Goal: Task Accomplishment & Management: Complete application form

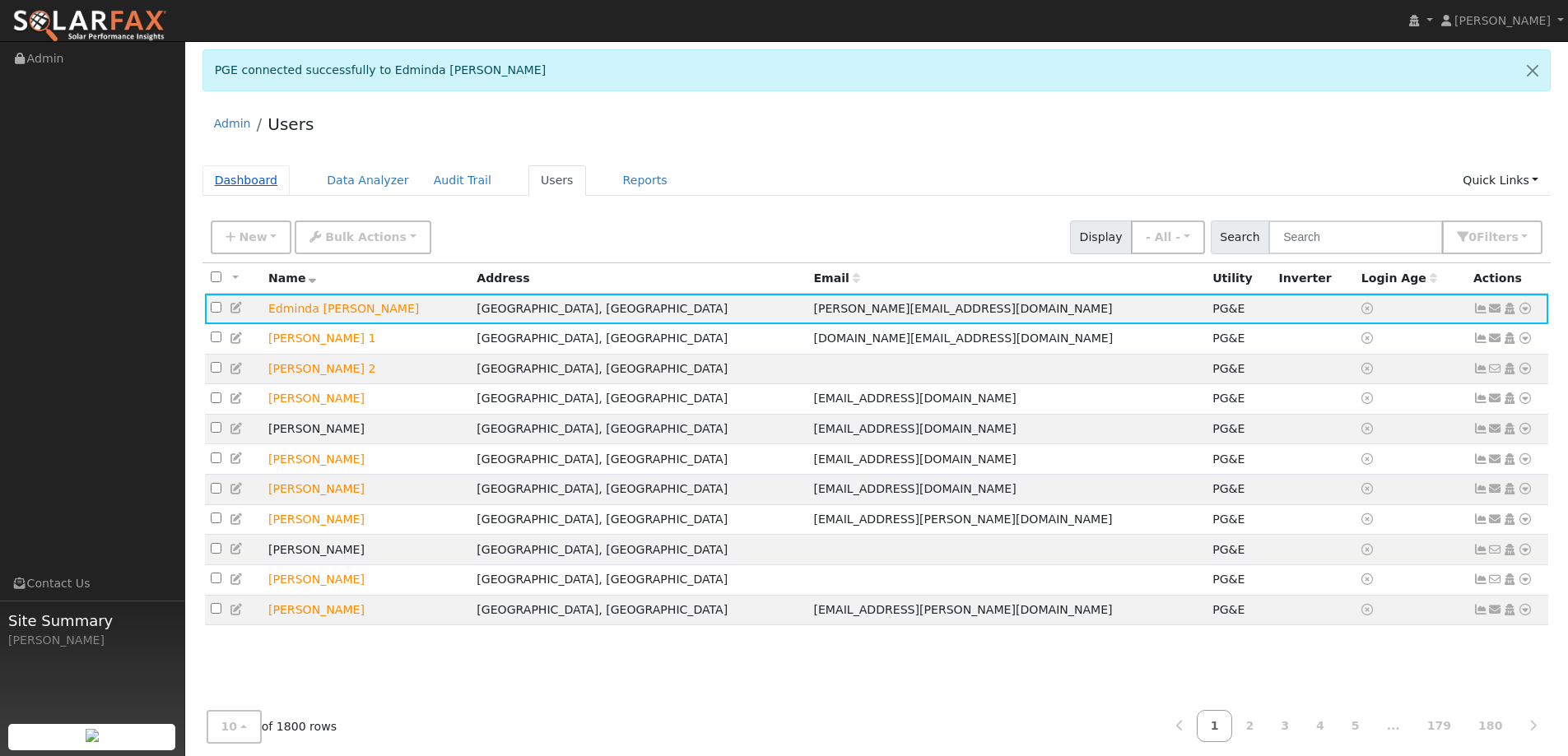
click at [260, 169] on link "Dashboard" at bounding box center [247, 181] width 88 height 31
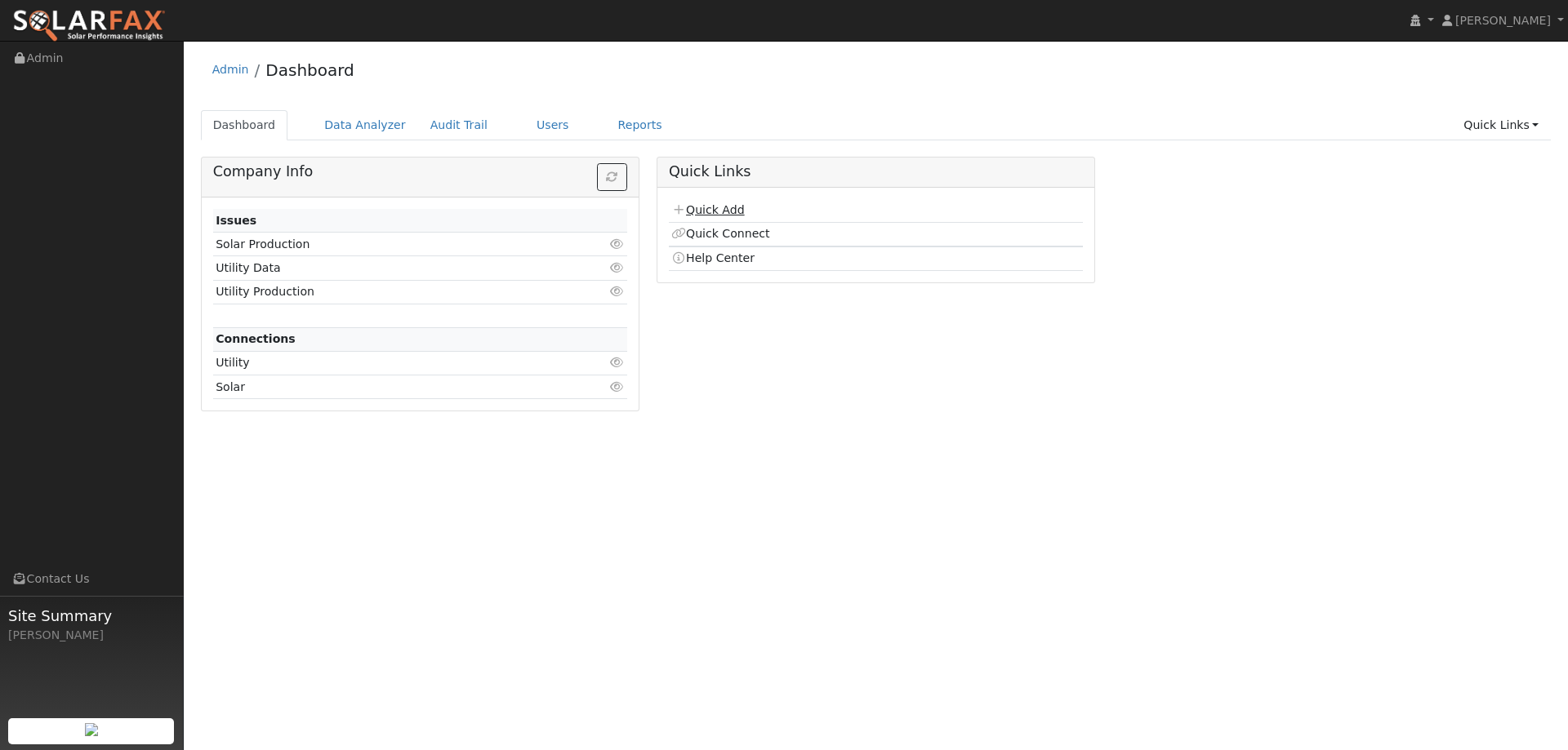
click at [724, 216] on td "Quick Add" at bounding box center [875, 211] width 414 height 23
click at [726, 211] on link "Quick Add" at bounding box center [707, 209] width 72 height 13
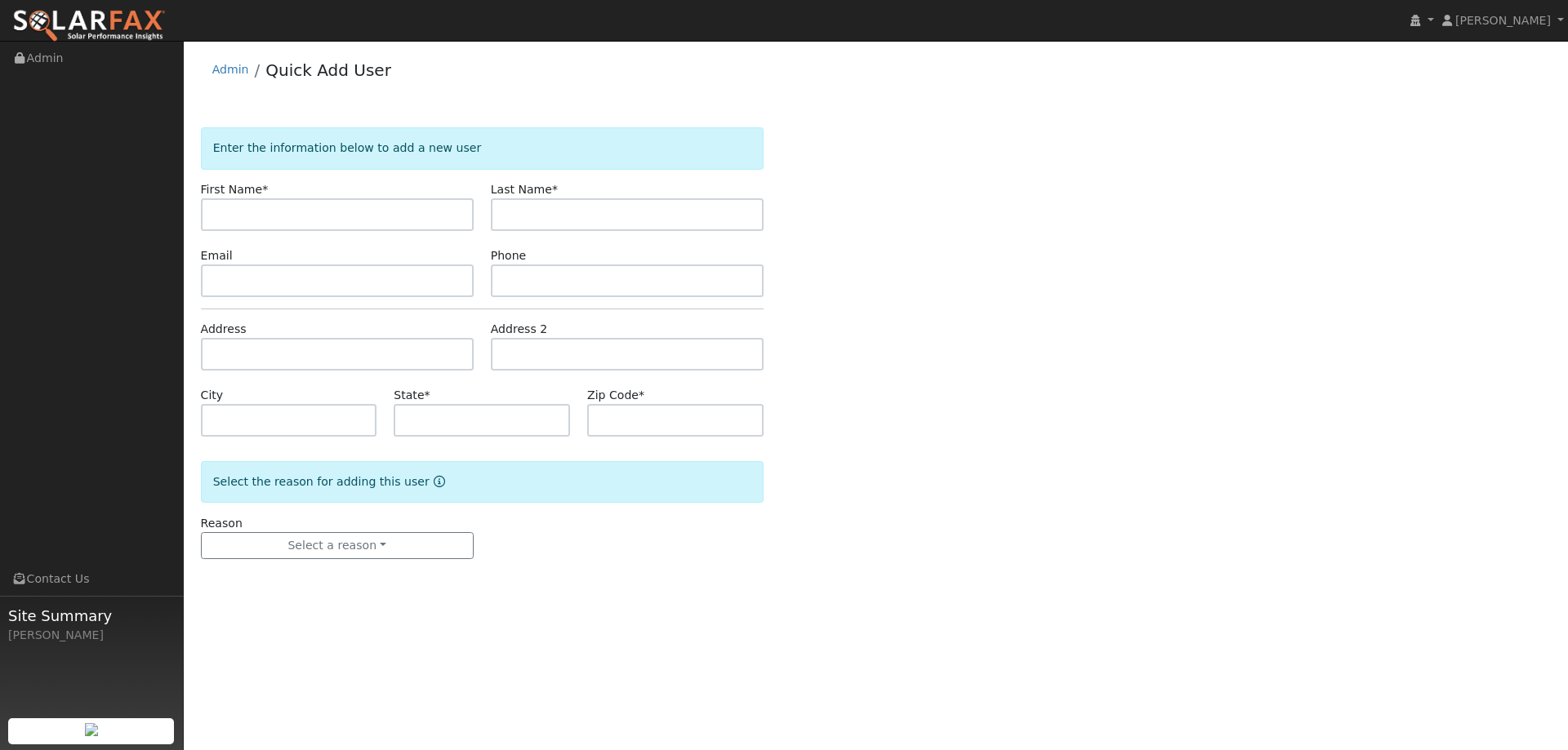
click at [347, 220] on input "text" at bounding box center [337, 215] width 273 height 33
type input "Nef"
click at [506, 208] on input "text" at bounding box center [627, 215] width 273 height 33
type input "Sanchez"
click at [264, 284] on input "text" at bounding box center [337, 281] width 273 height 33
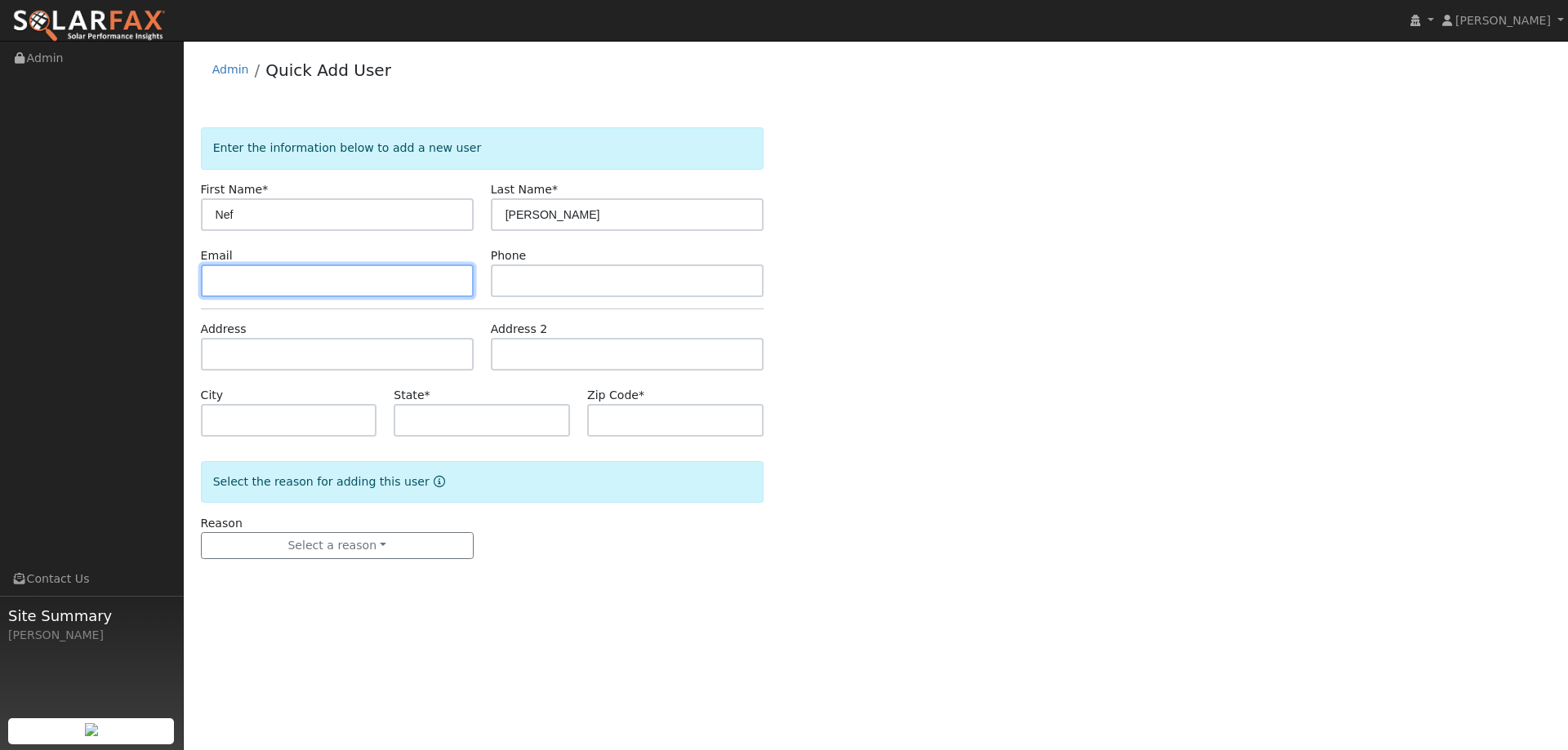
click at [448, 289] on input "text" at bounding box center [337, 281] width 273 height 33
paste input "nefsan2000@yahoo.com"
type input "nefsan2000@yahoo.com"
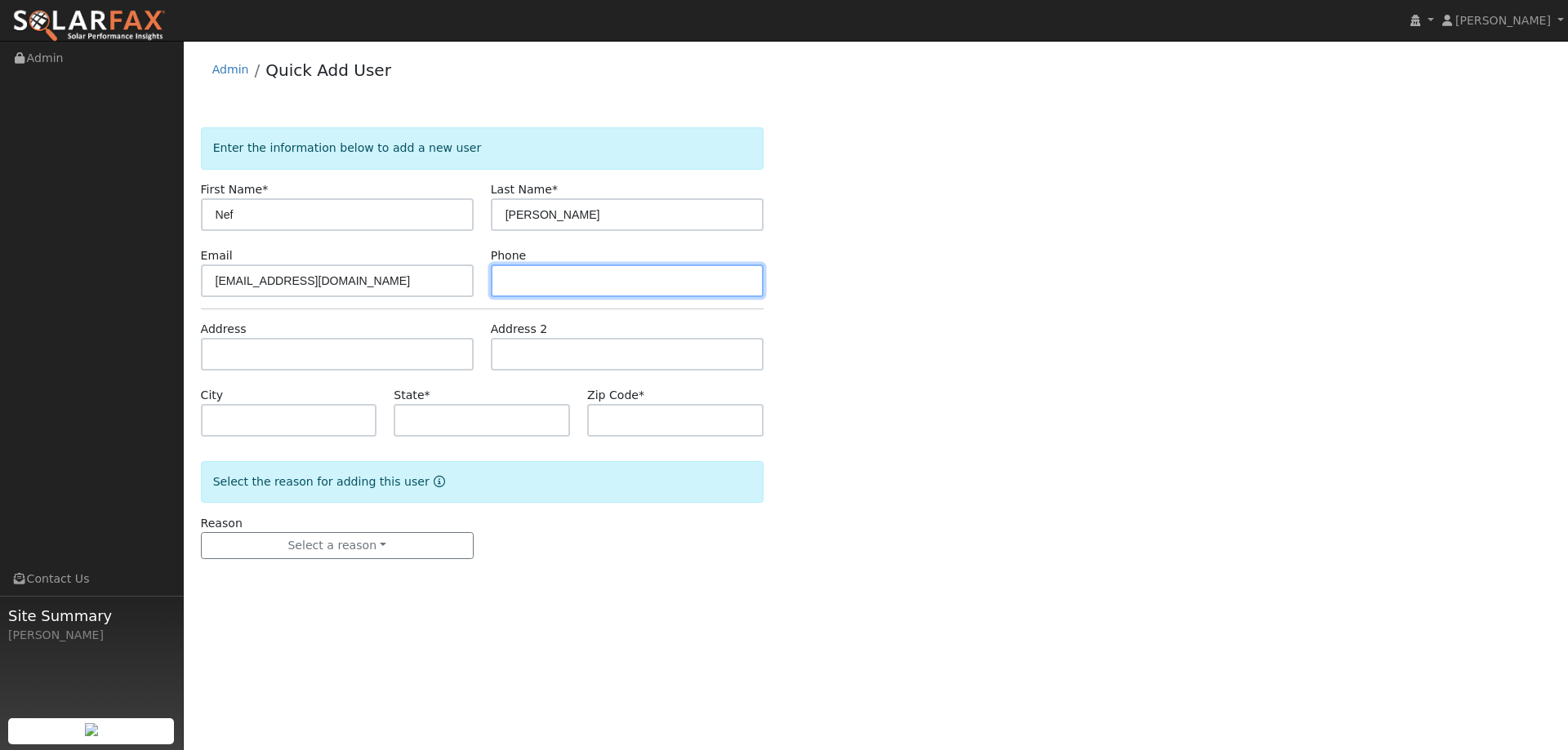
click at [506, 272] on input "text" at bounding box center [627, 281] width 273 height 33
paste input "(707) 225-5328"
type input "(707) 225-5328"
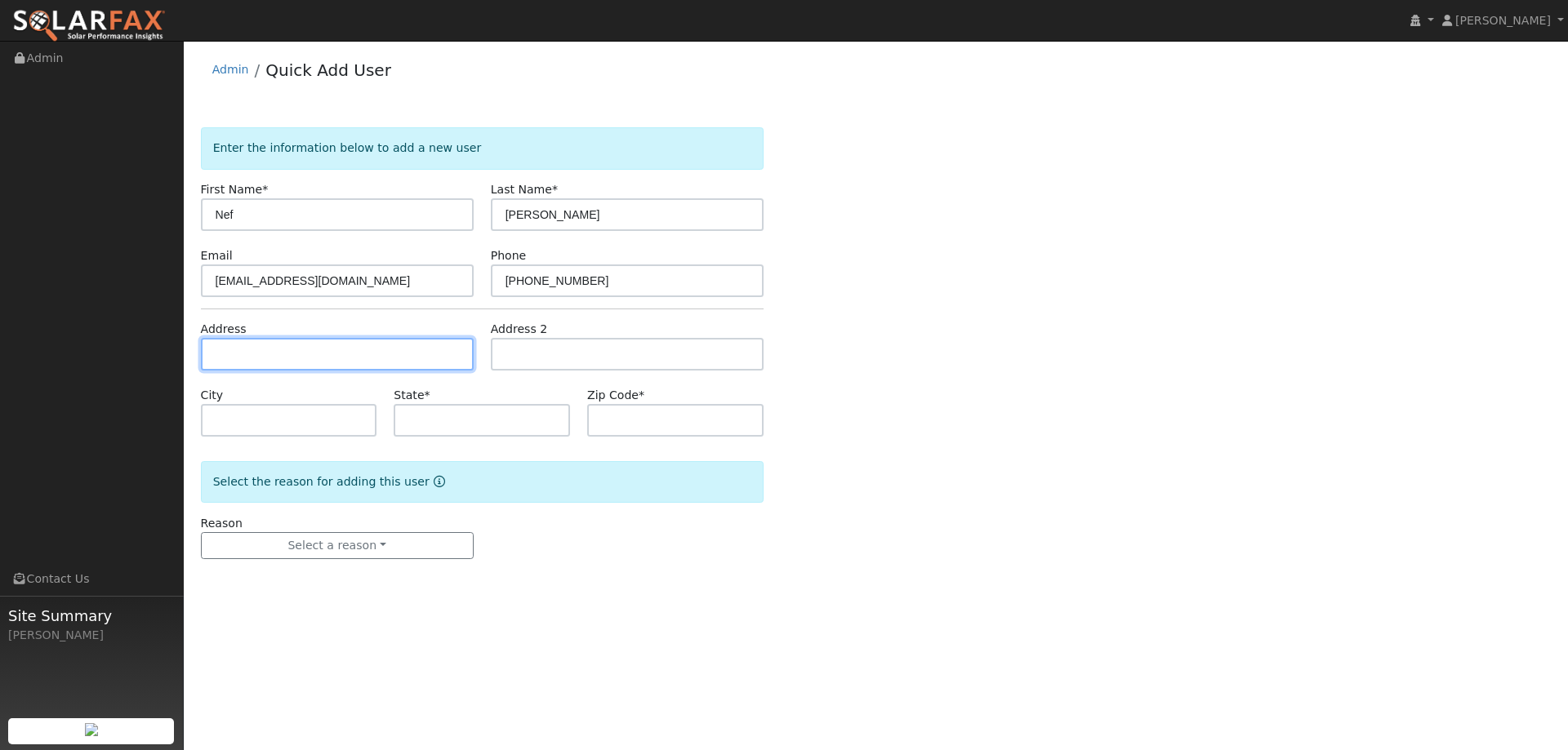
click at [301, 348] on input "text" at bounding box center [337, 354] width 273 height 33
paste input "733 Capricorn Circle"
type input "733 Capricorn Circle"
type input "Fairfield"
type input "CA"
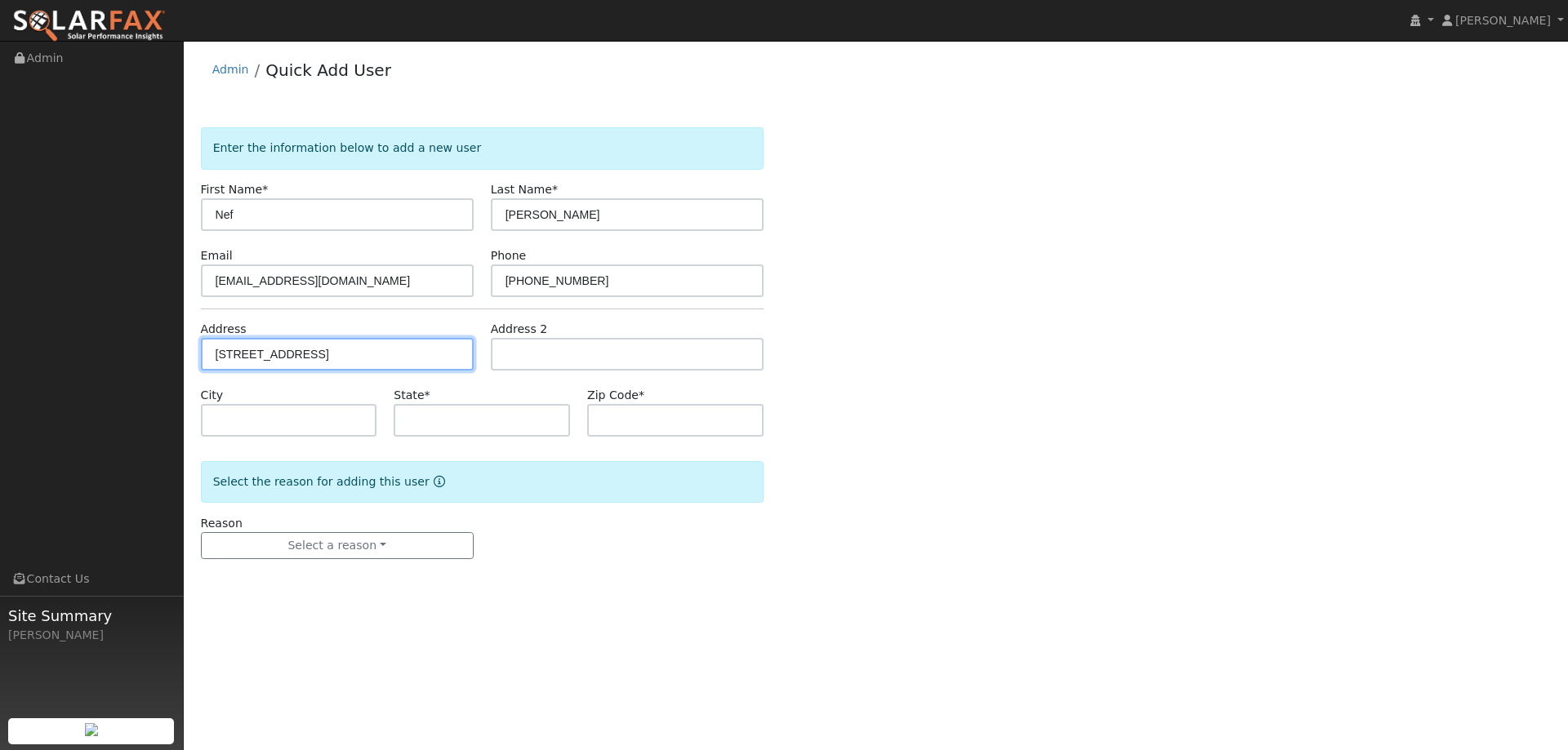
type input "94533"
click at [330, 524] on div "Reason Select a reason New lead New customer adding solar New customer has solar" at bounding box center [337, 537] width 290 height 45
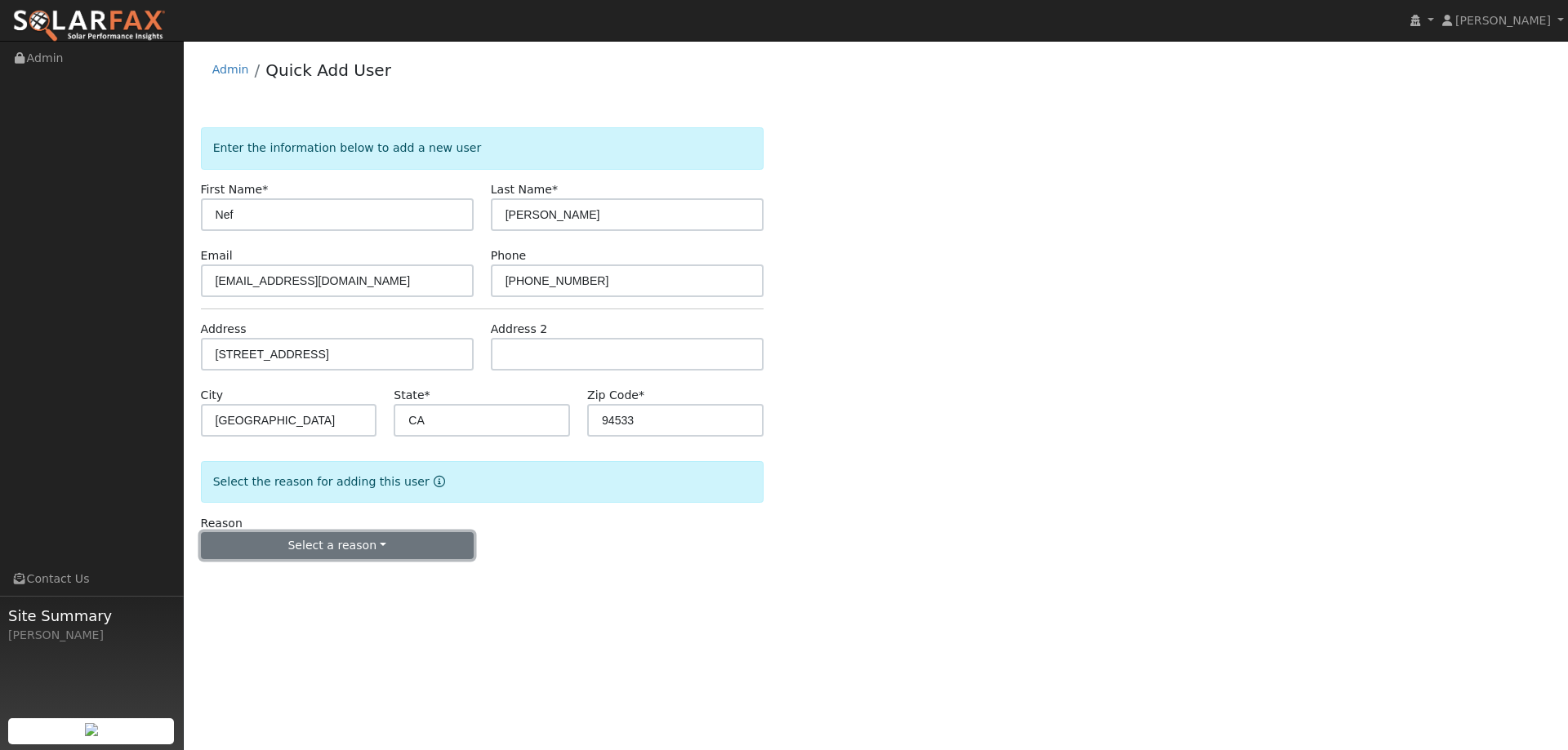
click at [332, 539] on button "Select a reason" at bounding box center [337, 546] width 273 height 28
click at [266, 569] on link "New lead" at bounding box center [292, 580] width 181 height 23
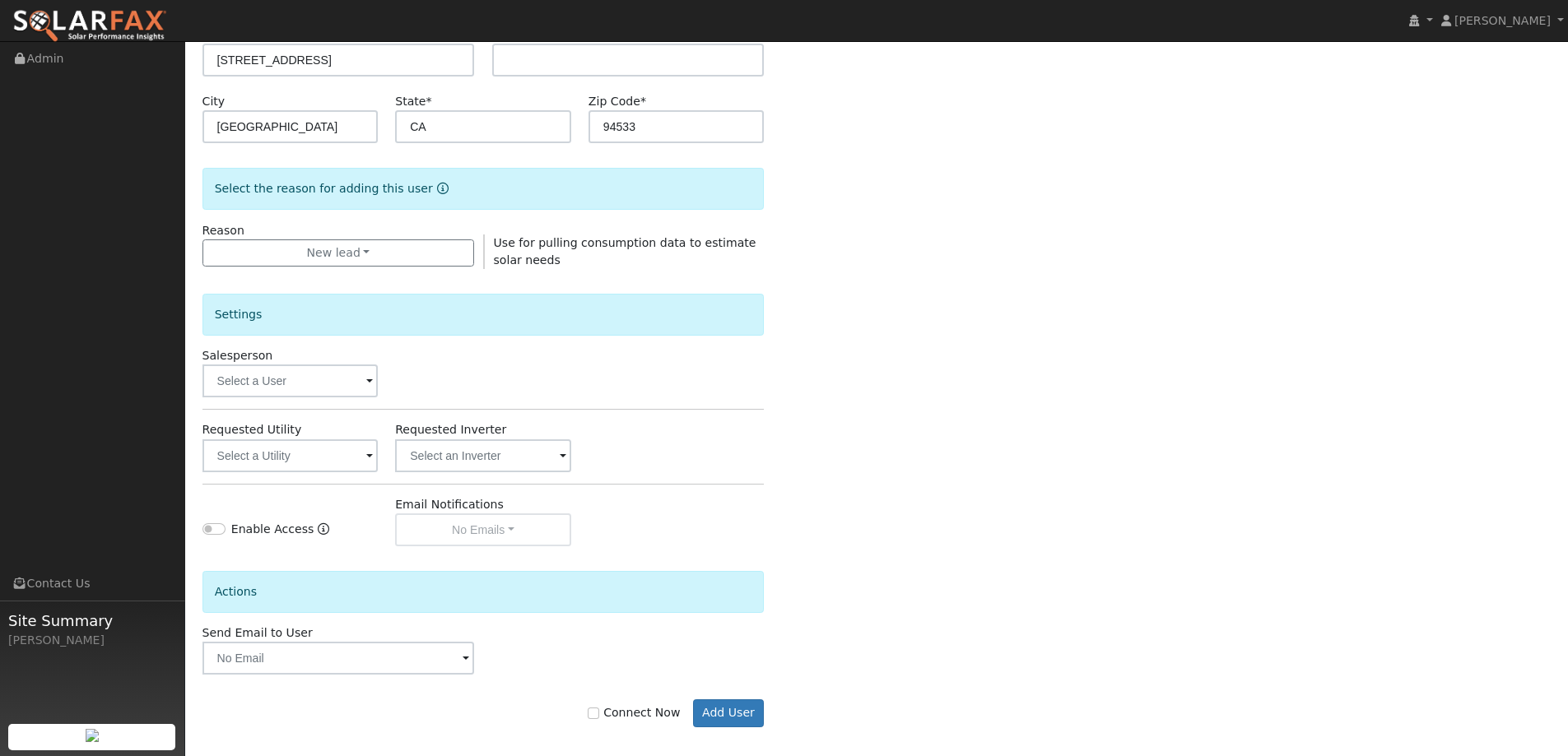
scroll to position [309, 0]
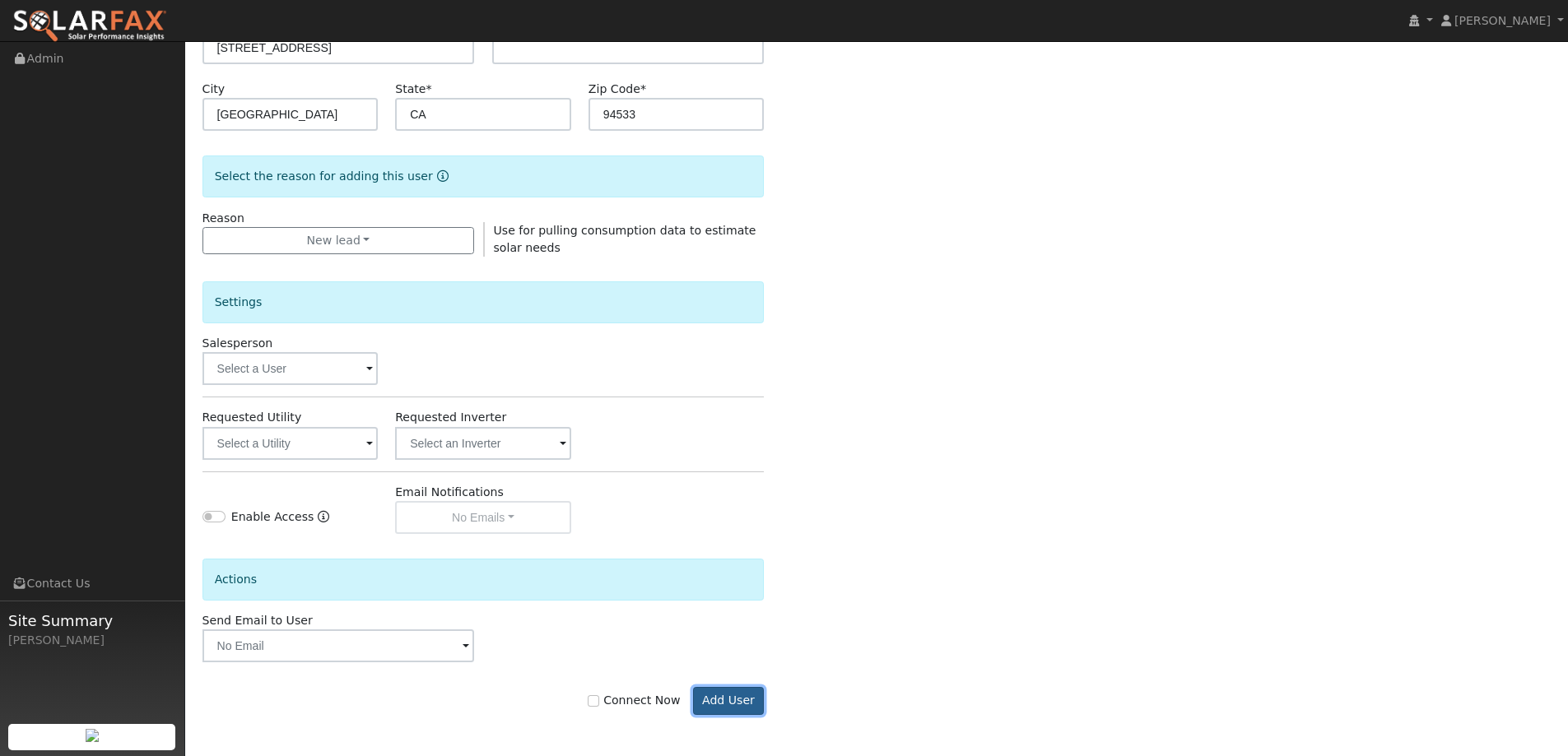
click at [719, 693] on button "Add User" at bounding box center [728, 701] width 71 height 28
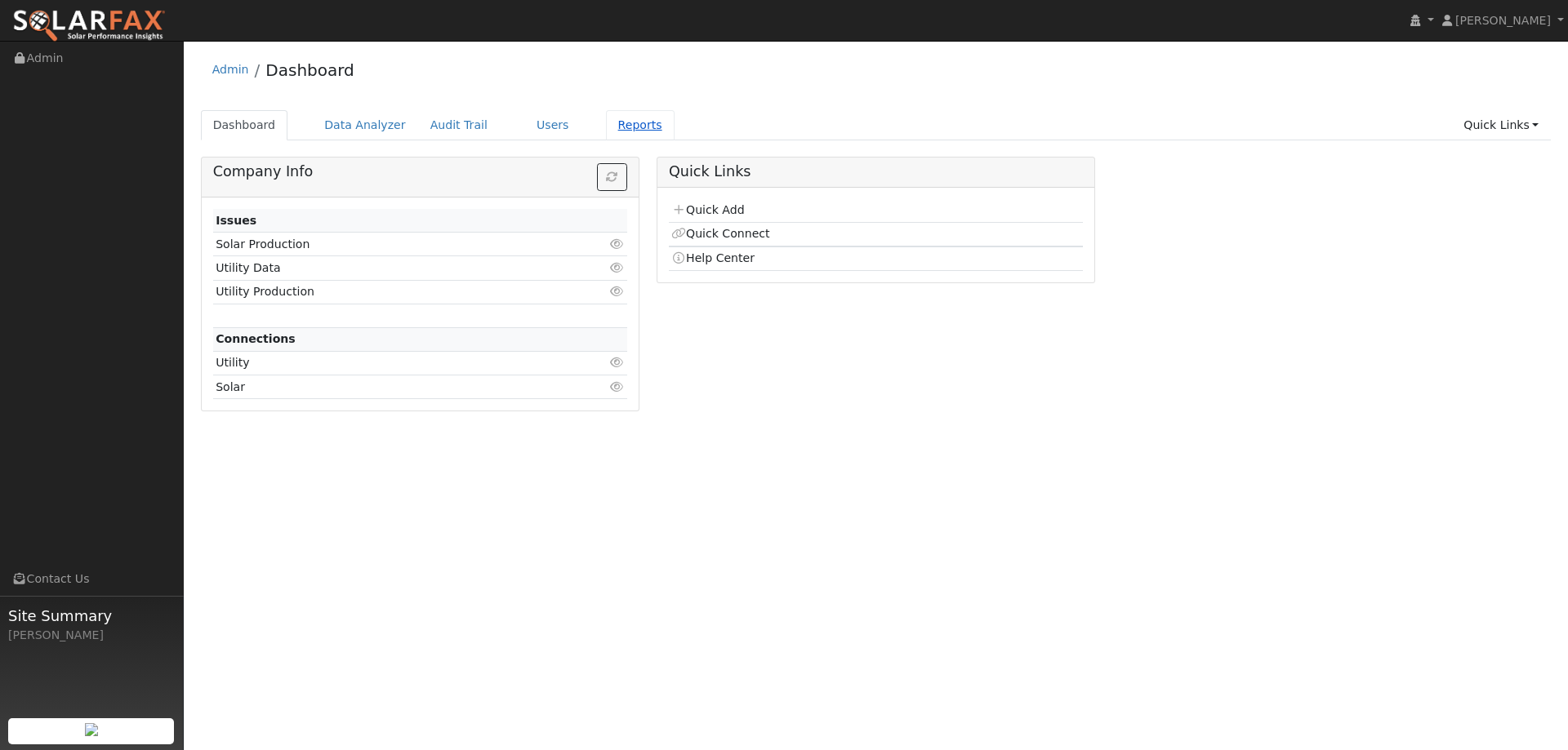
click at [620, 128] on link "Reports" at bounding box center [640, 125] width 69 height 30
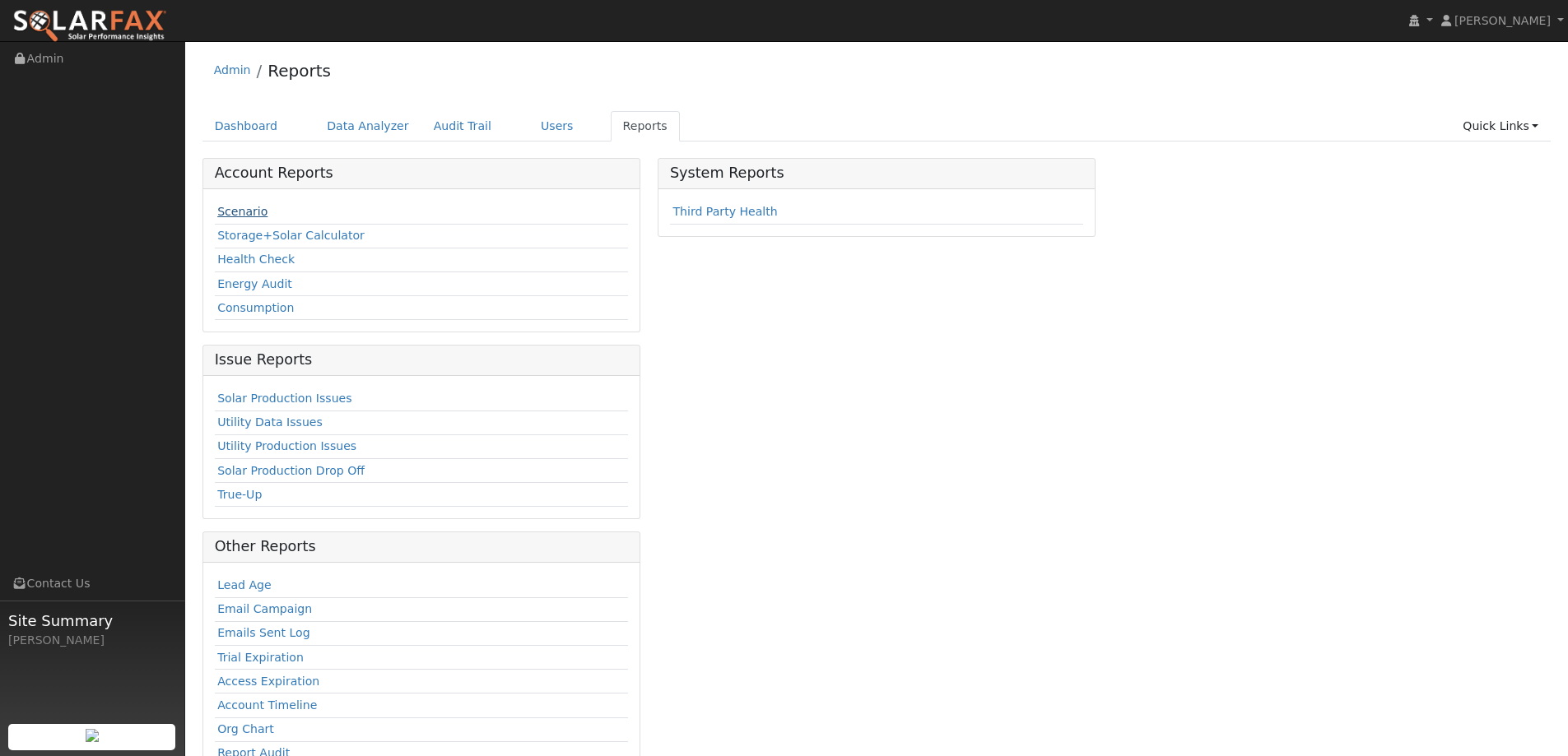
click at [228, 208] on link "Scenario" at bounding box center [242, 211] width 50 height 14
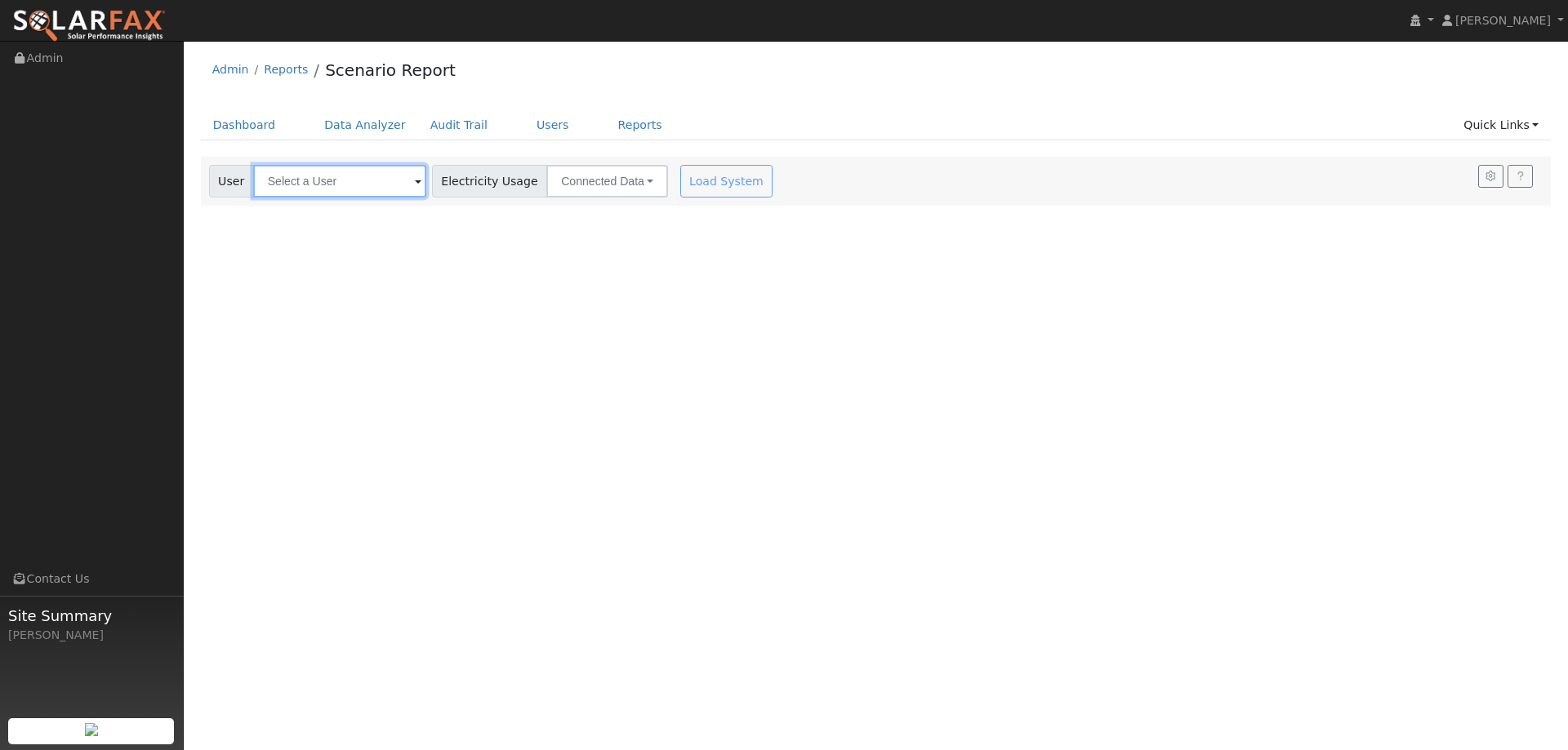
click at [363, 184] on input "text" at bounding box center [340, 181] width 173 height 33
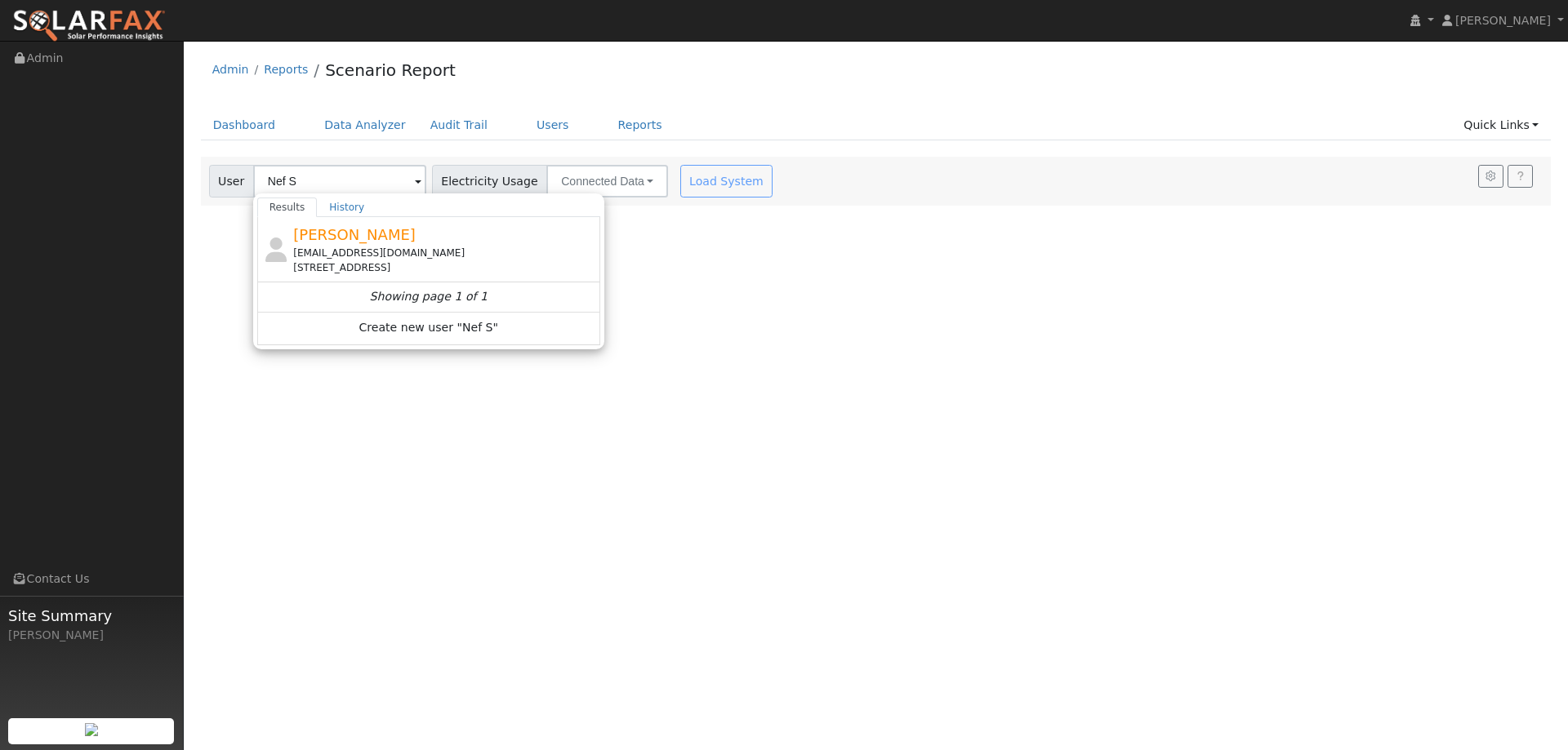
click at [354, 267] on div "733 Capricorn Circle, Fairfield, CA 94533" at bounding box center [444, 267] width 303 height 14
type input "Nef Sanchez"
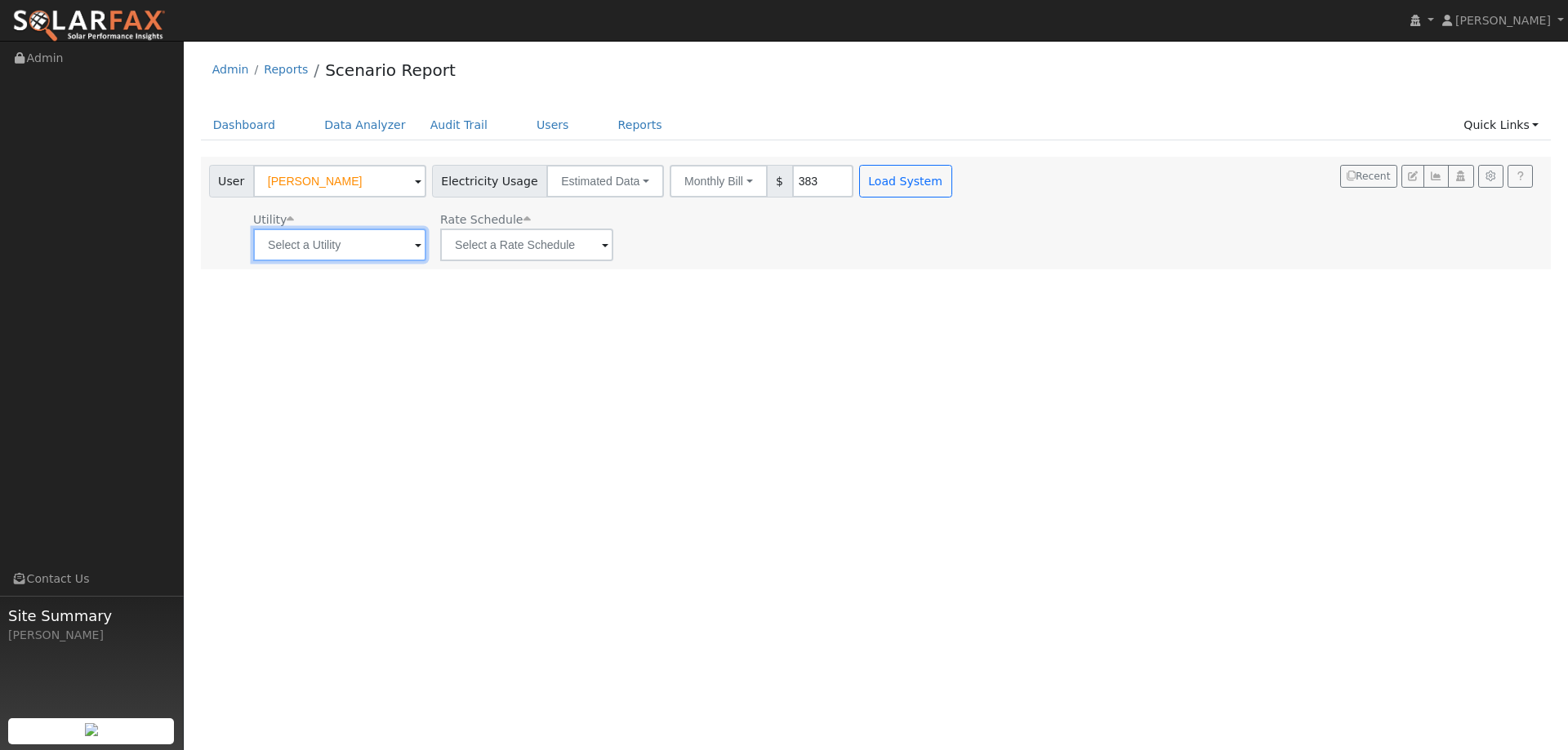
click at [384, 238] on input "text" at bounding box center [340, 245] width 173 height 33
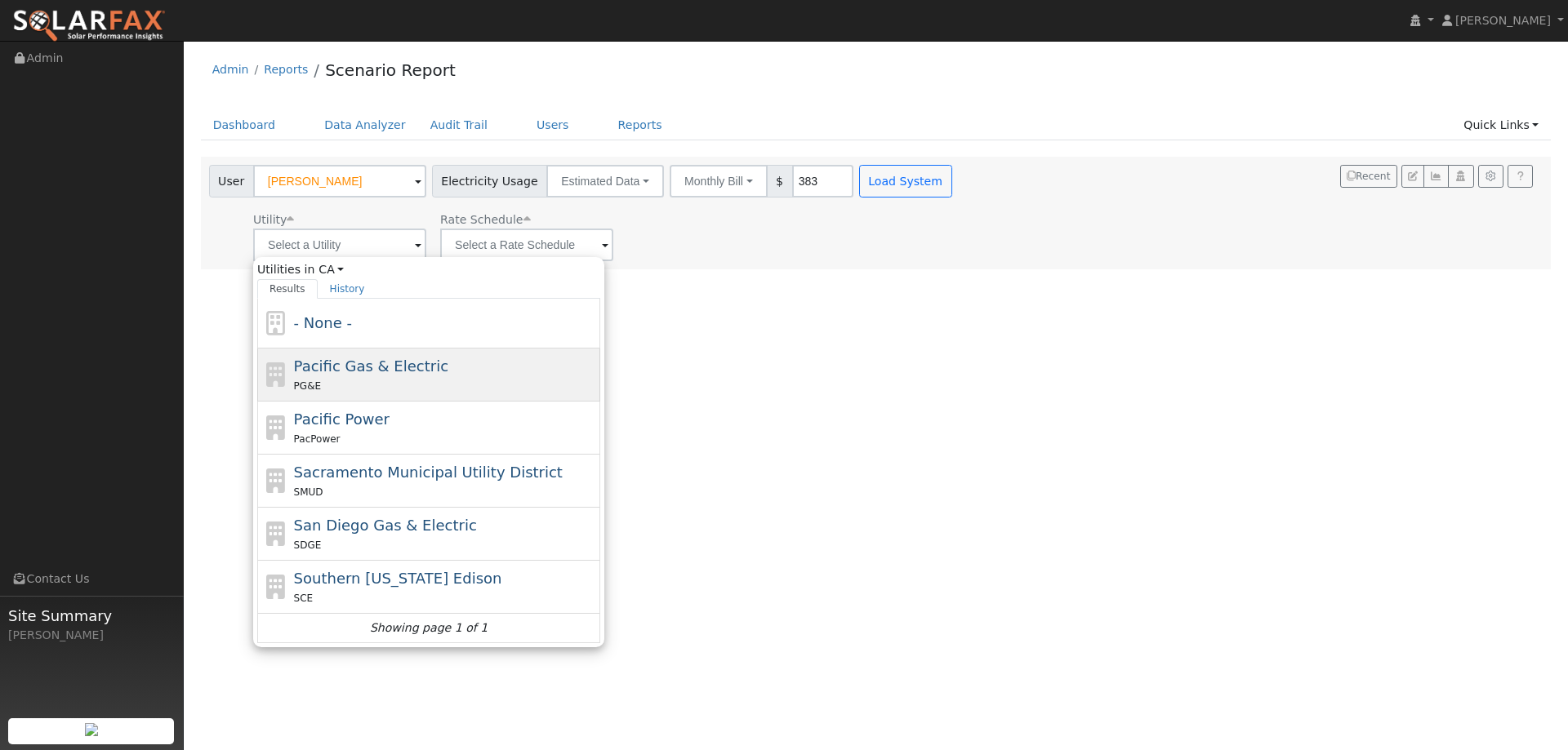
click at [358, 358] on span "Pacific Gas & Electric" at bounding box center [371, 366] width 155 height 17
type input "Pacific Gas & Electric"
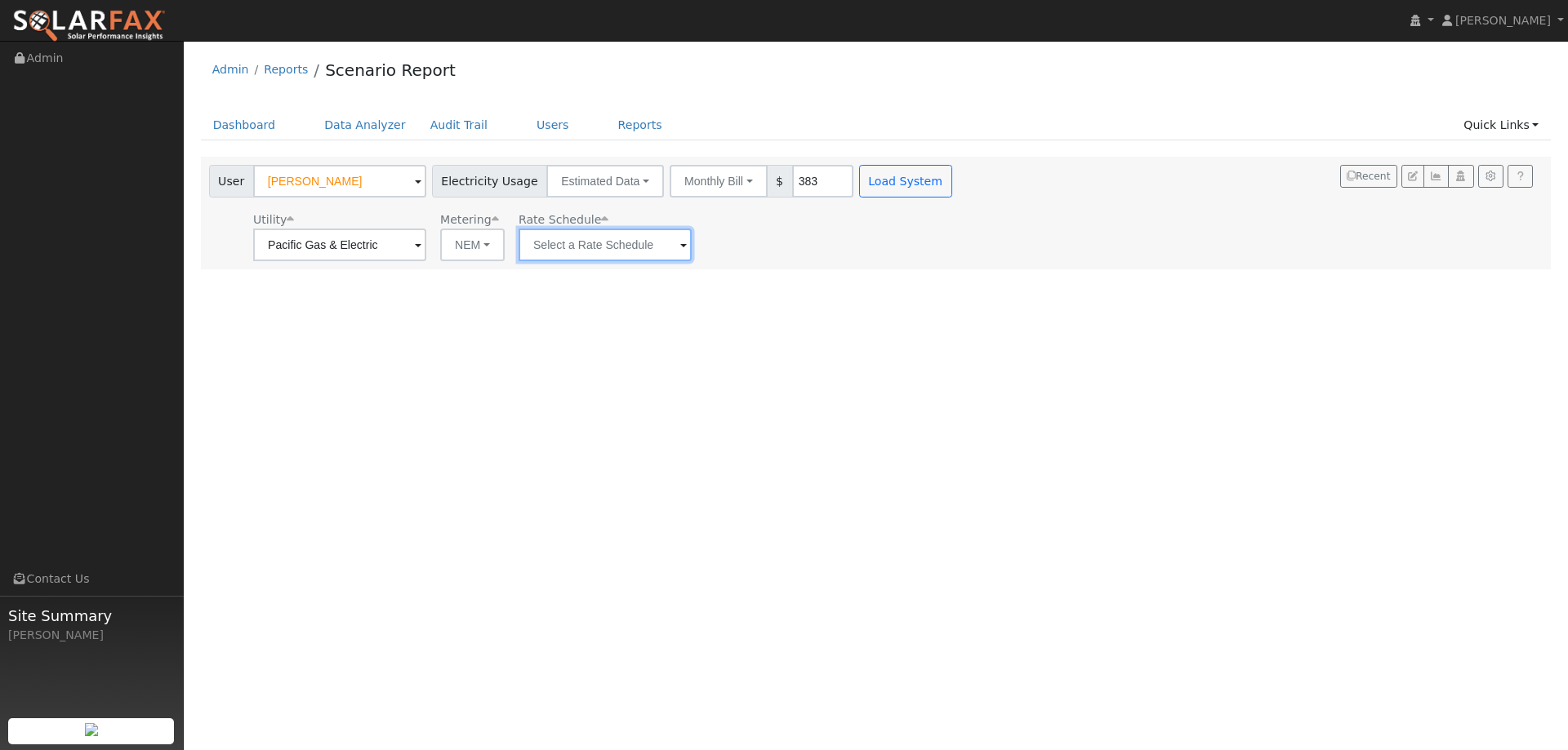
click at [570, 252] on input "text" at bounding box center [605, 245] width 173 height 33
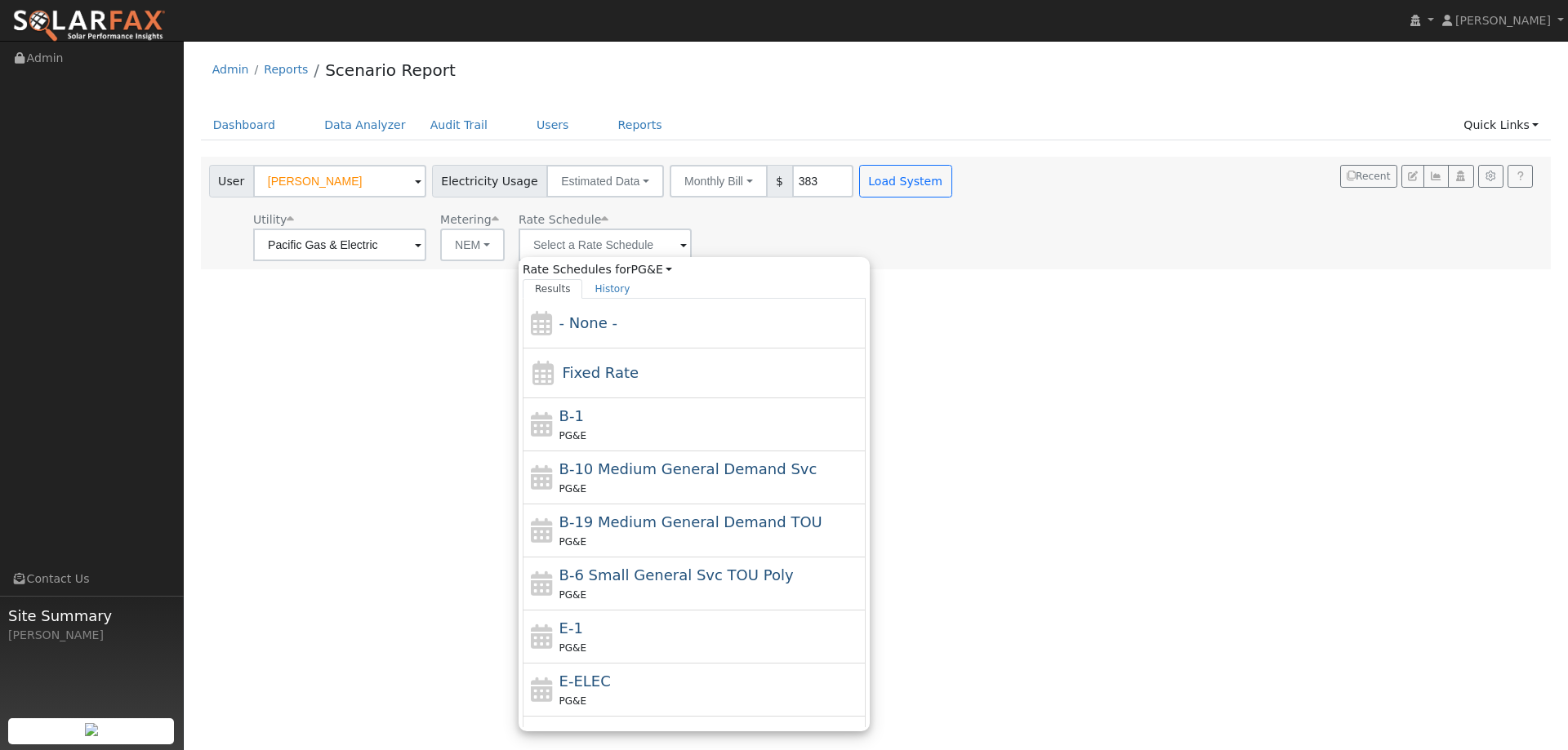
click at [633, 636] on div "E-1 PG&E" at bounding box center [711, 637] width 303 height 39
type input "E-1"
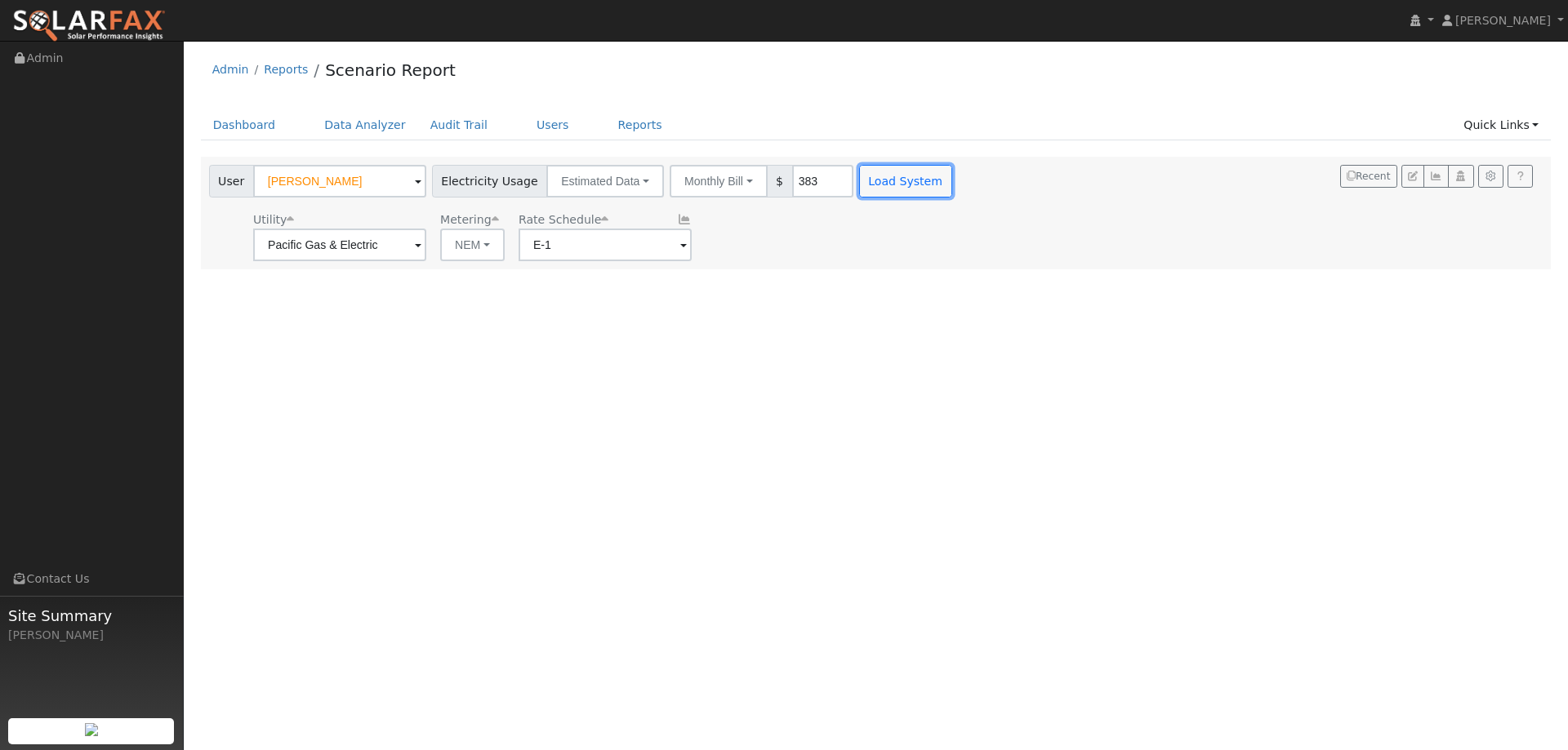
click at [866, 177] on button "Load System" at bounding box center [906, 181] width 93 height 33
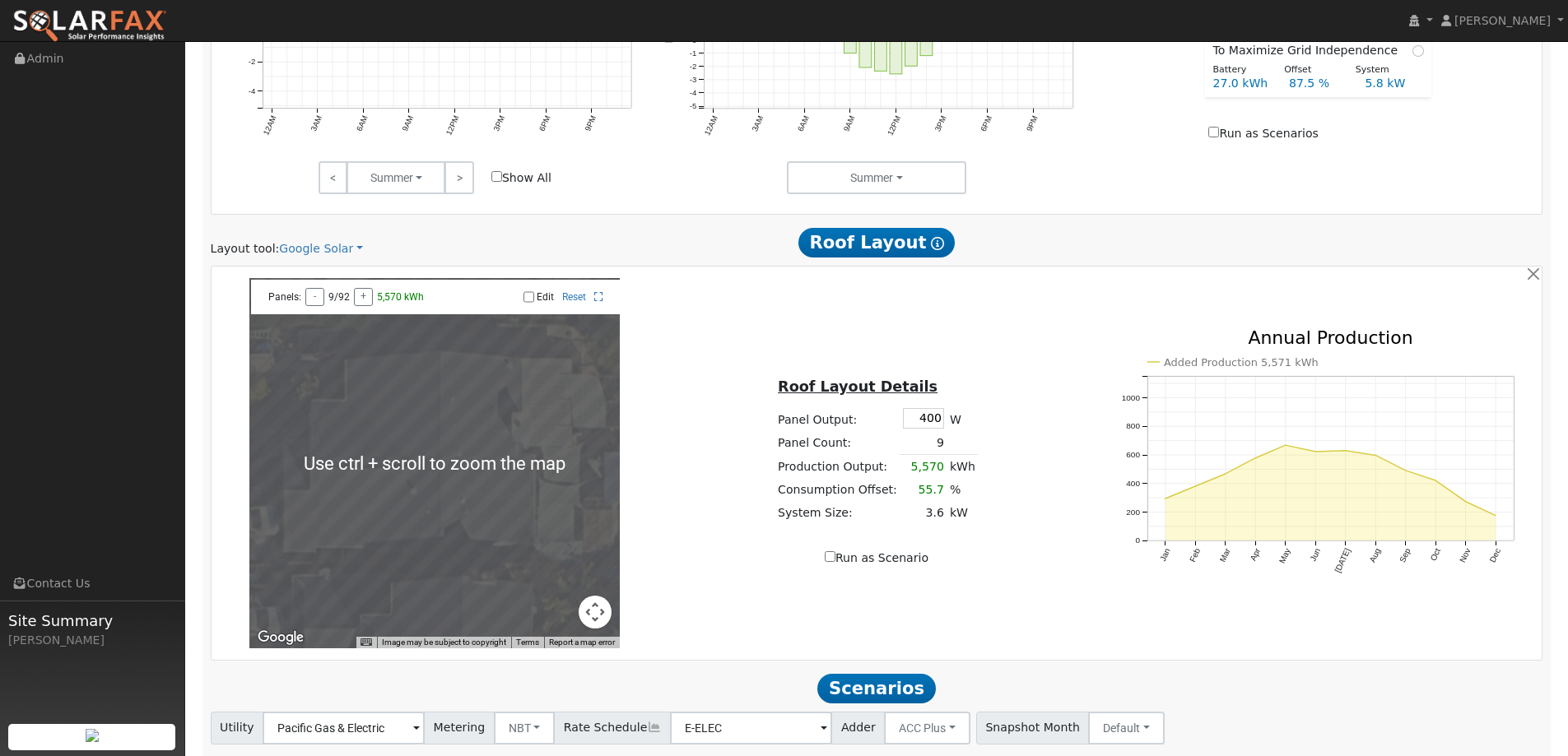
scroll to position [906, 0]
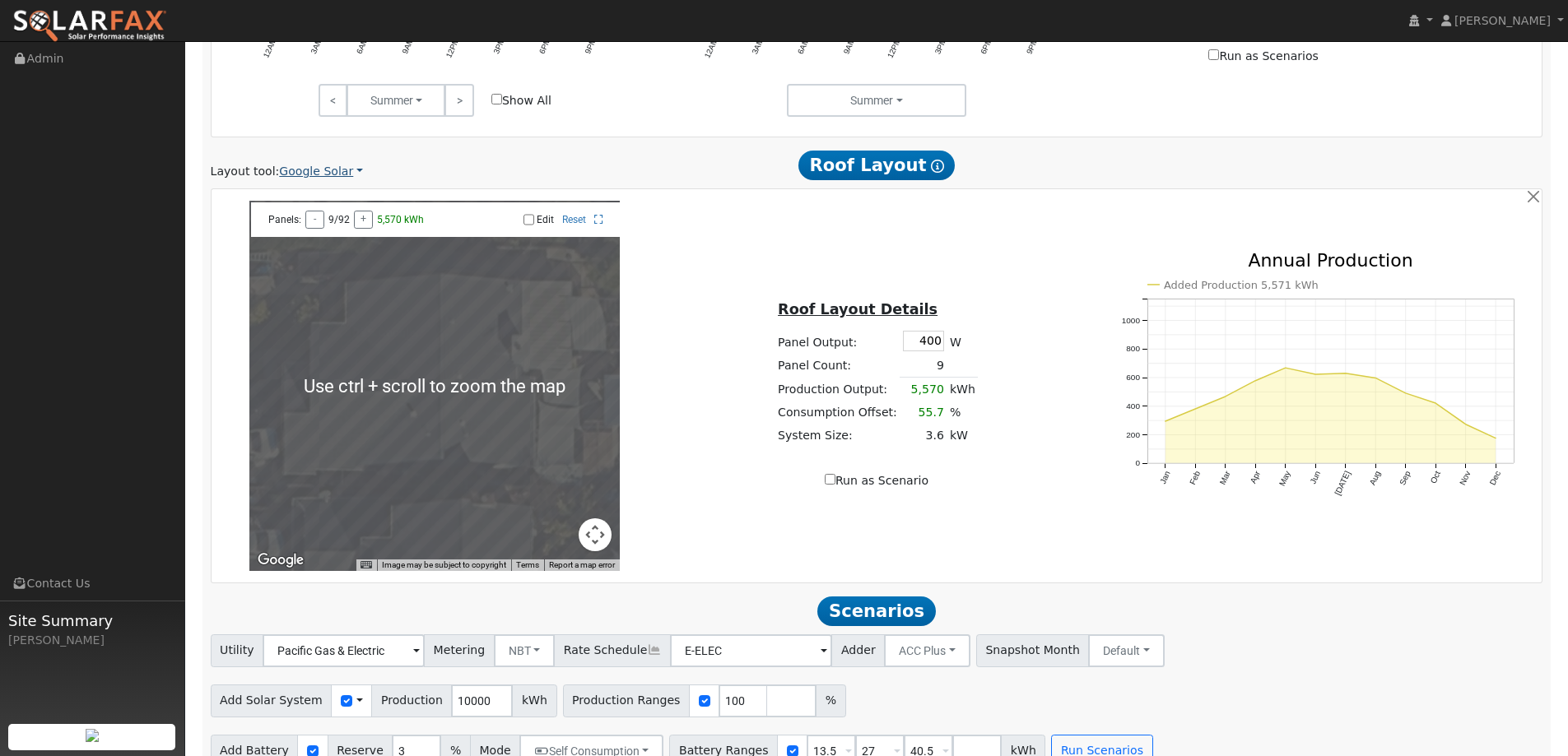
click at [324, 169] on link "Google Solar" at bounding box center [321, 171] width 84 height 17
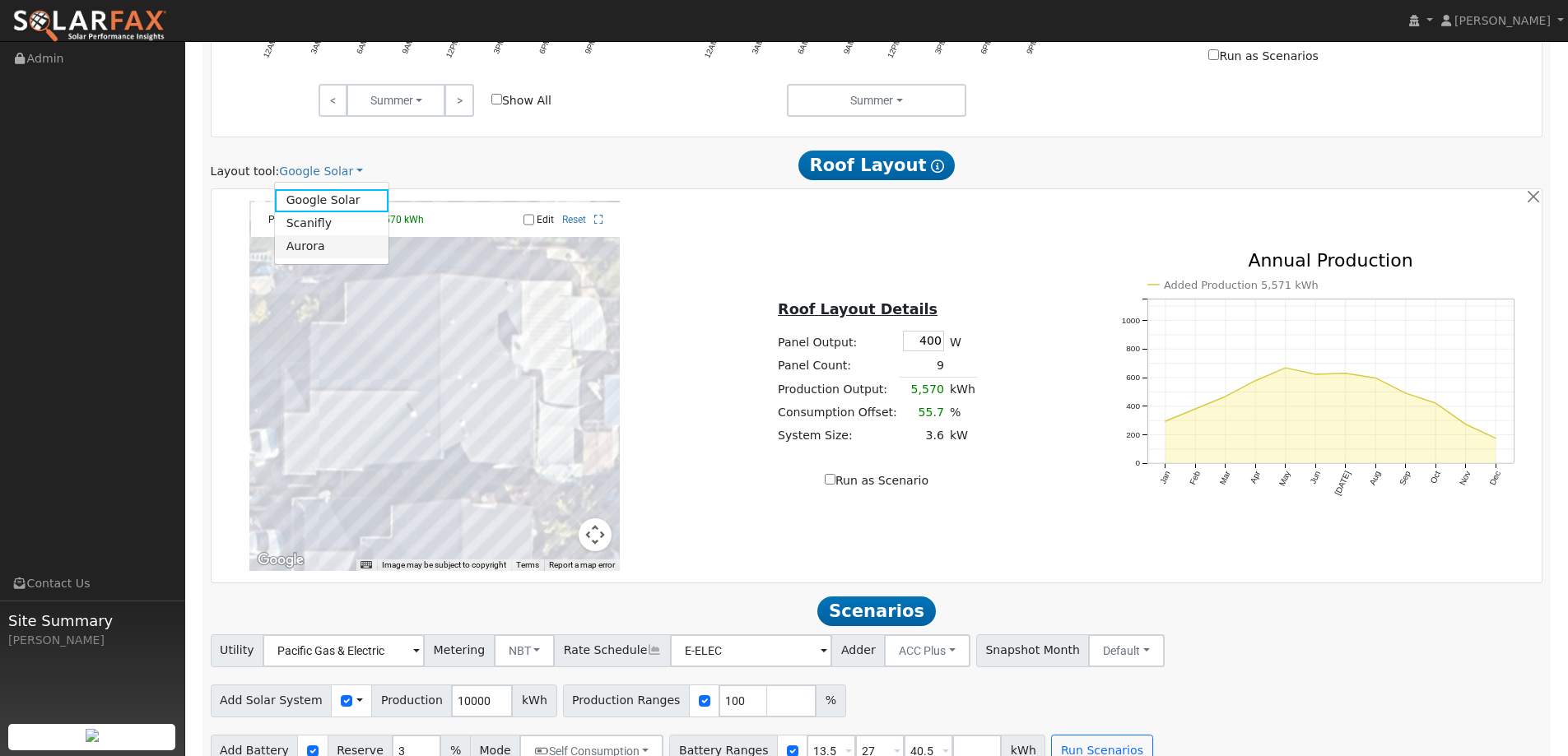
click at [360, 235] on link "Aurora" at bounding box center [332, 247] width 114 height 23
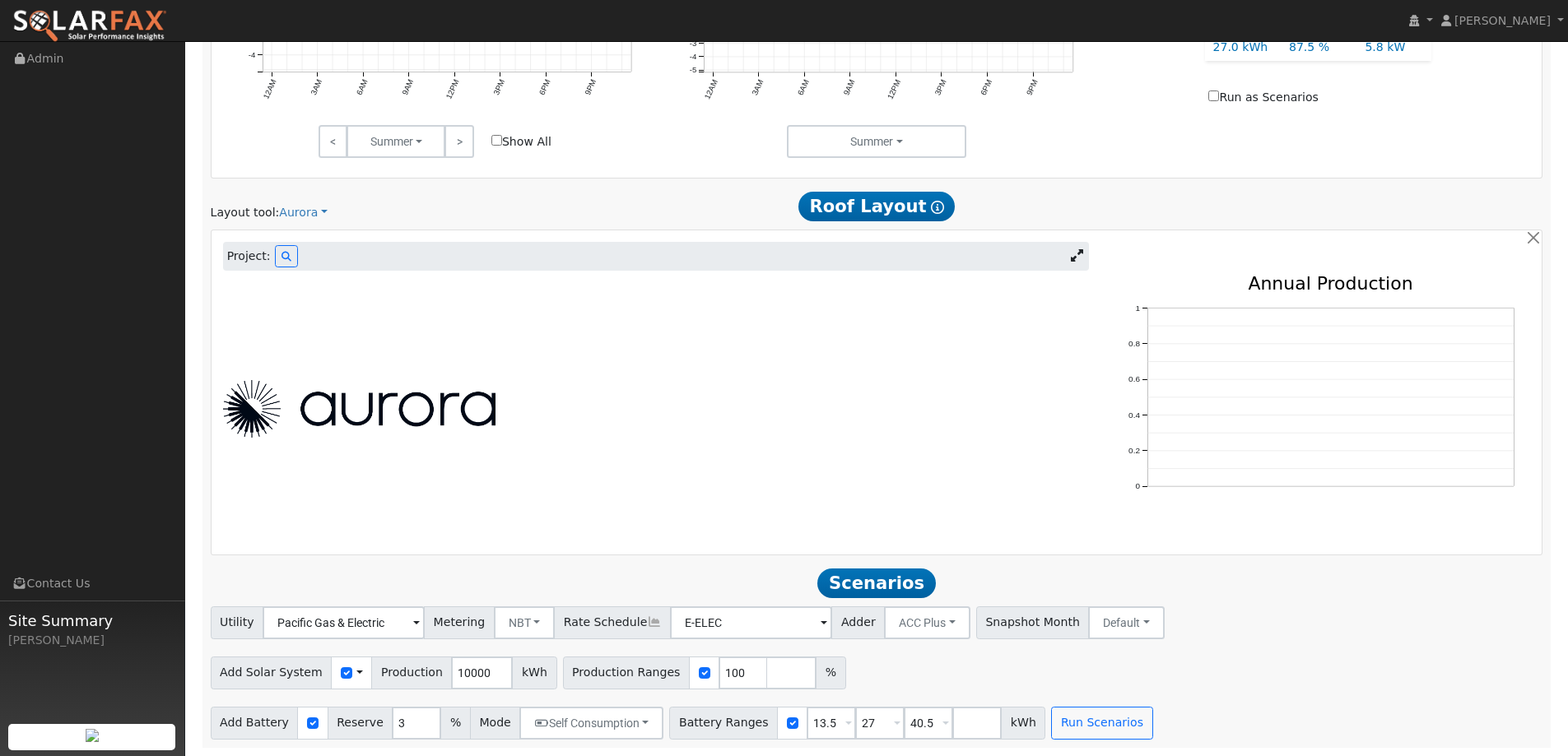
scroll to position [615, 0]
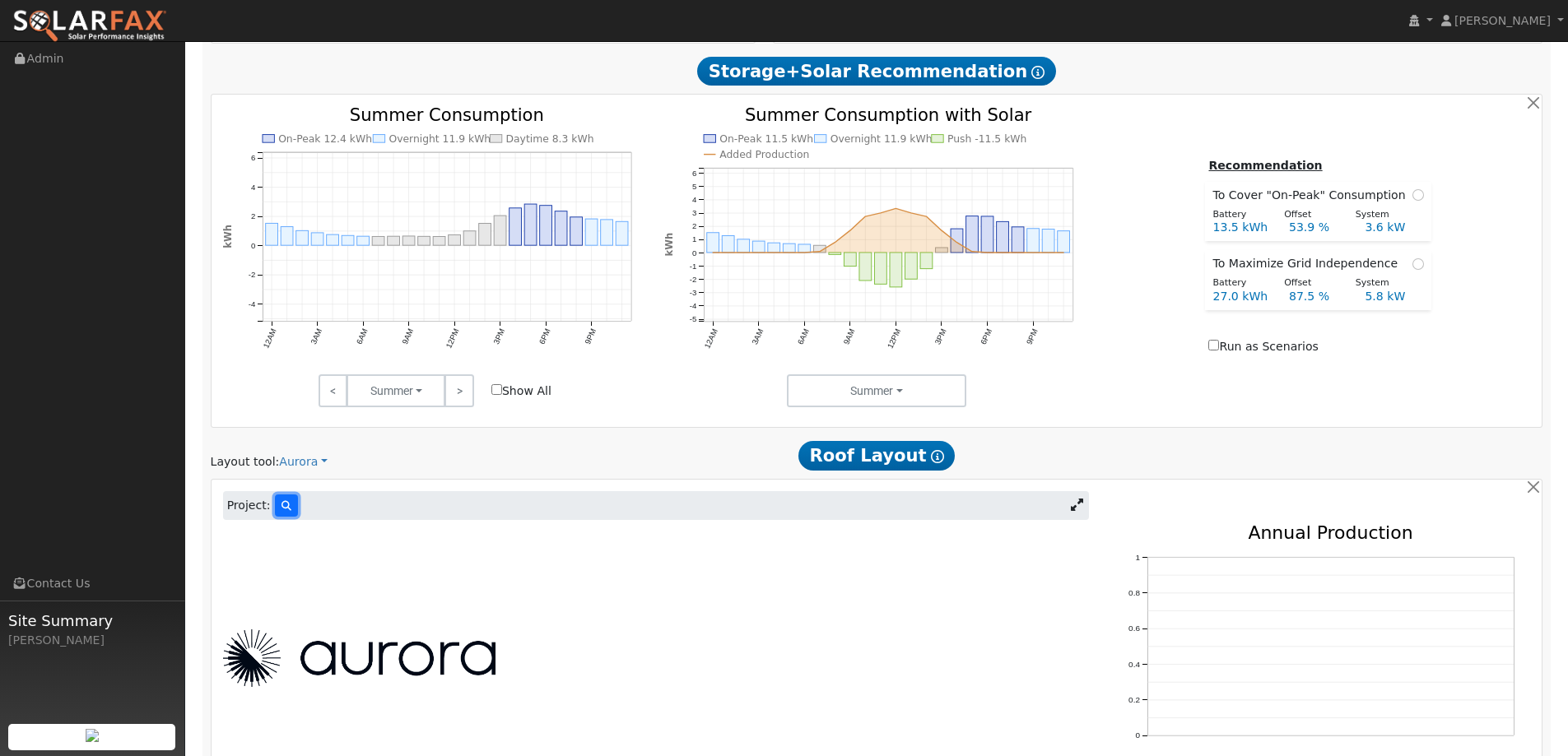
click at [278, 503] on button at bounding box center [287, 506] width 23 height 23
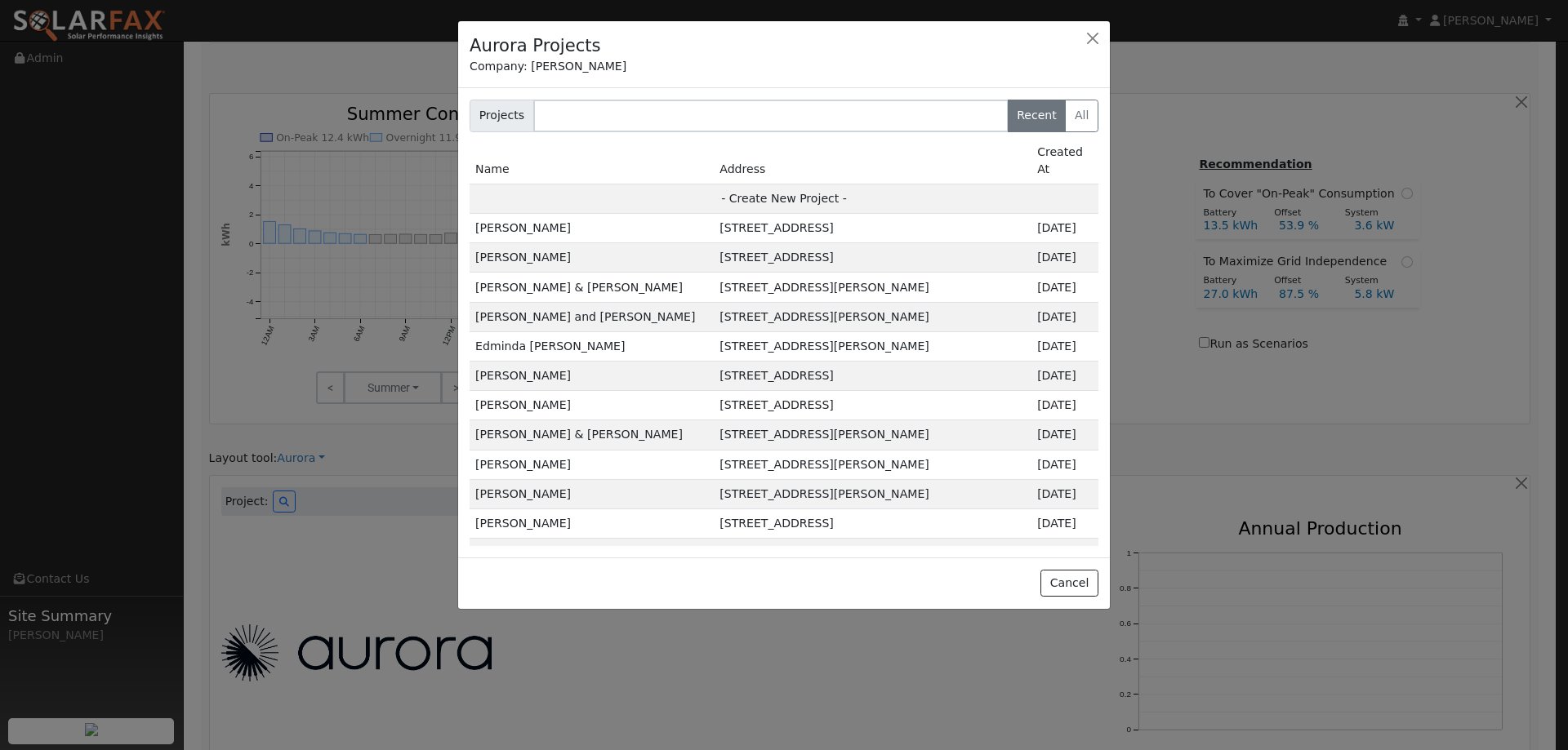
click at [687, 184] on td "- Create New Project -" at bounding box center [783, 198] width 628 height 29
type input "Nef Sanchez"
type input "733 Capricorn Circle"
type input "Fairfield"
type input "CA"
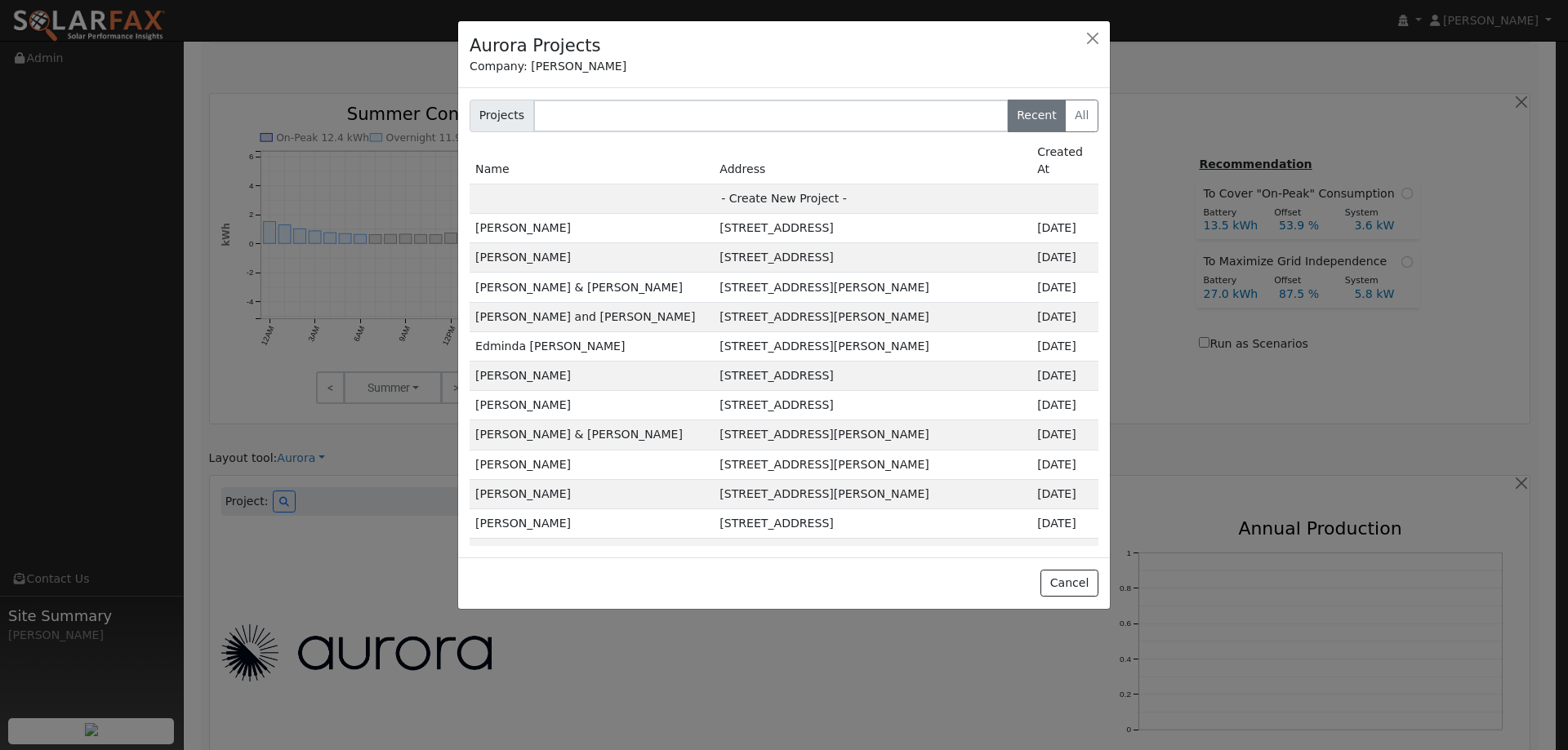
type input "94533"
type input "Design"
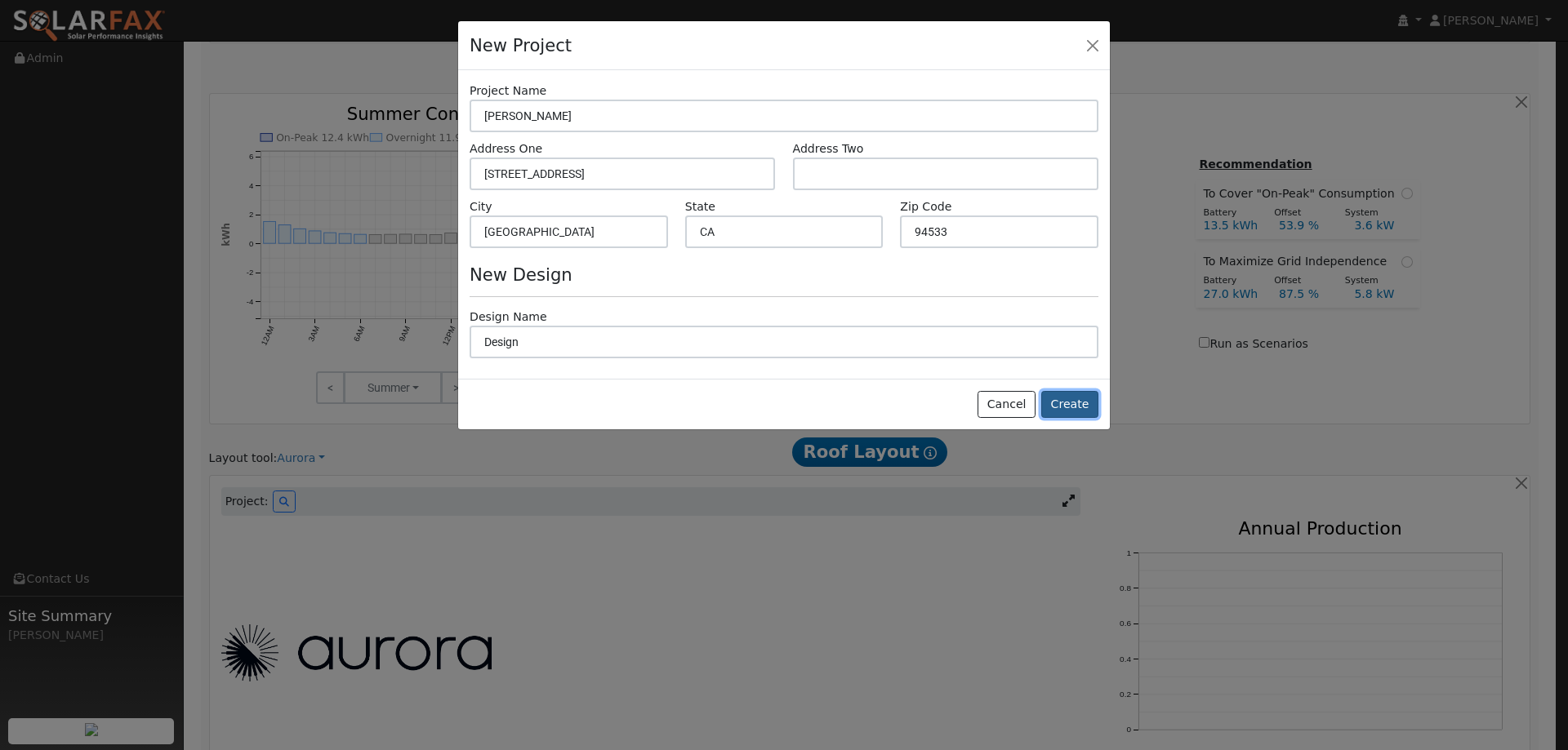
click at [1070, 404] on button "Create" at bounding box center [1070, 405] width 57 height 28
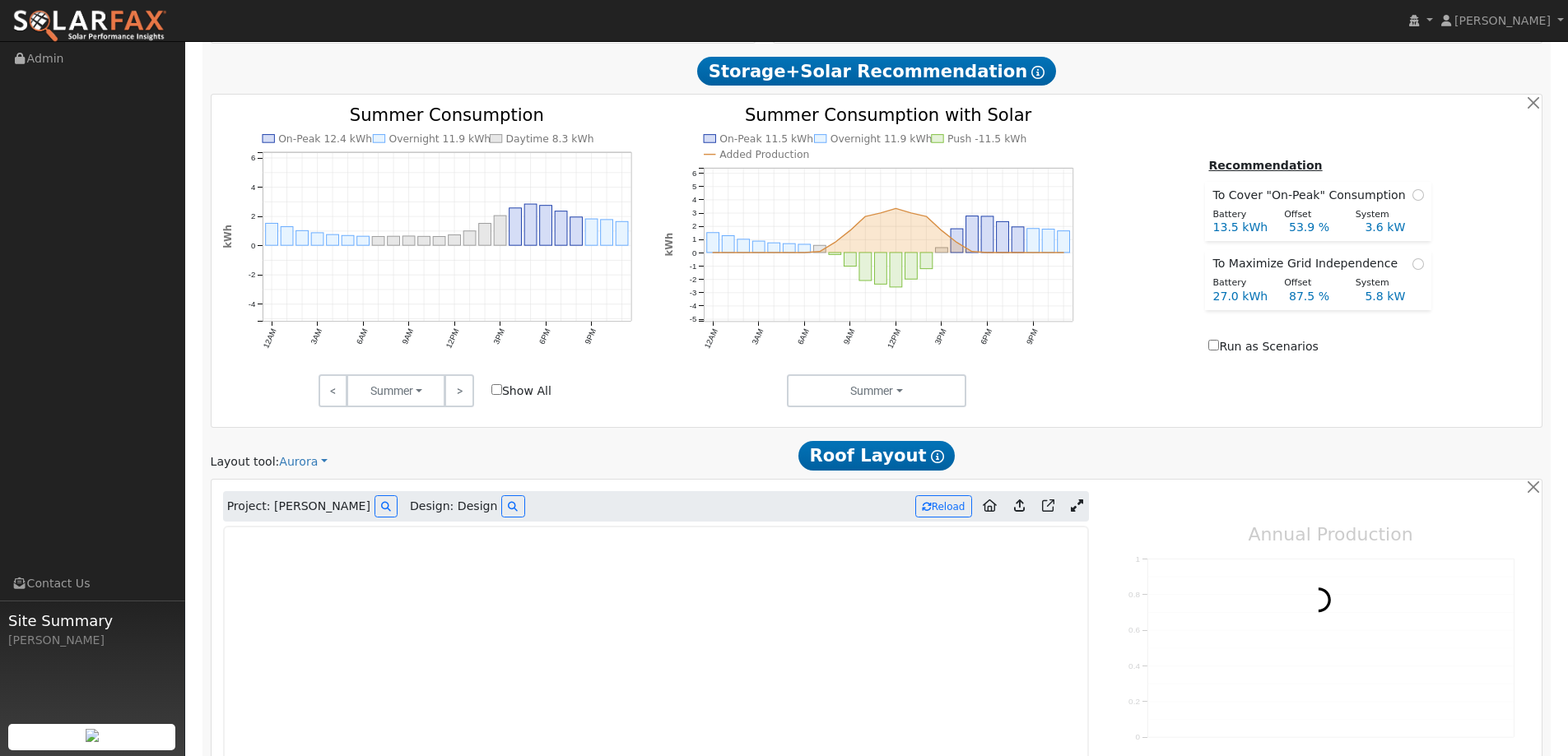
type input "0"
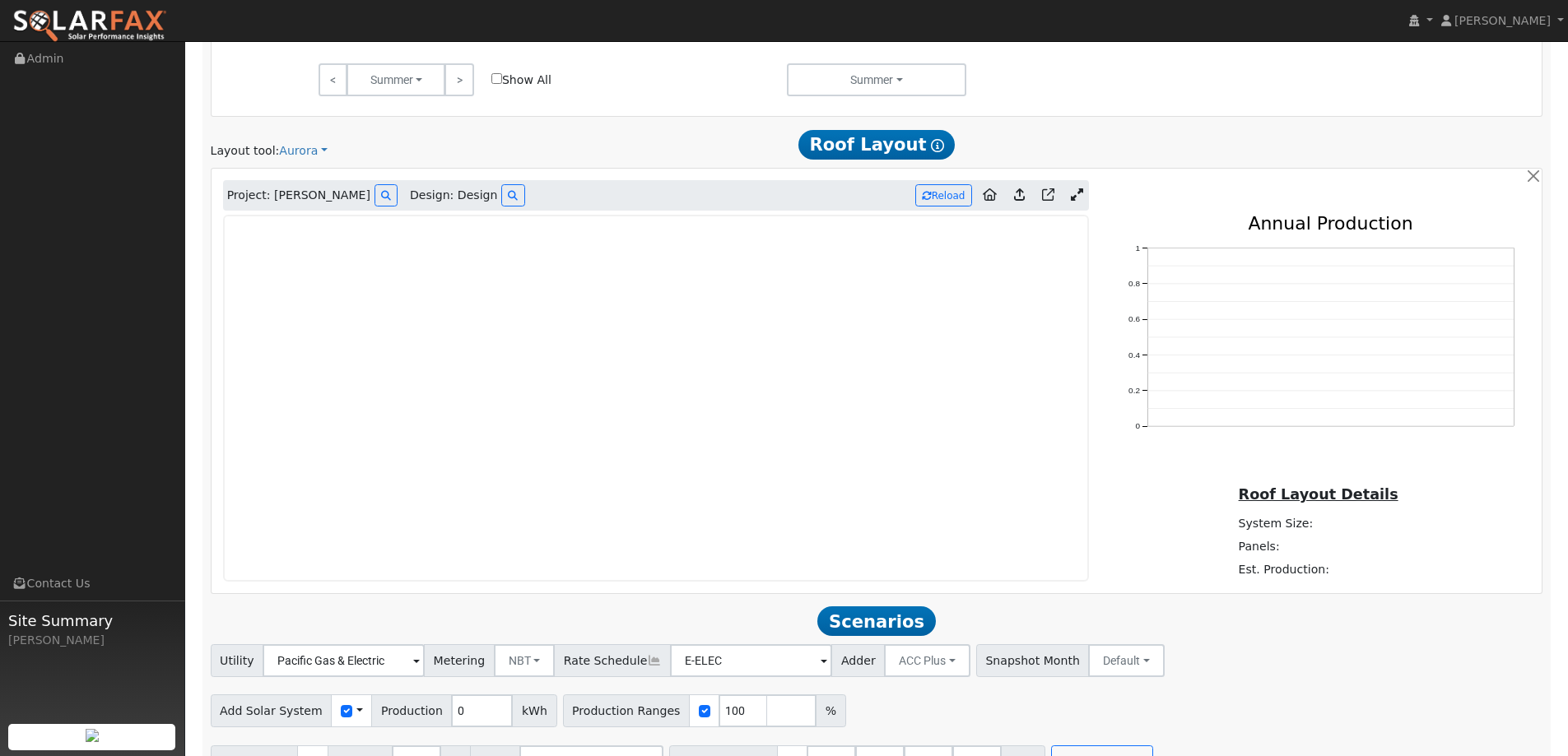
scroll to position [944, 0]
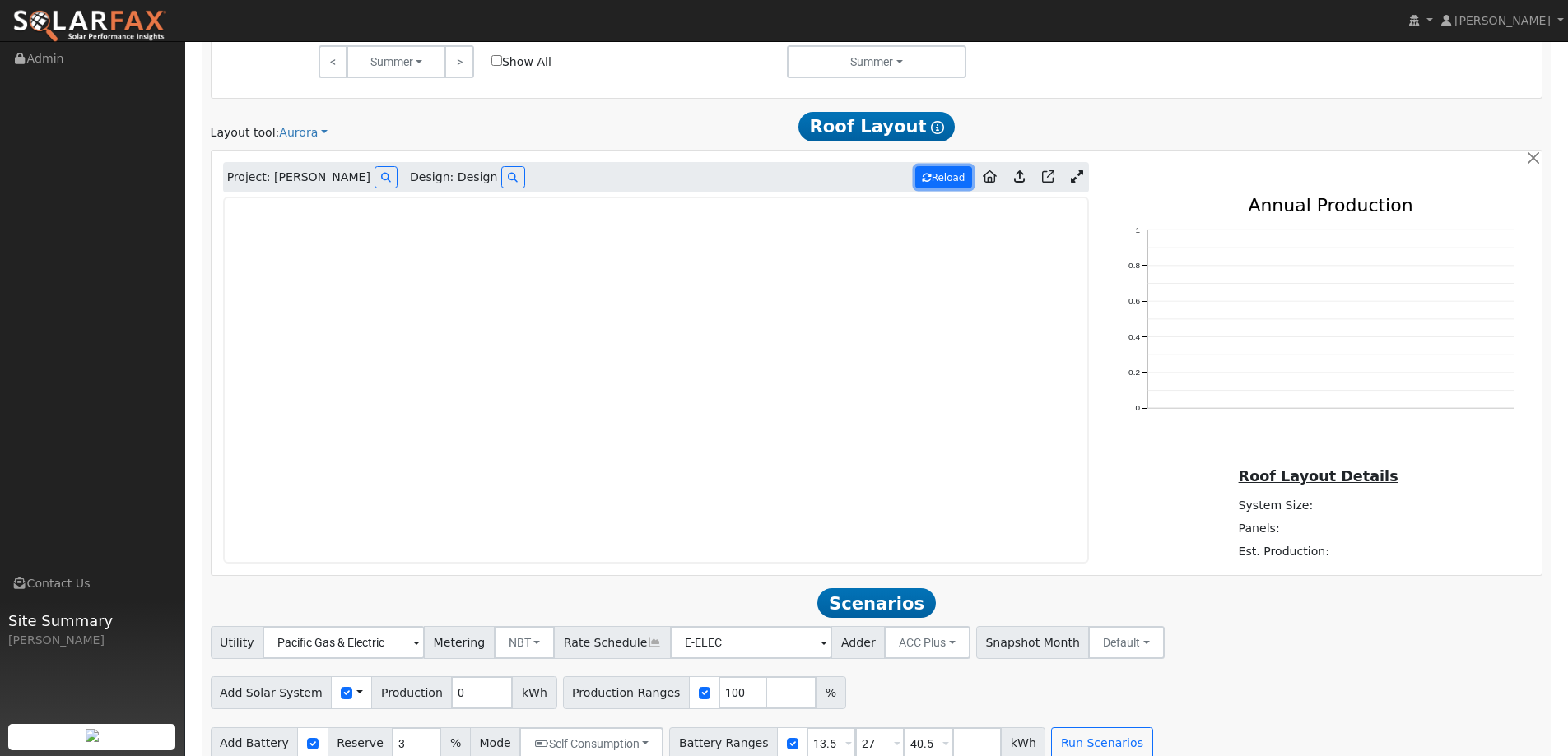
click at [957, 182] on button "Reload" at bounding box center [944, 178] width 57 height 23
click at [100, 23] on img at bounding box center [90, 26] width 155 height 34
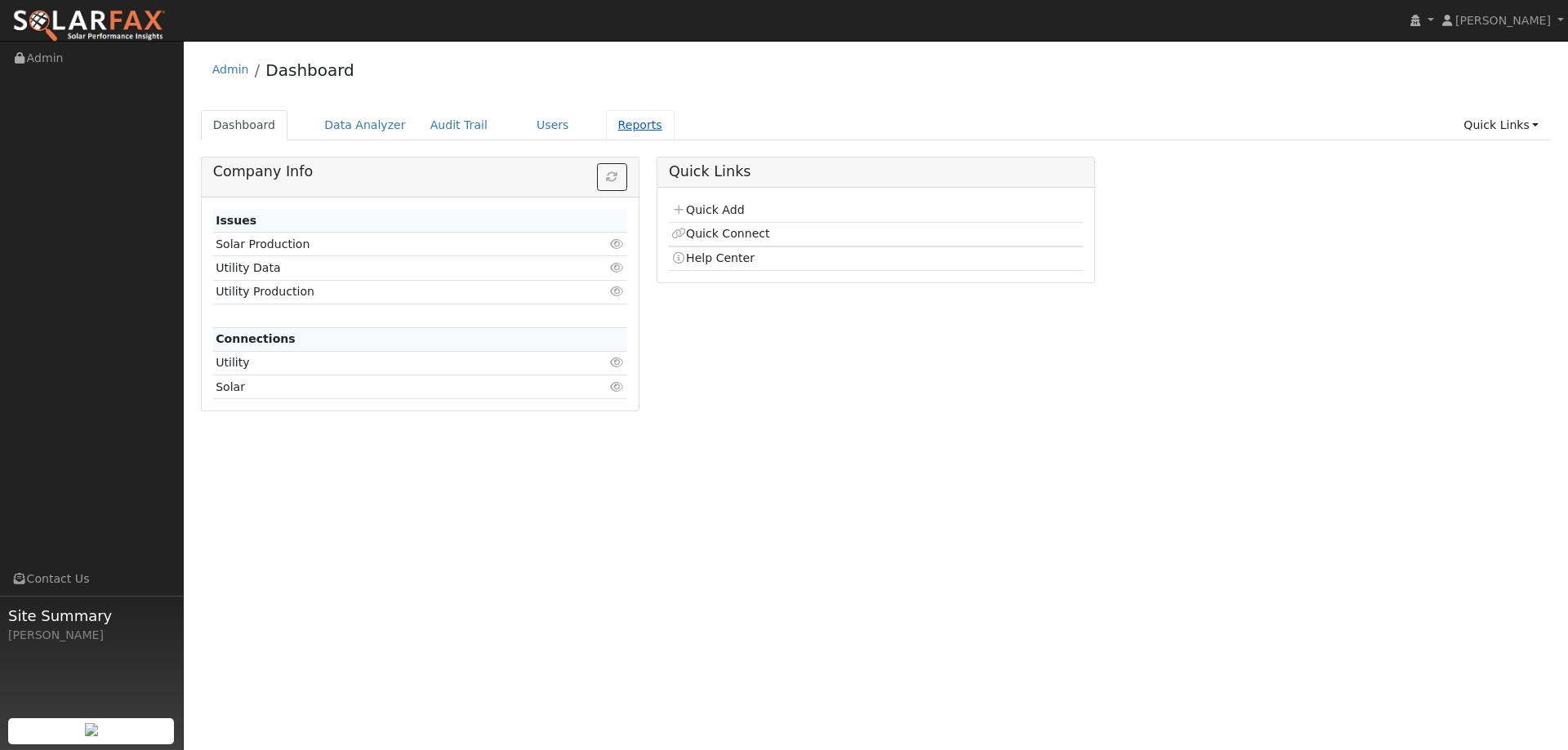
click at [611, 133] on link "Reports" at bounding box center [640, 125] width 69 height 30
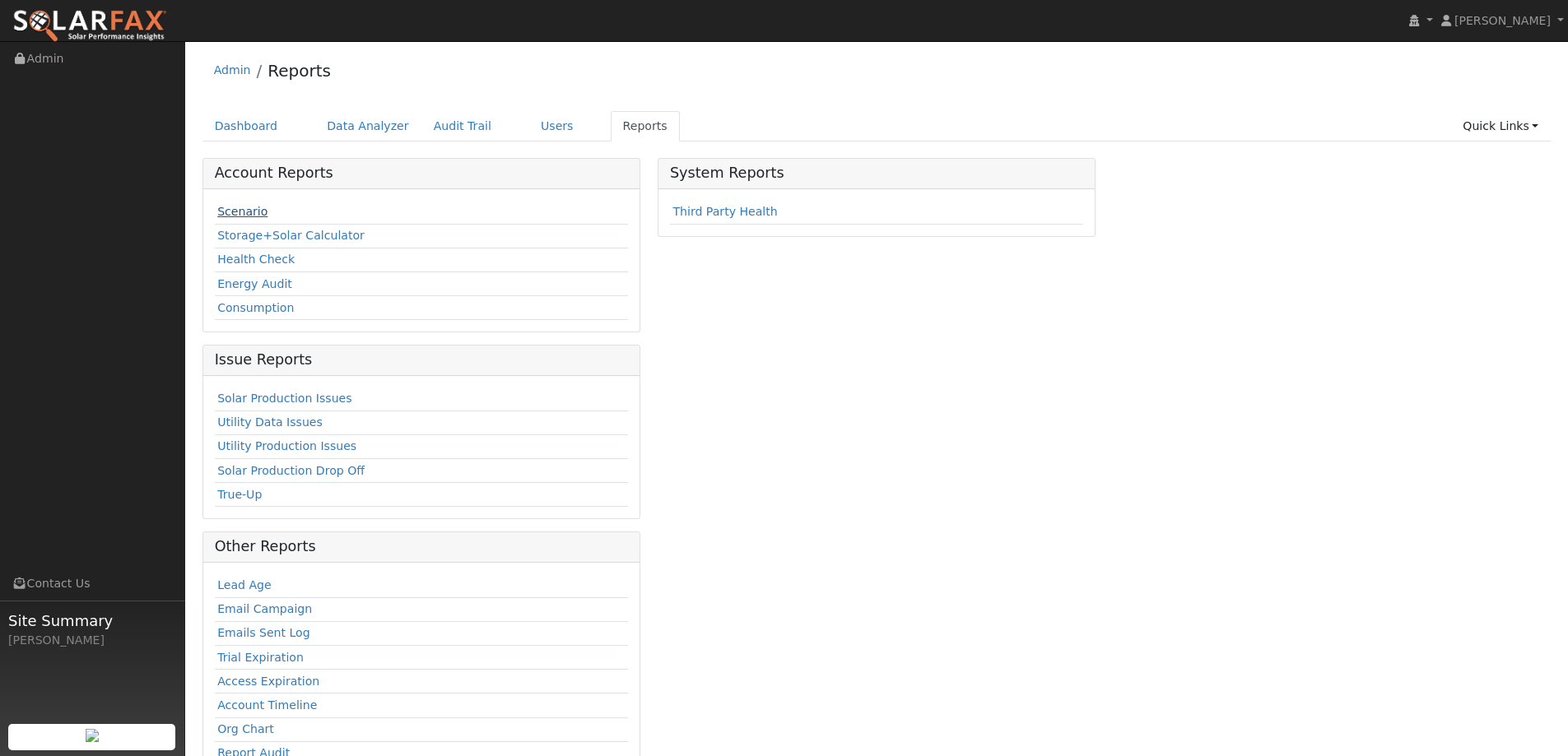
click at [252, 212] on link "Scenario" at bounding box center [242, 211] width 50 height 14
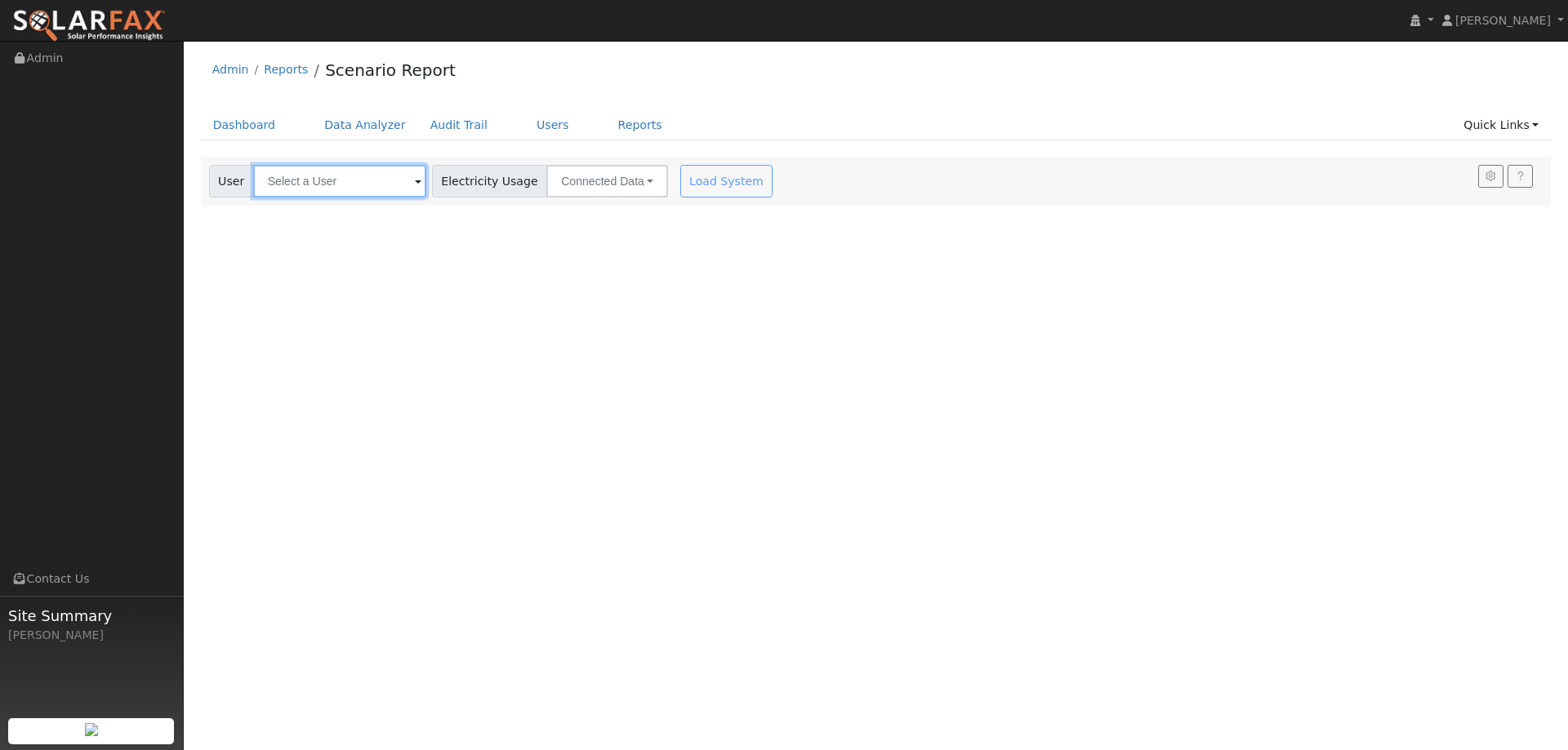
click at [373, 183] on input "text" at bounding box center [340, 181] width 173 height 33
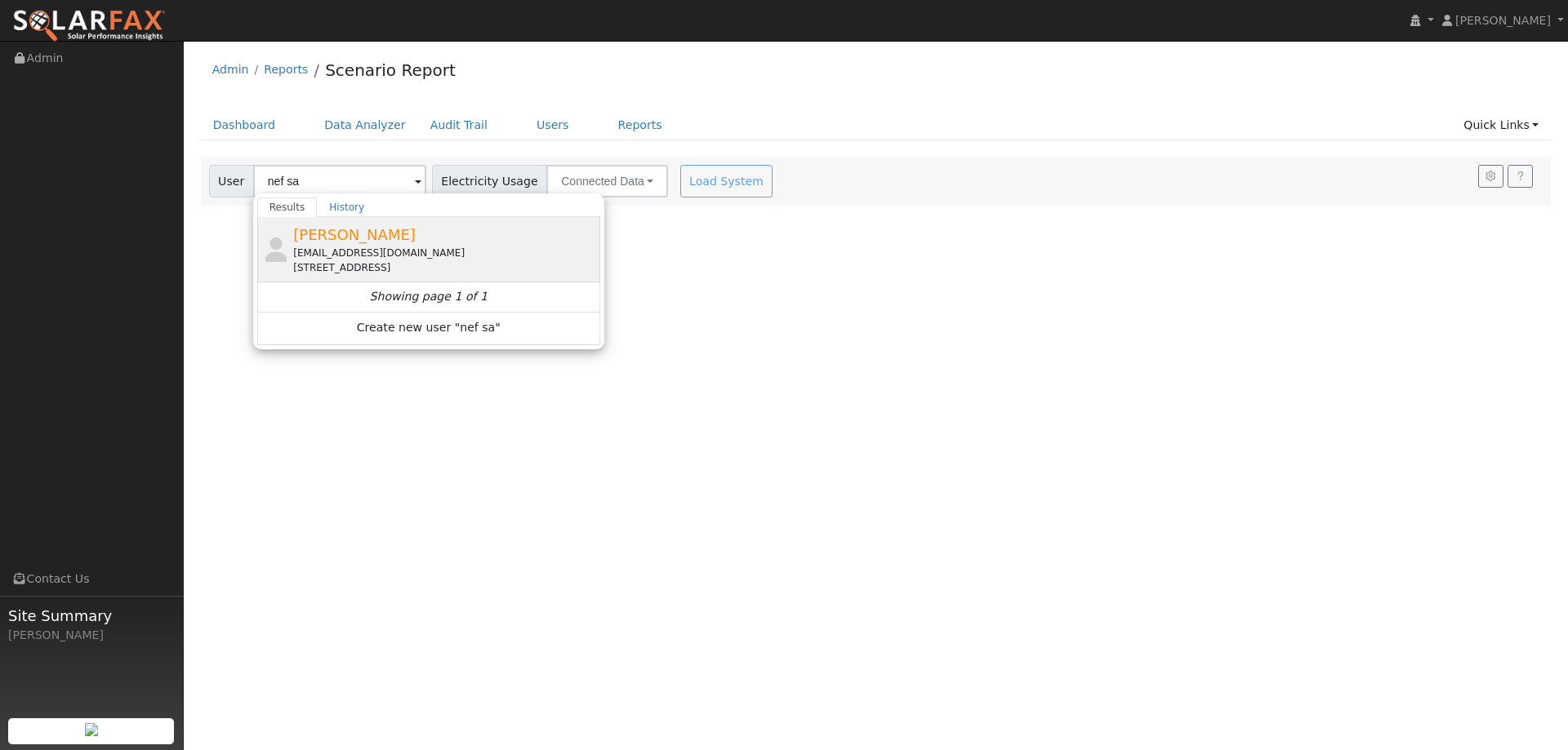
click at [451, 265] on div "[STREET_ADDRESS]" at bounding box center [444, 267] width 303 height 14
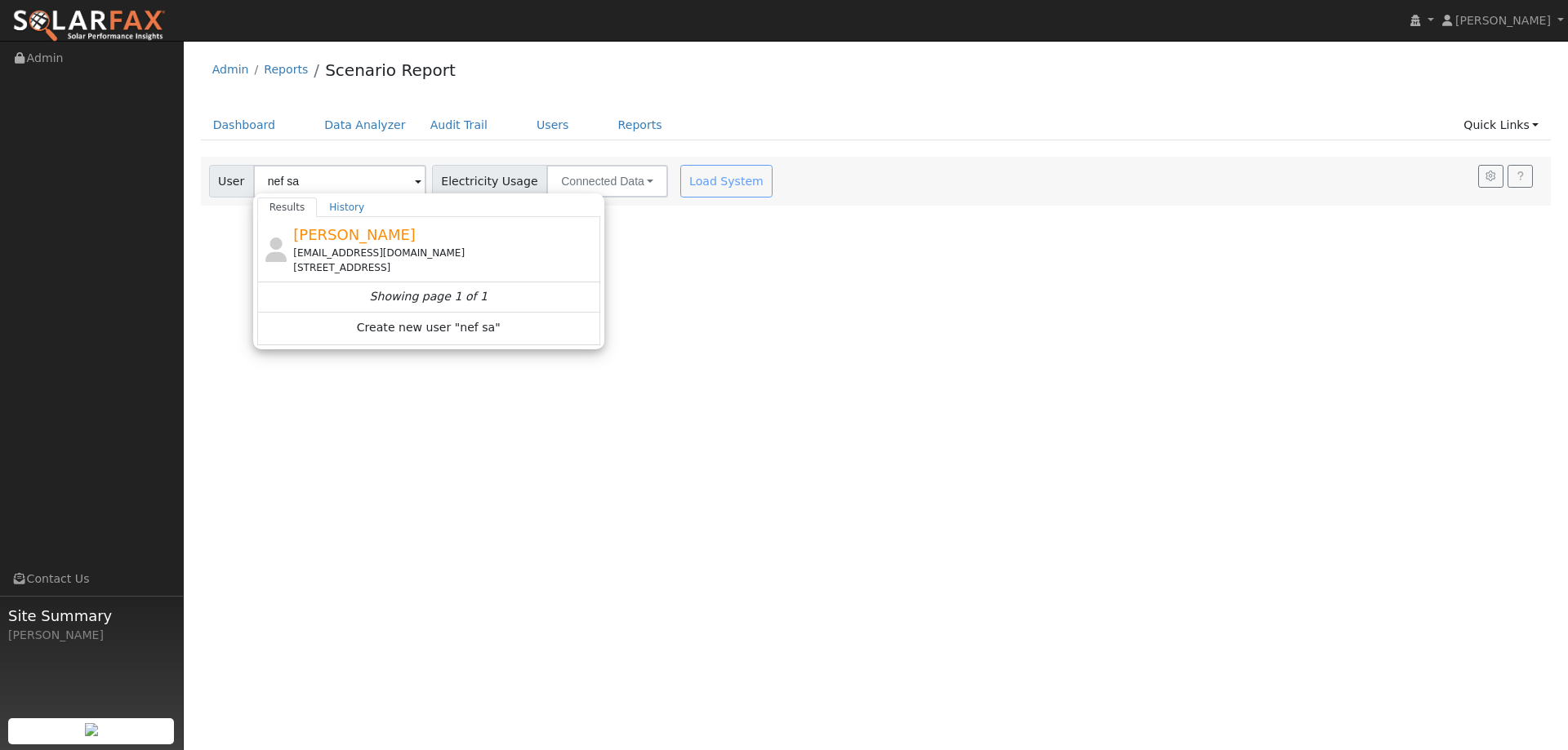
type input "[PERSON_NAME]"
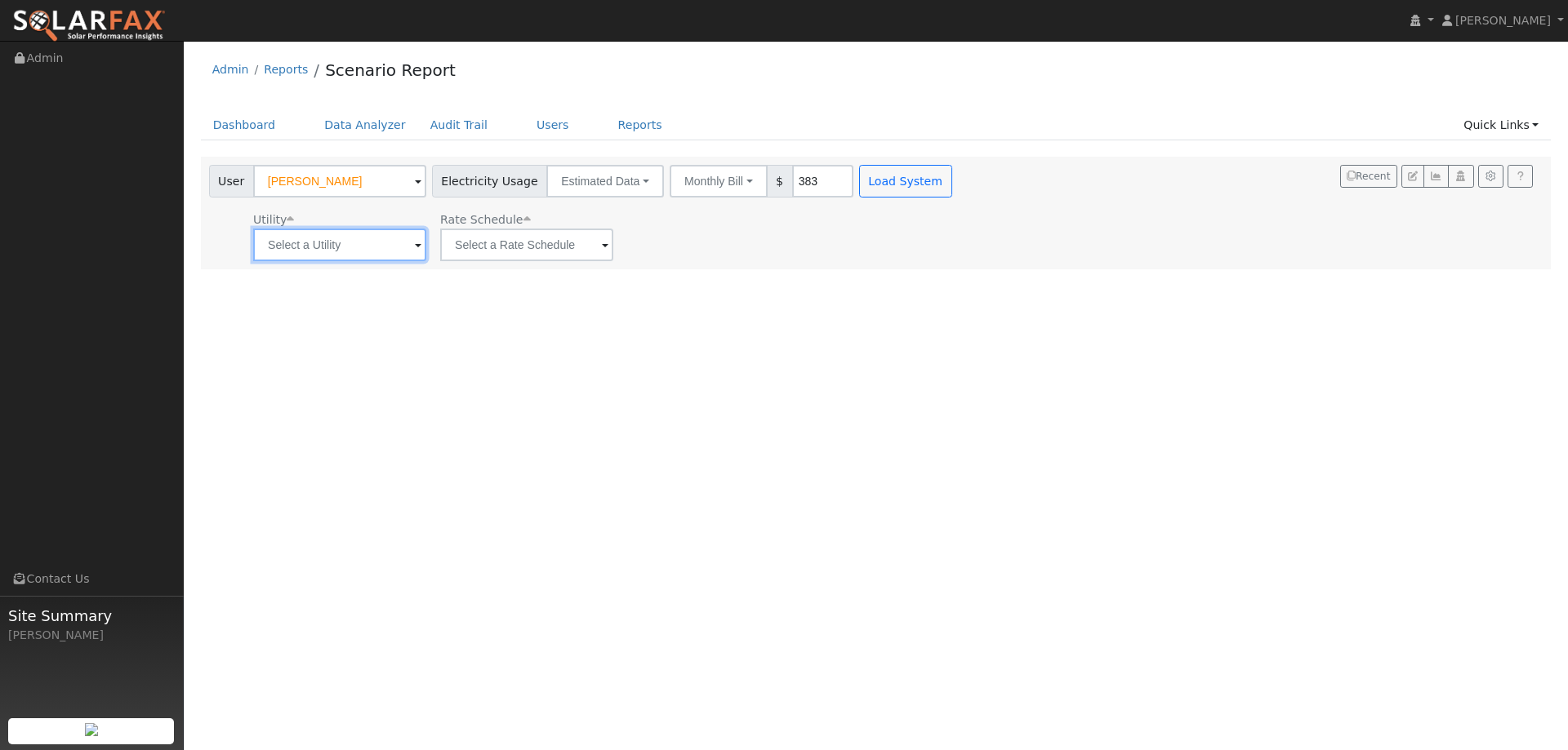
click at [307, 257] on input "text" at bounding box center [340, 245] width 173 height 33
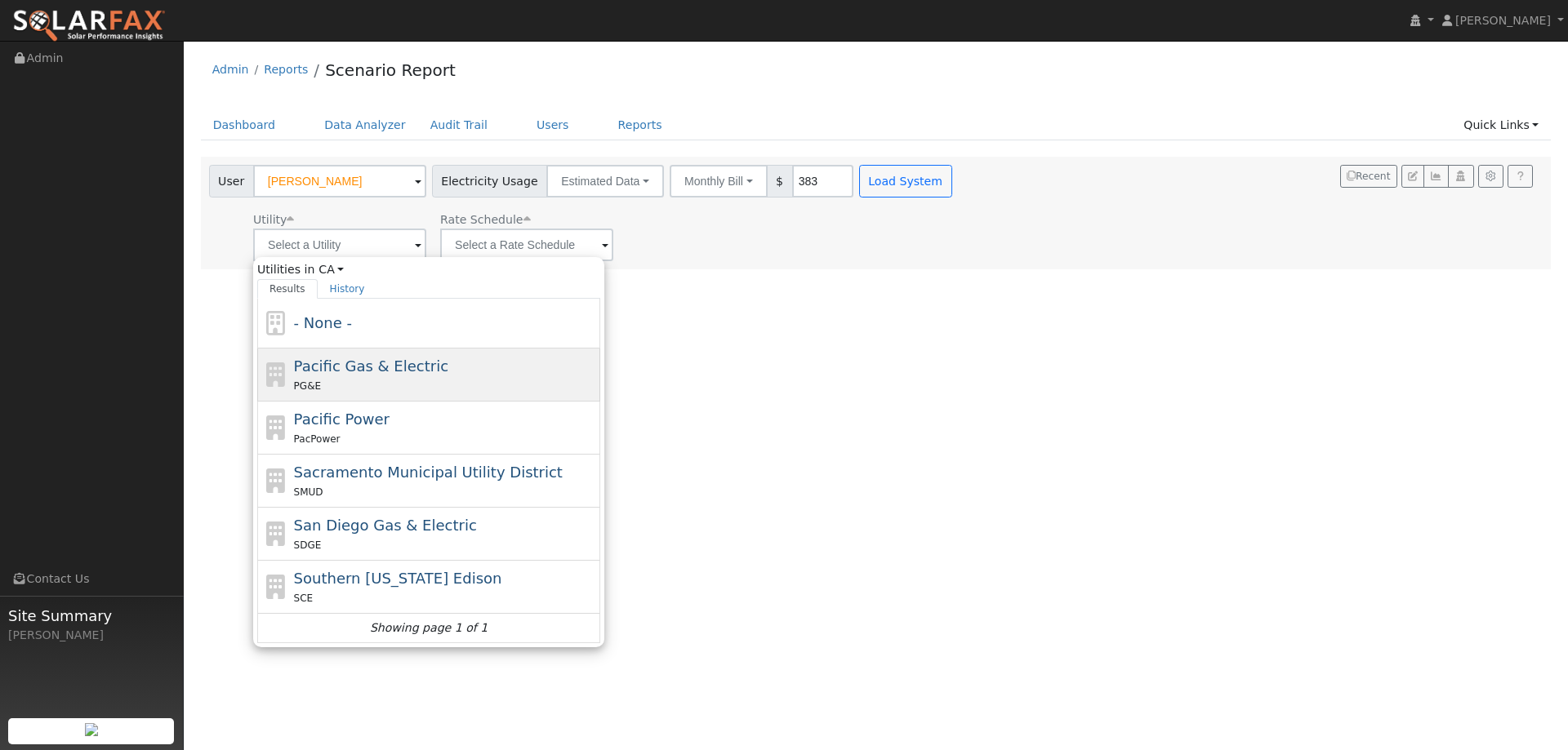
click at [400, 379] on div "PG&E" at bounding box center [445, 385] width 303 height 17
type input "Pacific Gas & Electric"
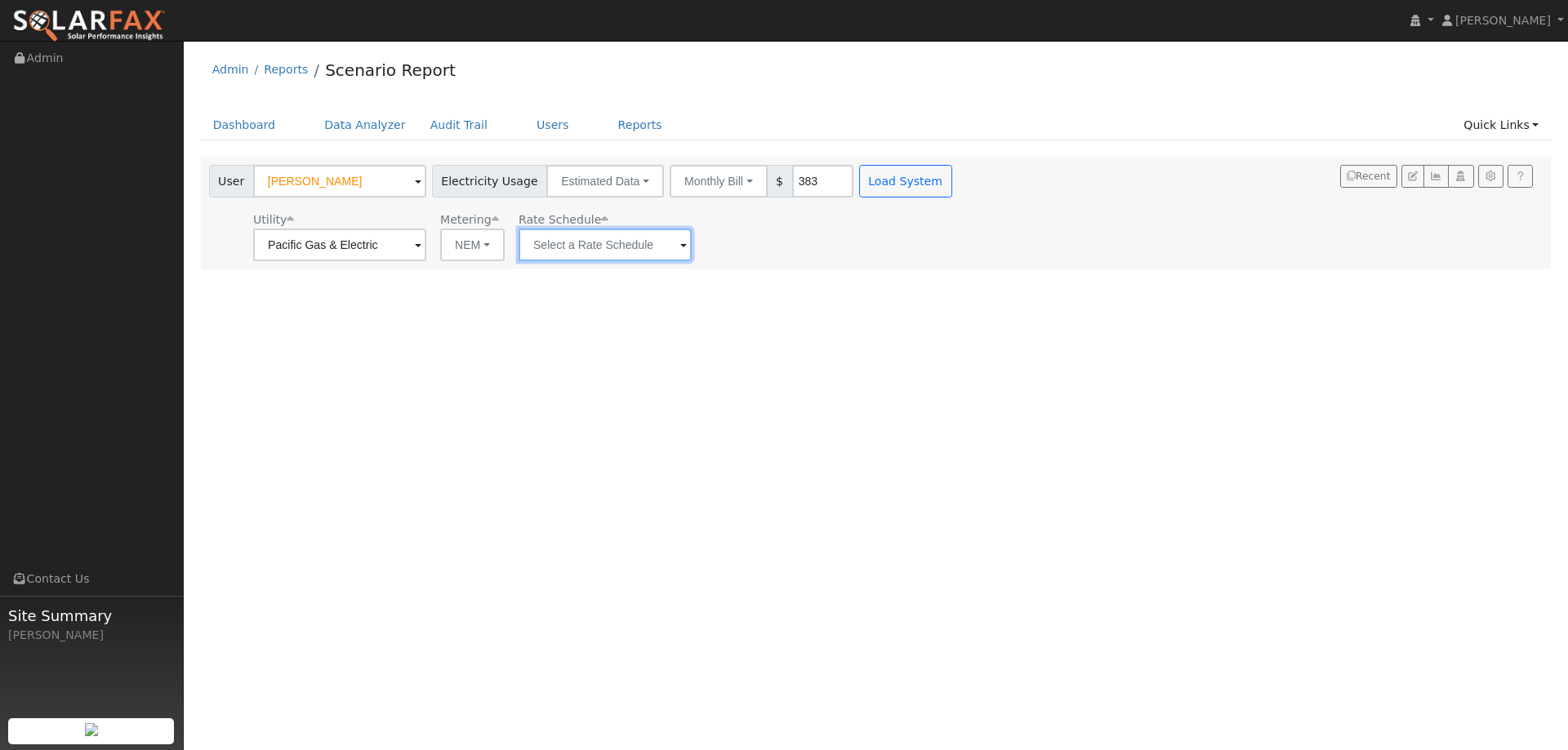
click at [556, 251] on input "text" at bounding box center [605, 245] width 173 height 33
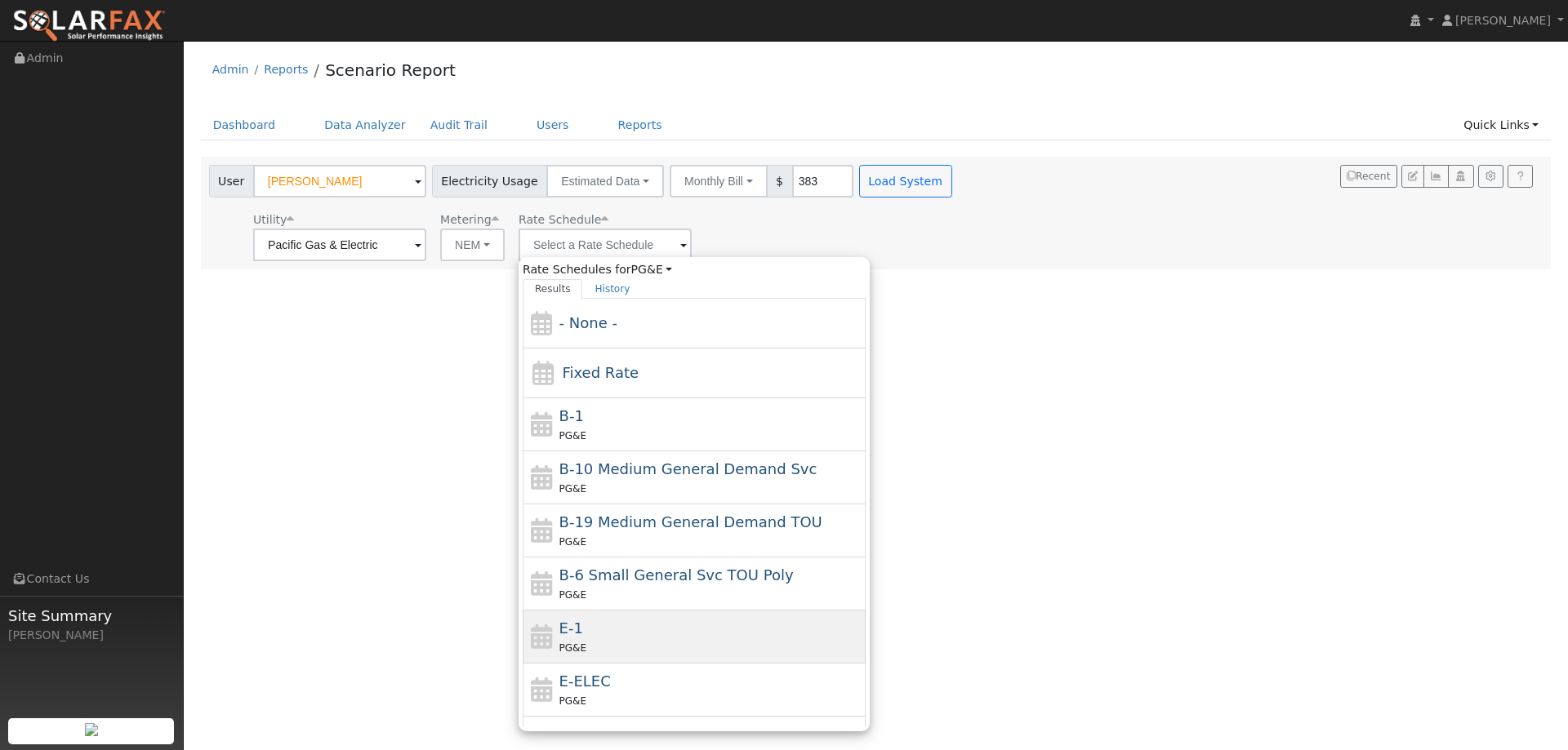
drag, startPoint x: 621, startPoint y: 624, endPoint x: 662, endPoint y: 541, distance: 92.6
click at [621, 623] on div "E-1 PG&E" at bounding box center [711, 637] width 303 height 39
type input "E-1"
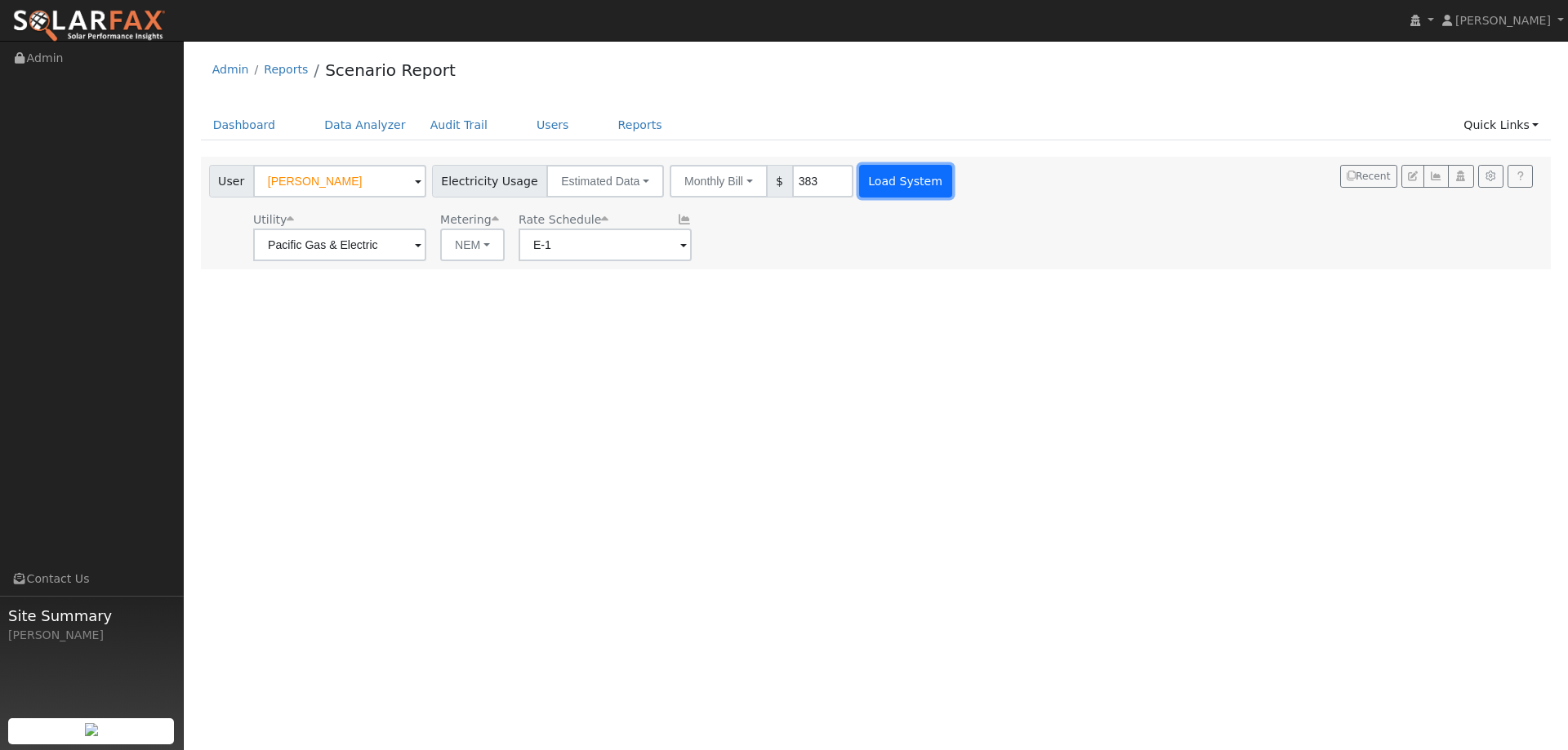
click at [861, 173] on button "Load System" at bounding box center [906, 181] width 93 height 33
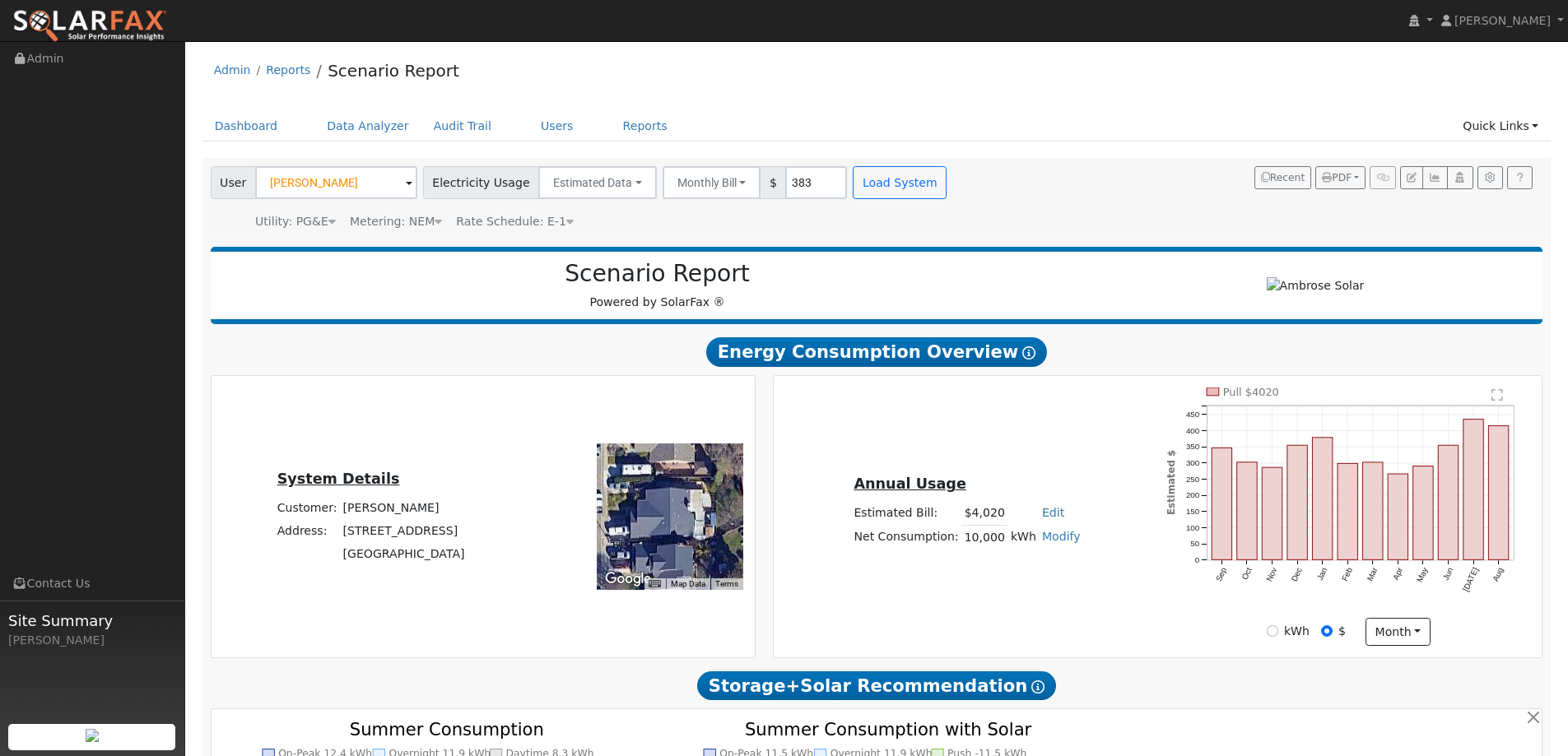
type input "0"
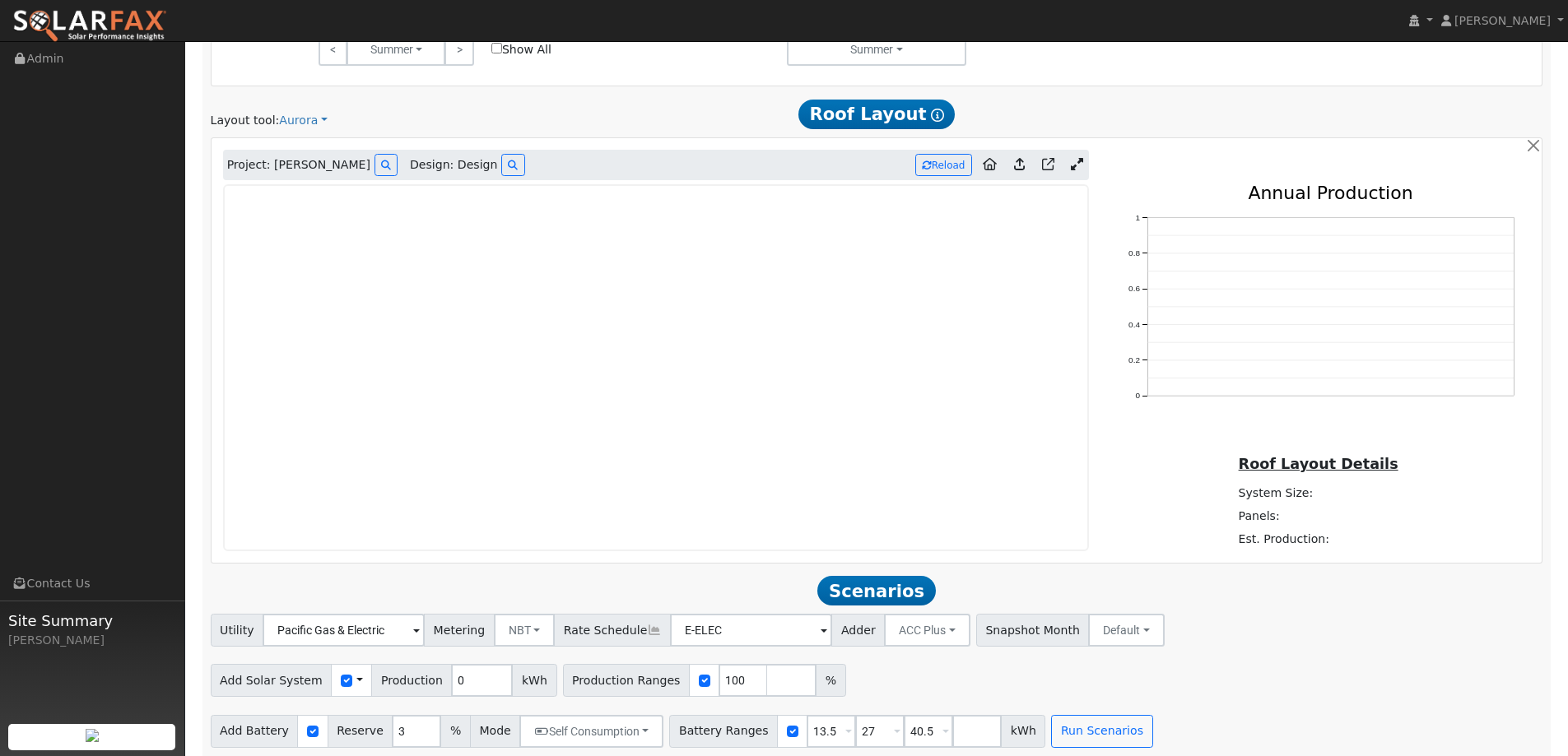
scroll to position [965, 0]
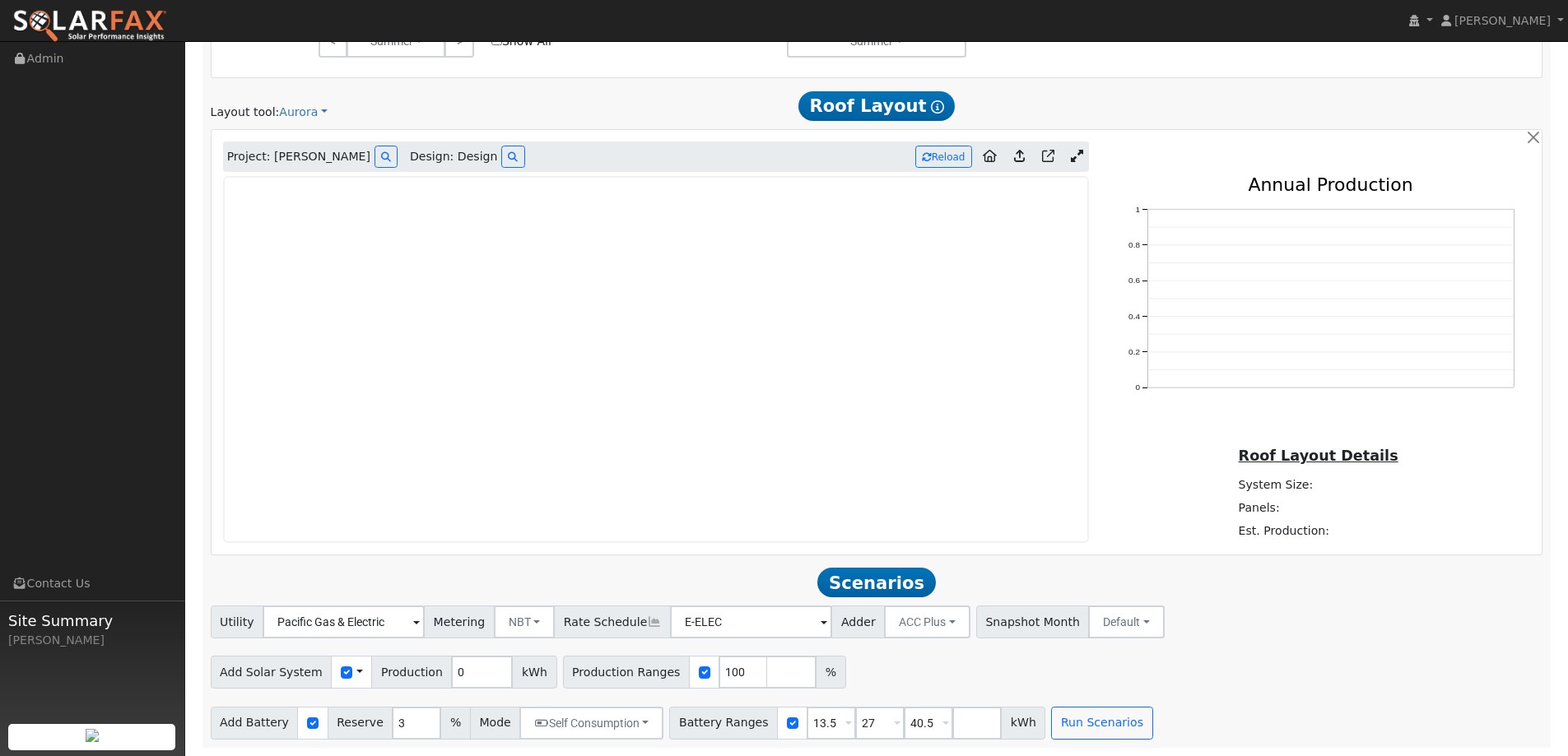
click at [145, 28] on img at bounding box center [90, 26] width 155 height 34
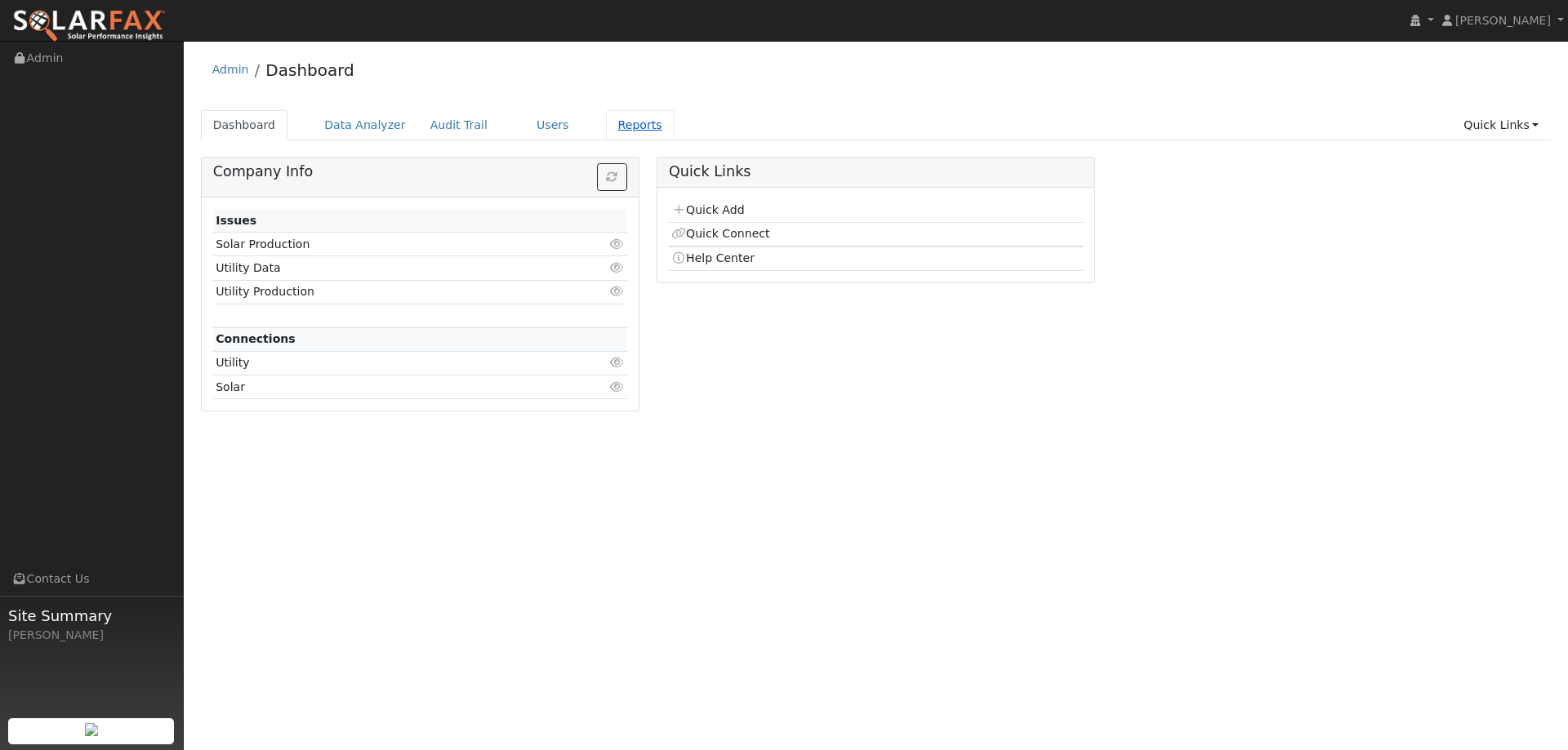
click at [614, 133] on link "Reports" at bounding box center [640, 125] width 69 height 30
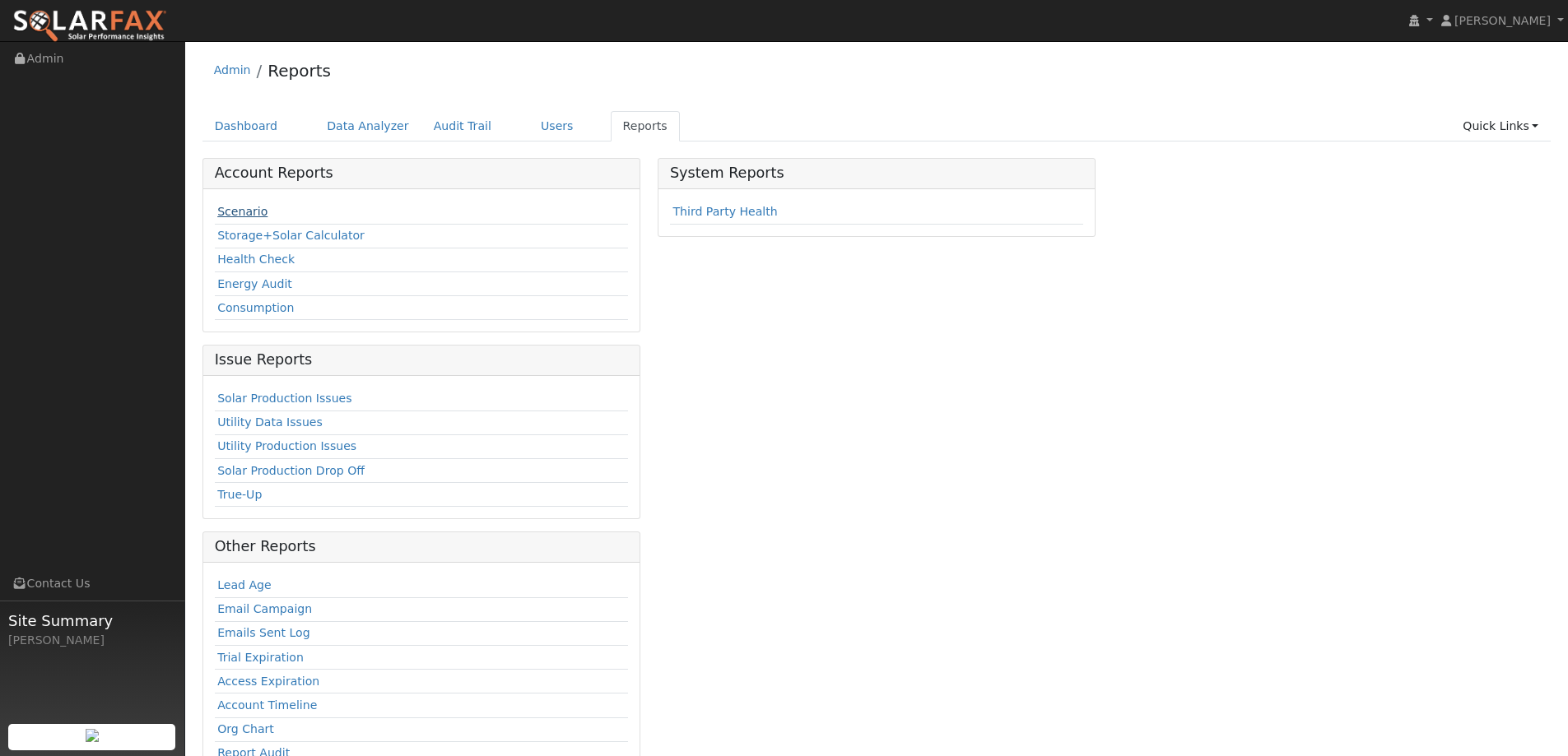
click at [258, 211] on link "Scenario" at bounding box center [242, 211] width 50 height 14
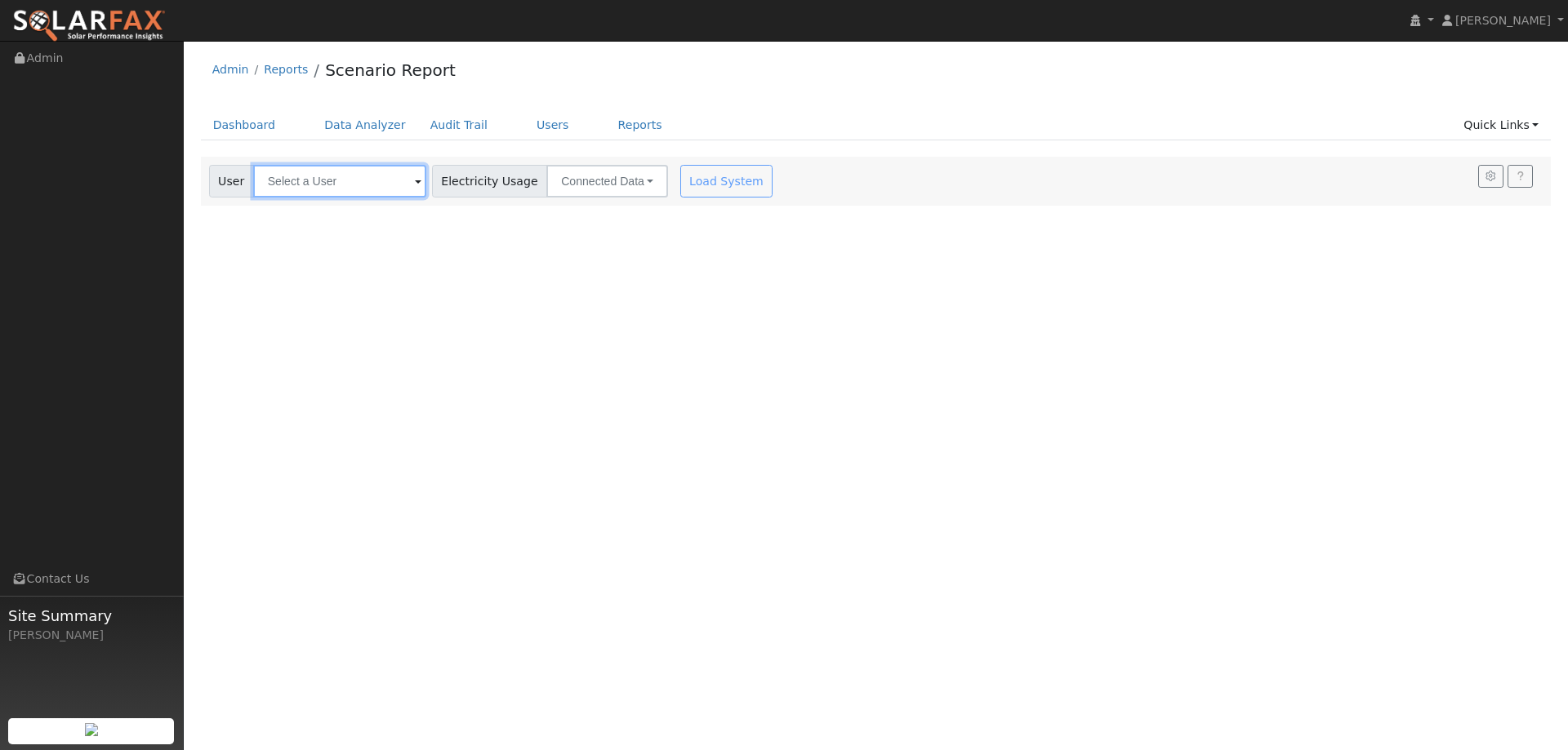
click at [399, 181] on input "text" at bounding box center [340, 181] width 173 height 33
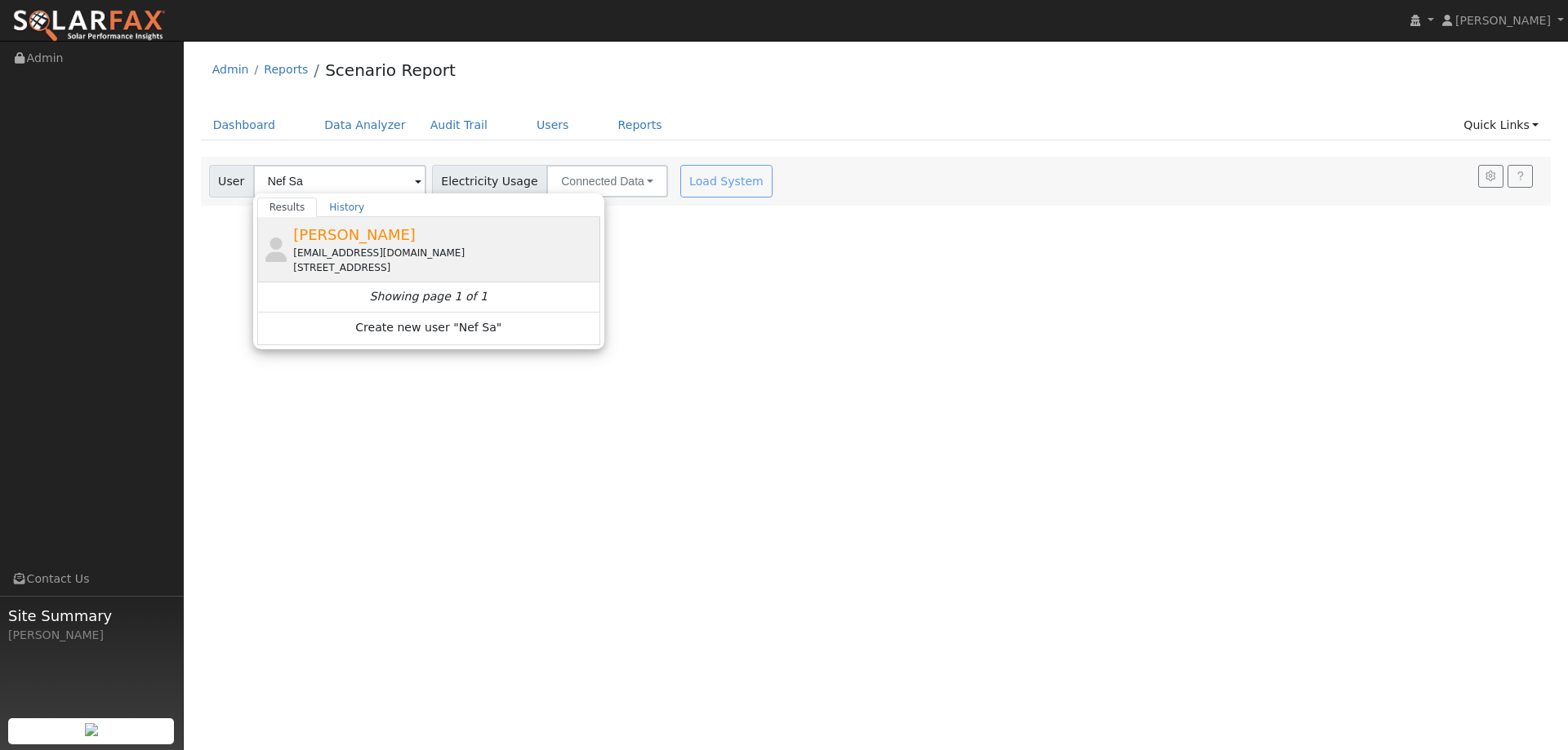
click at [455, 245] on div "[PERSON_NAME] [EMAIL_ADDRESS][DOMAIN_NAME] [STREET_ADDRESS]" at bounding box center [444, 249] width 303 height 52
type input "[PERSON_NAME]"
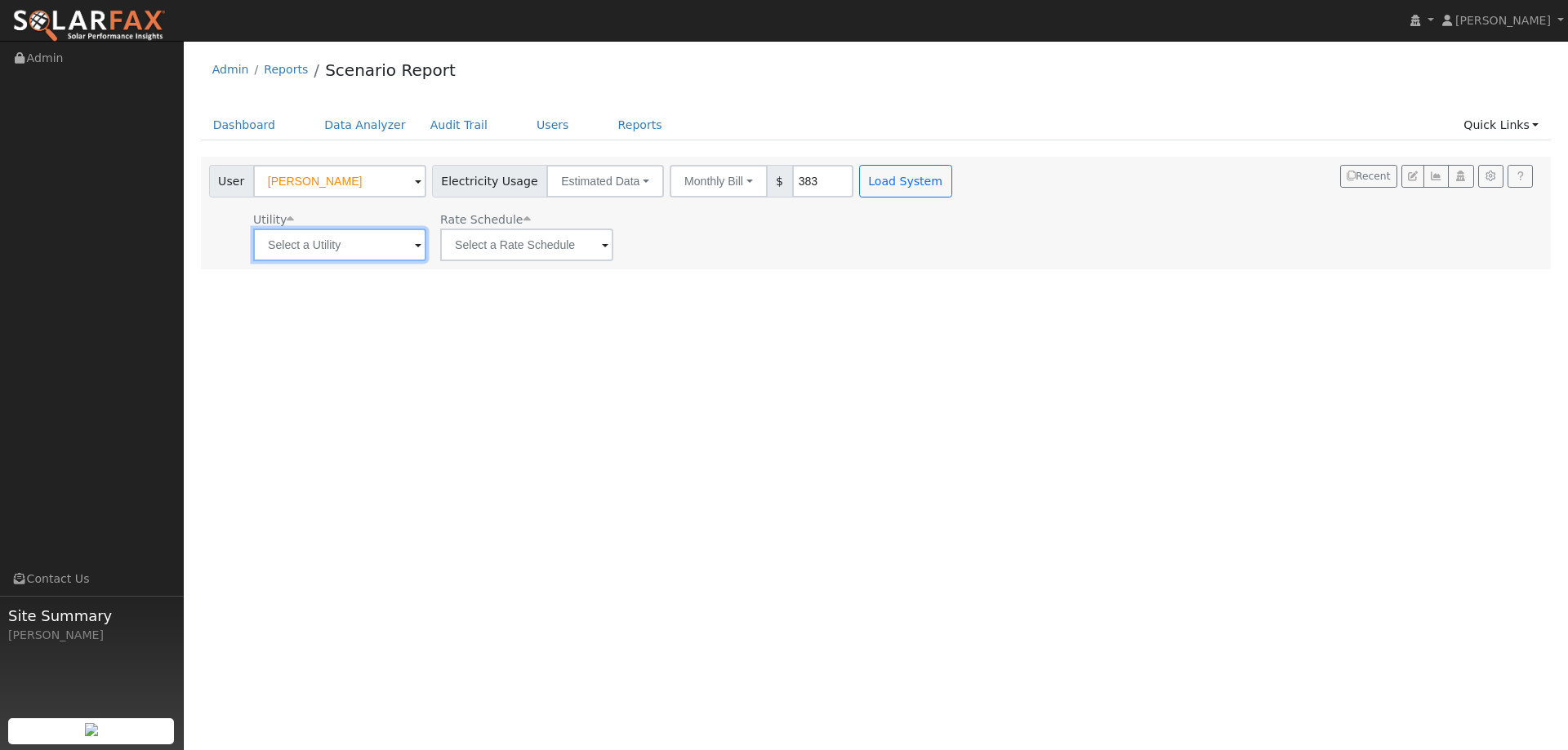
click at [350, 242] on input "text" at bounding box center [340, 245] width 173 height 33
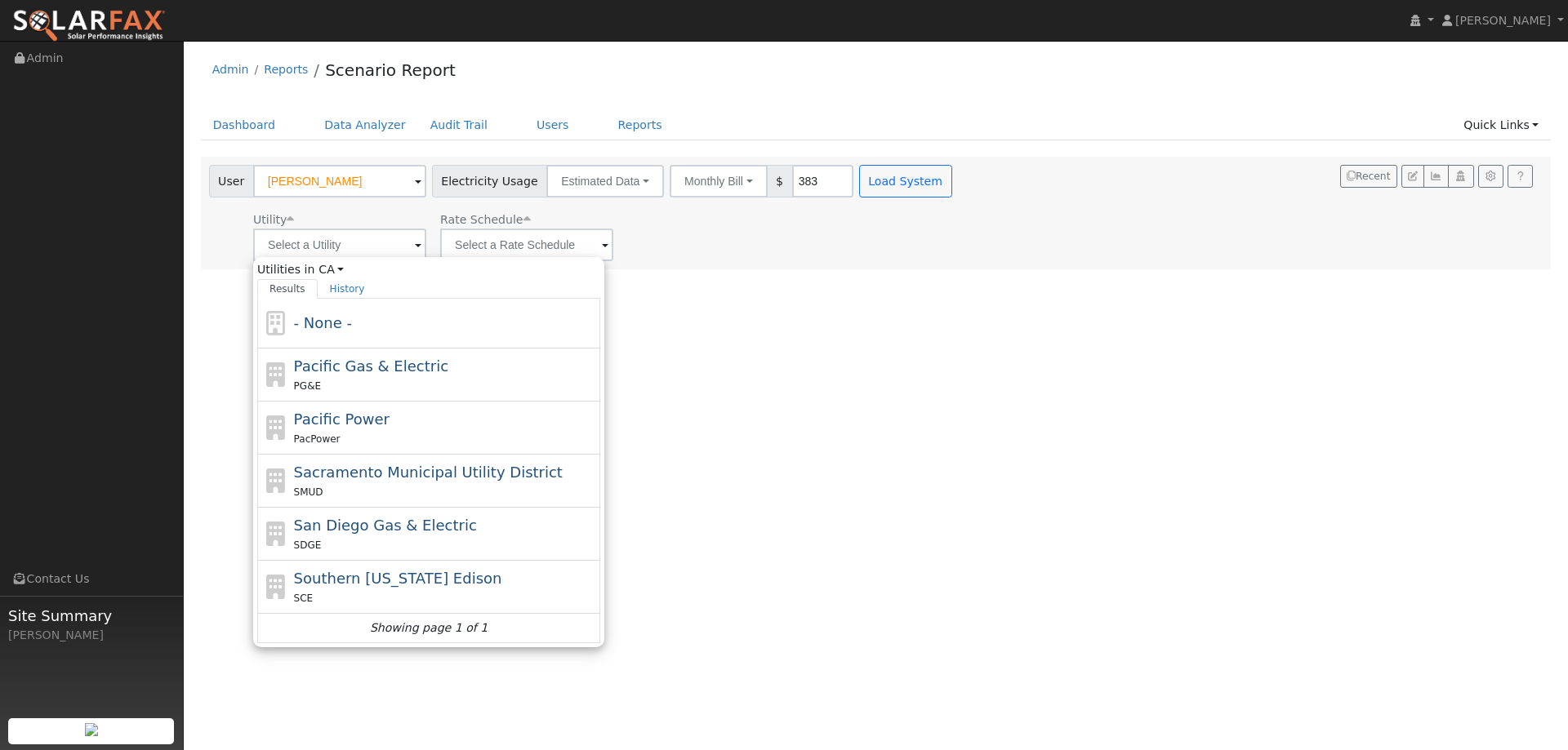
click at [407, 362] on span "Pacific Gas & Electric" at bounding box center [371, 366] width 155 height 17
type input "Pacific Gas & Electric"
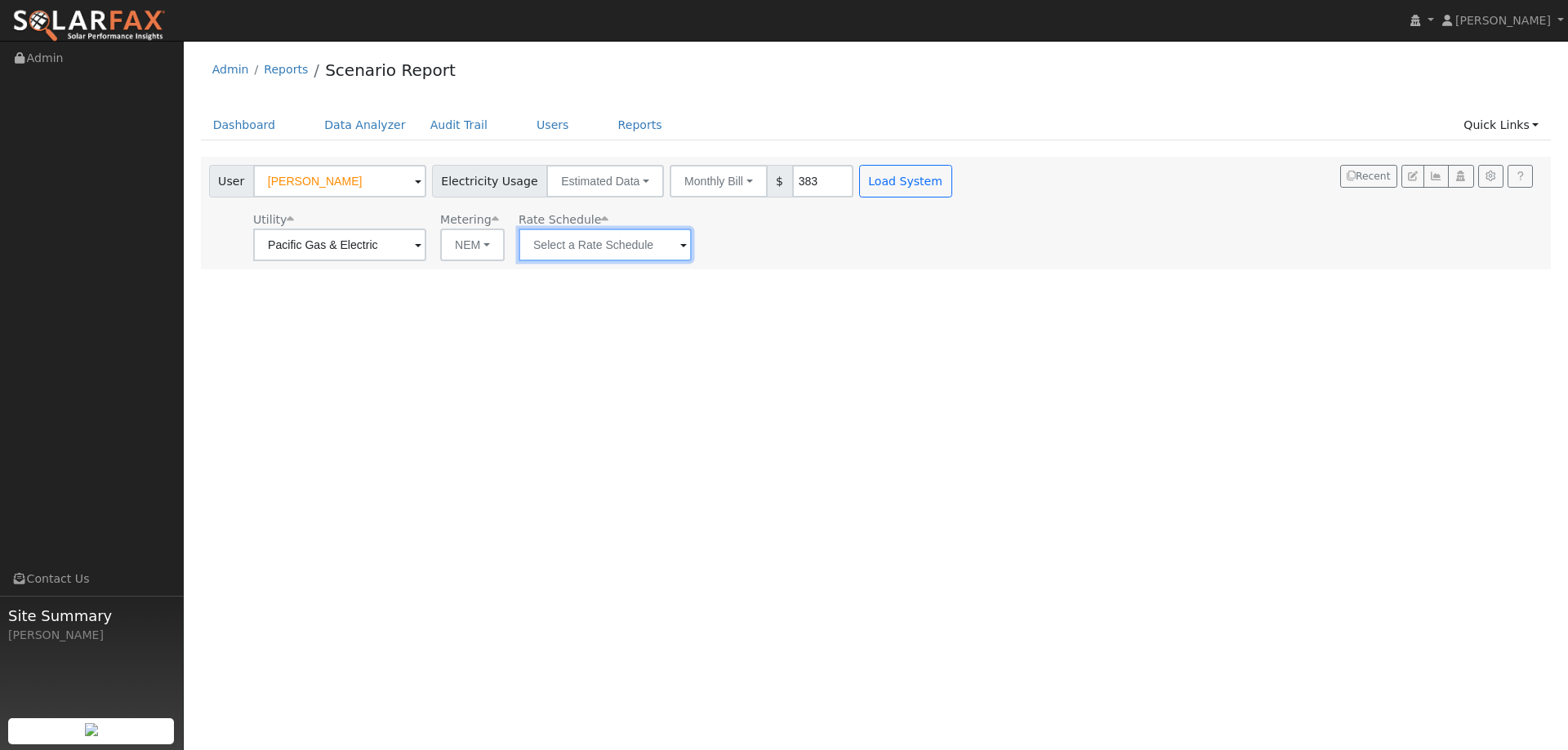
click at [527, 245] on input "text" at bounding box center [605, 245] width 173 height 33
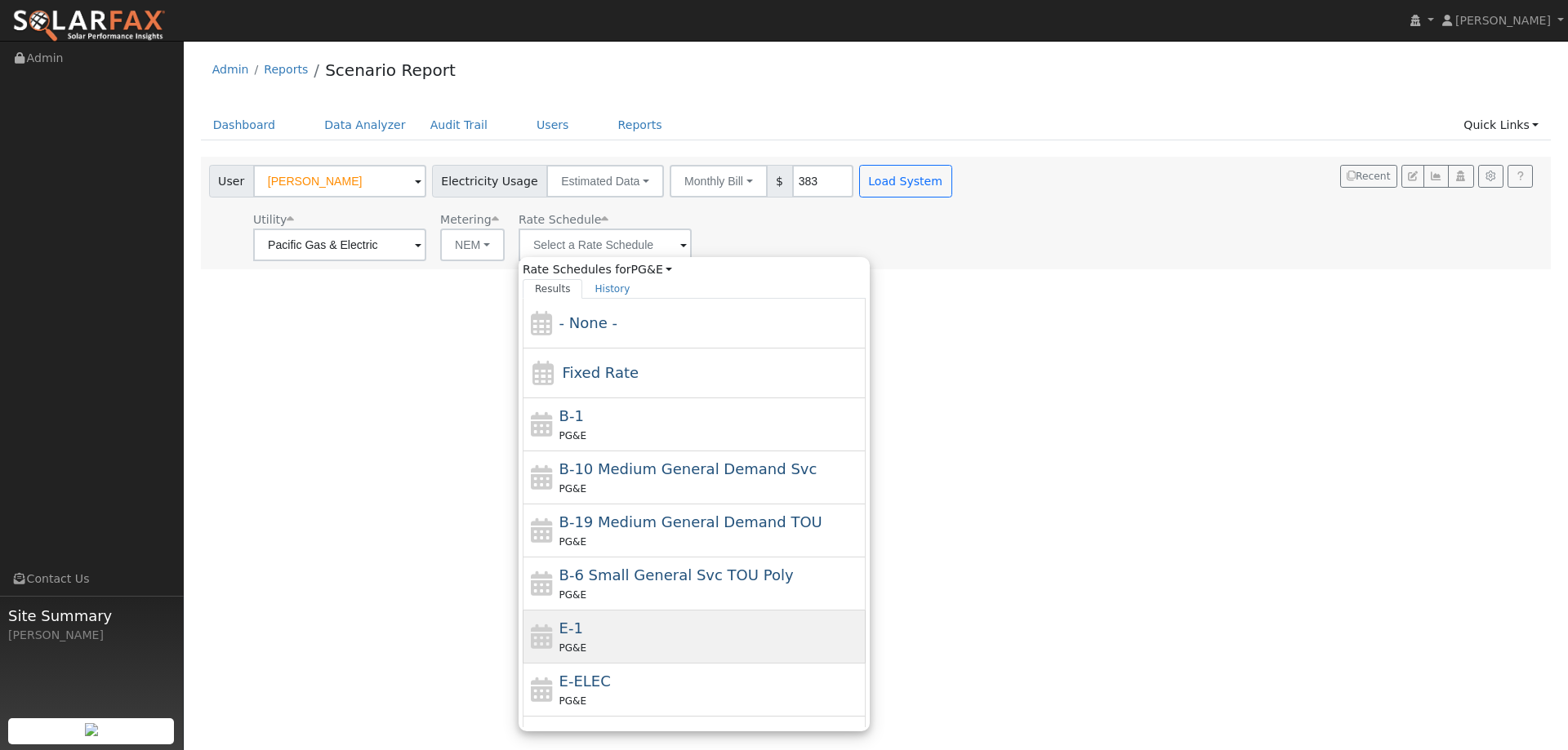
click at [628, 634] on div "E-1 PG&E" at bounding box center [711, 637] width 303 height 39
type input "E-1"
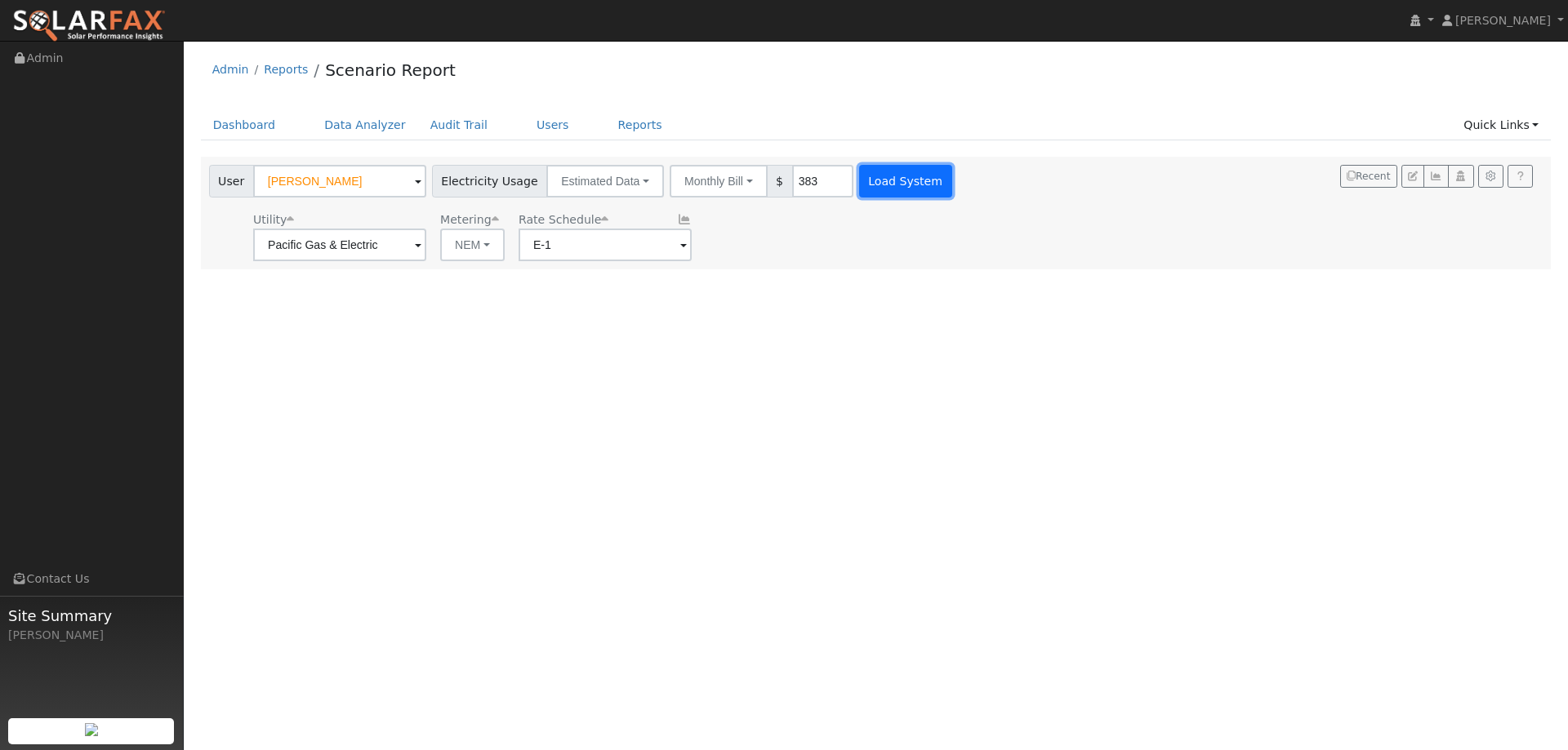
click at [872, 181] on button "Load System" at bounding box center [906, 181] width 93 height 33
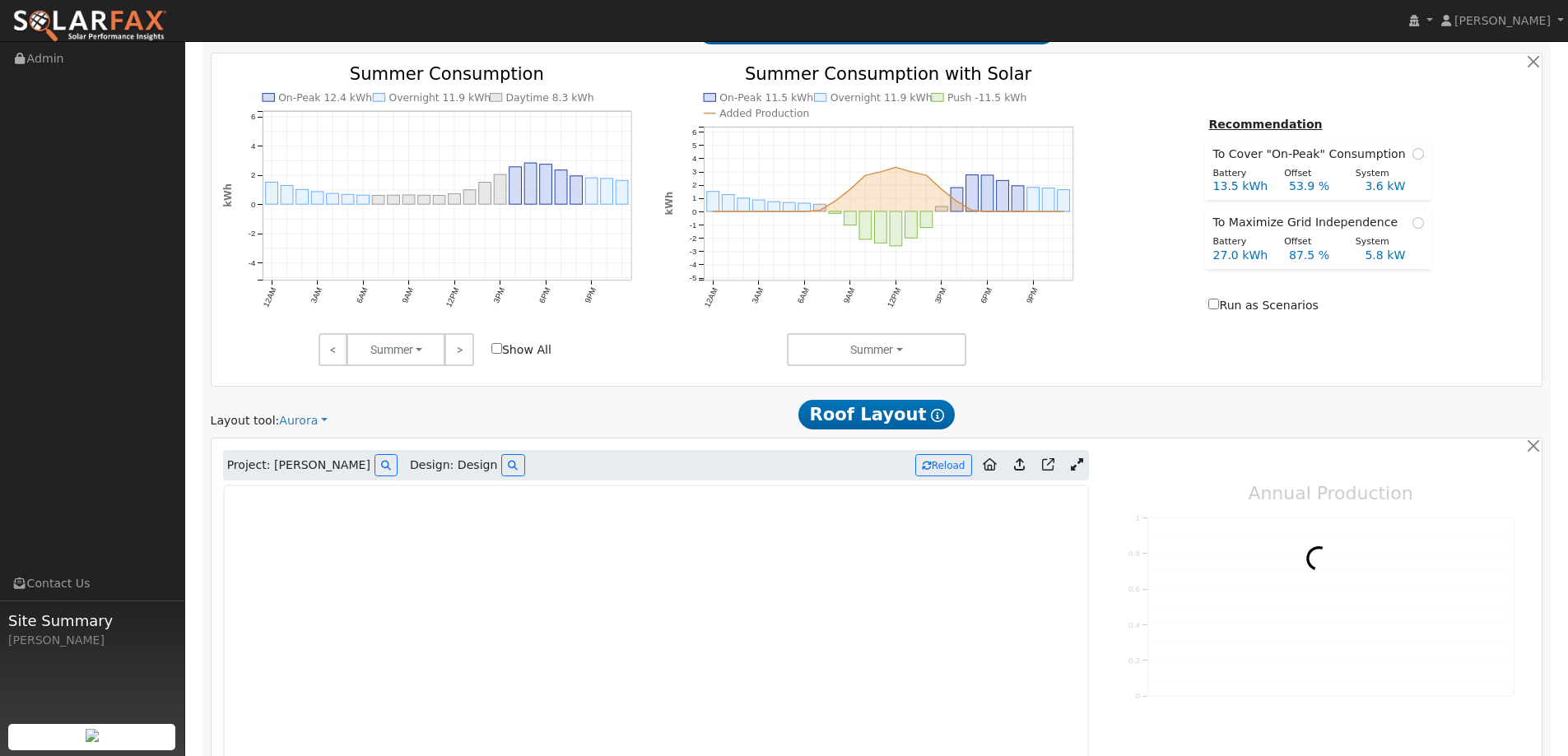
type input "0"
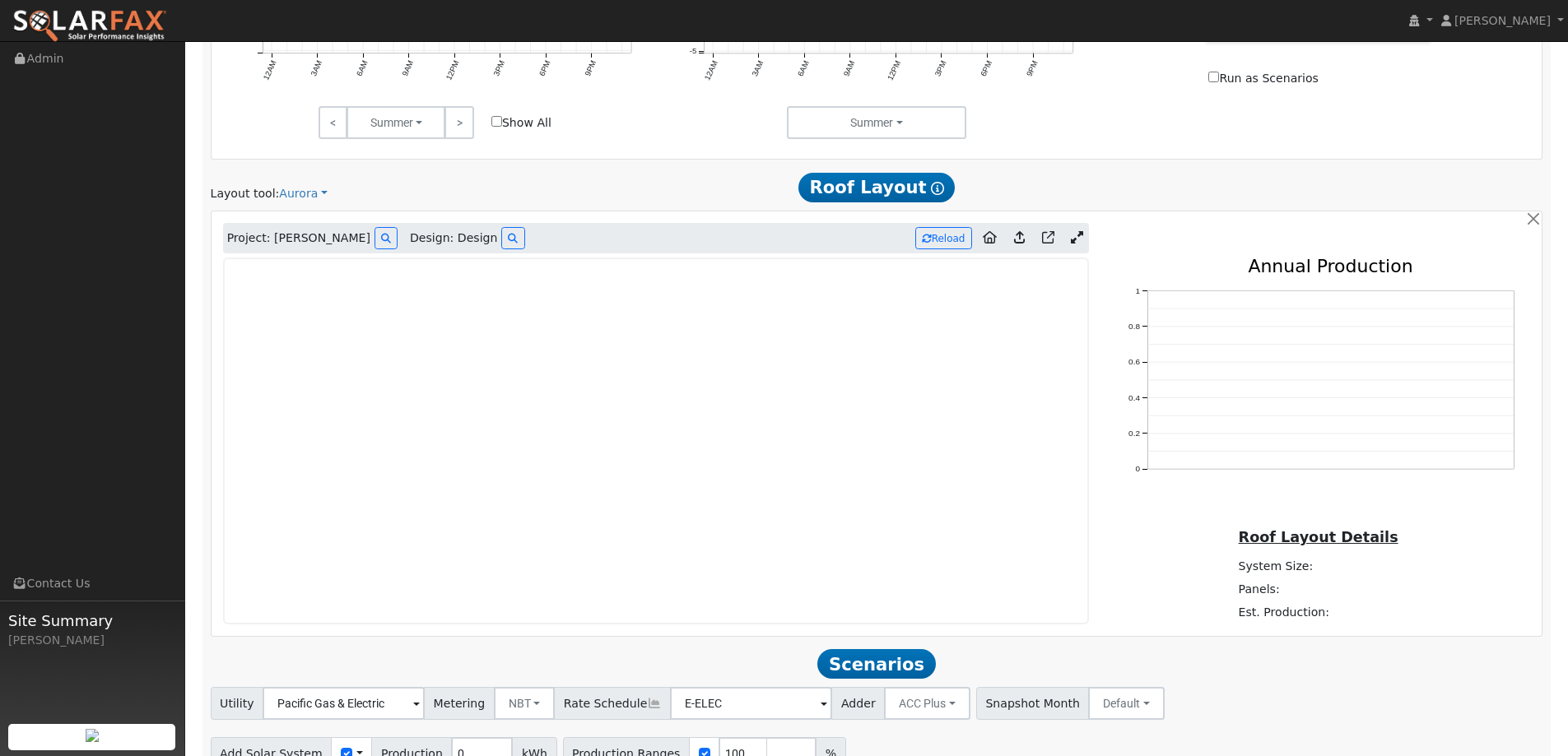
scroll to position [801, 0]
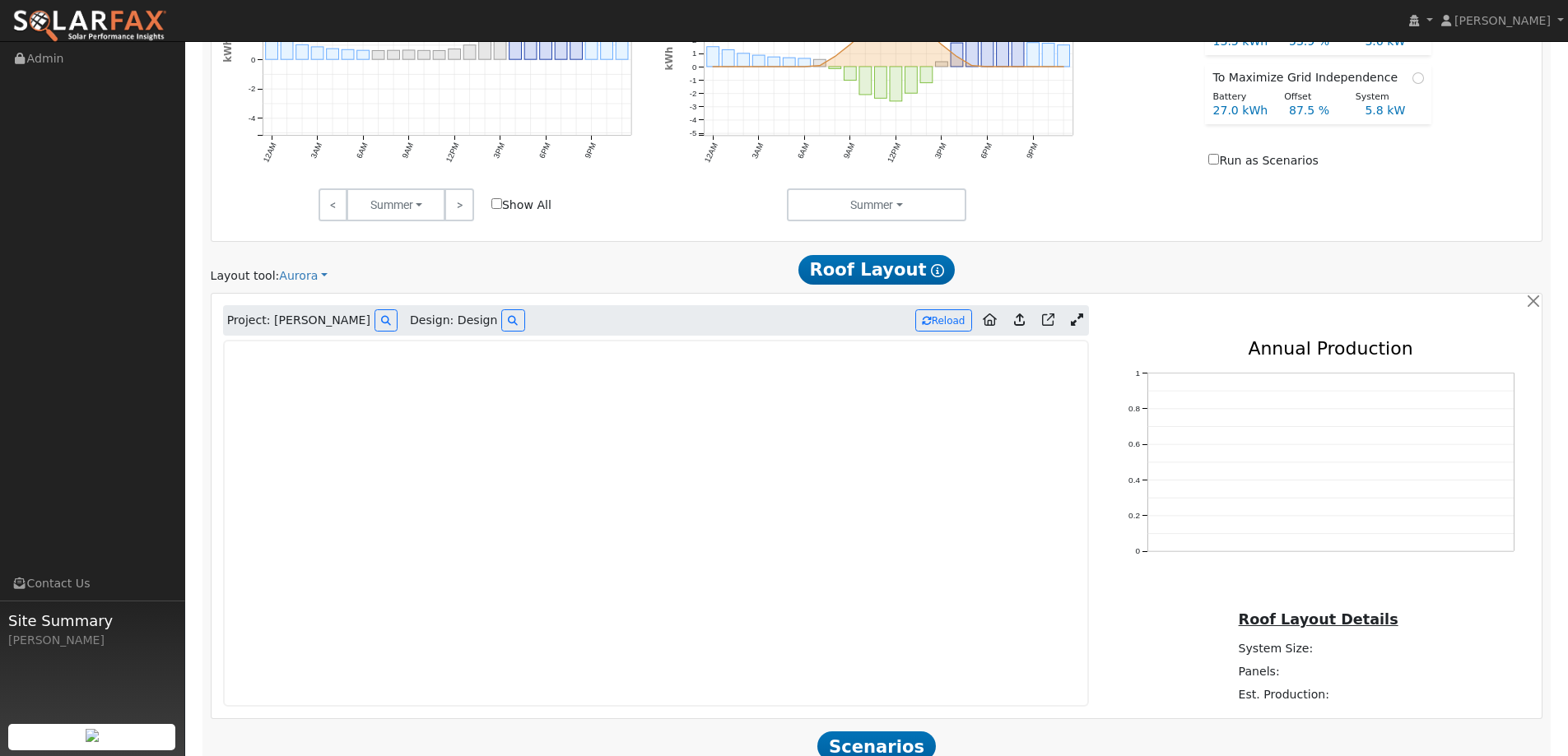
click at [148, 32] on img at bounding box center [90, 26] width 155 height 34
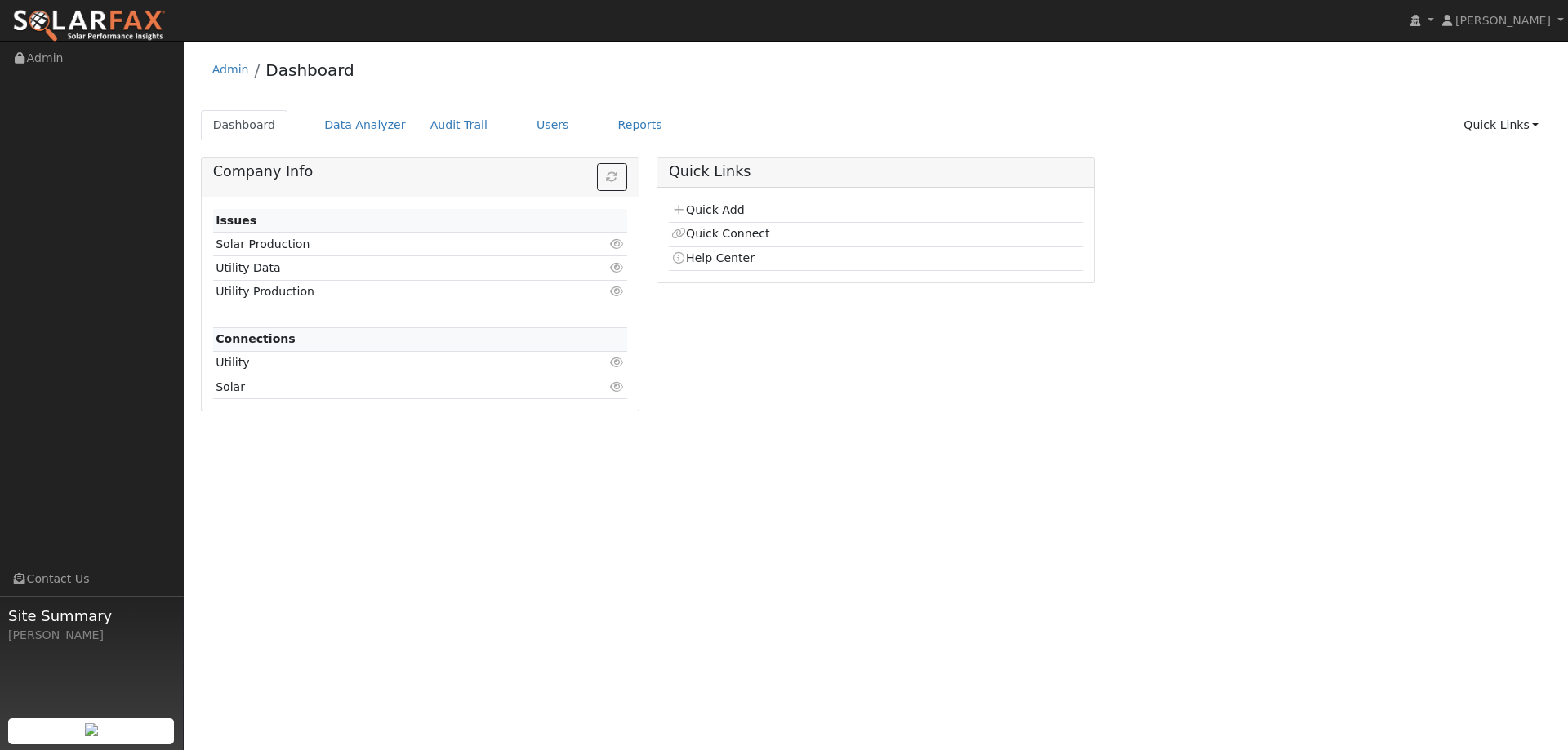
click at [691, 203] on link "Quick Add" at bounding box center [707, 209] width 72 height 13
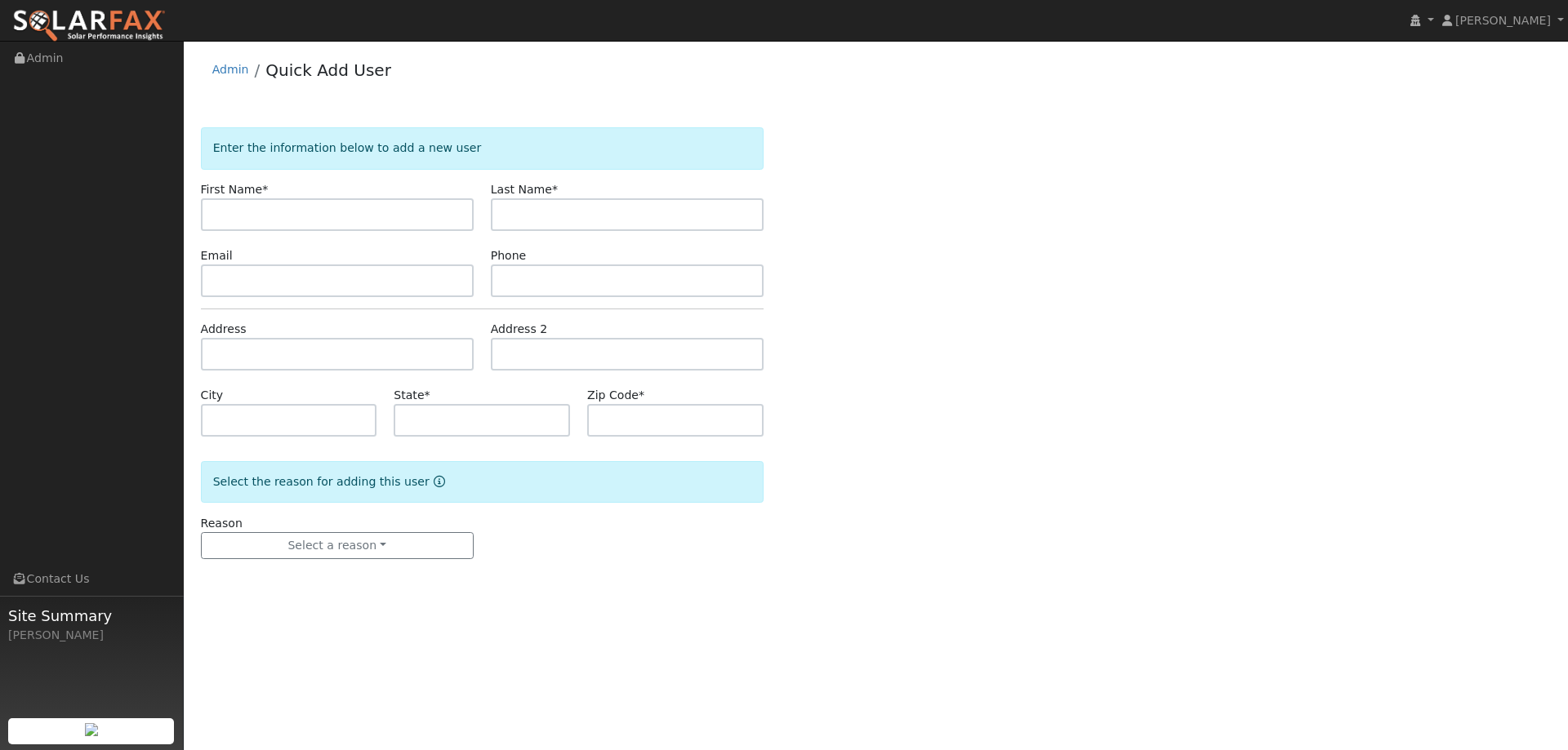
click at [318, 204] on input "text" at bounding box center [337, 215] width 273 height 33
type input "[PERSON_NAME]"
click at [738, 214] on input "text" at bounding box center [627, 215] width 273 height 33
type input "[PERSON_NAME]"
click at [369, 290] on input "text" at bounding box center [337, 281] width 273 height 33
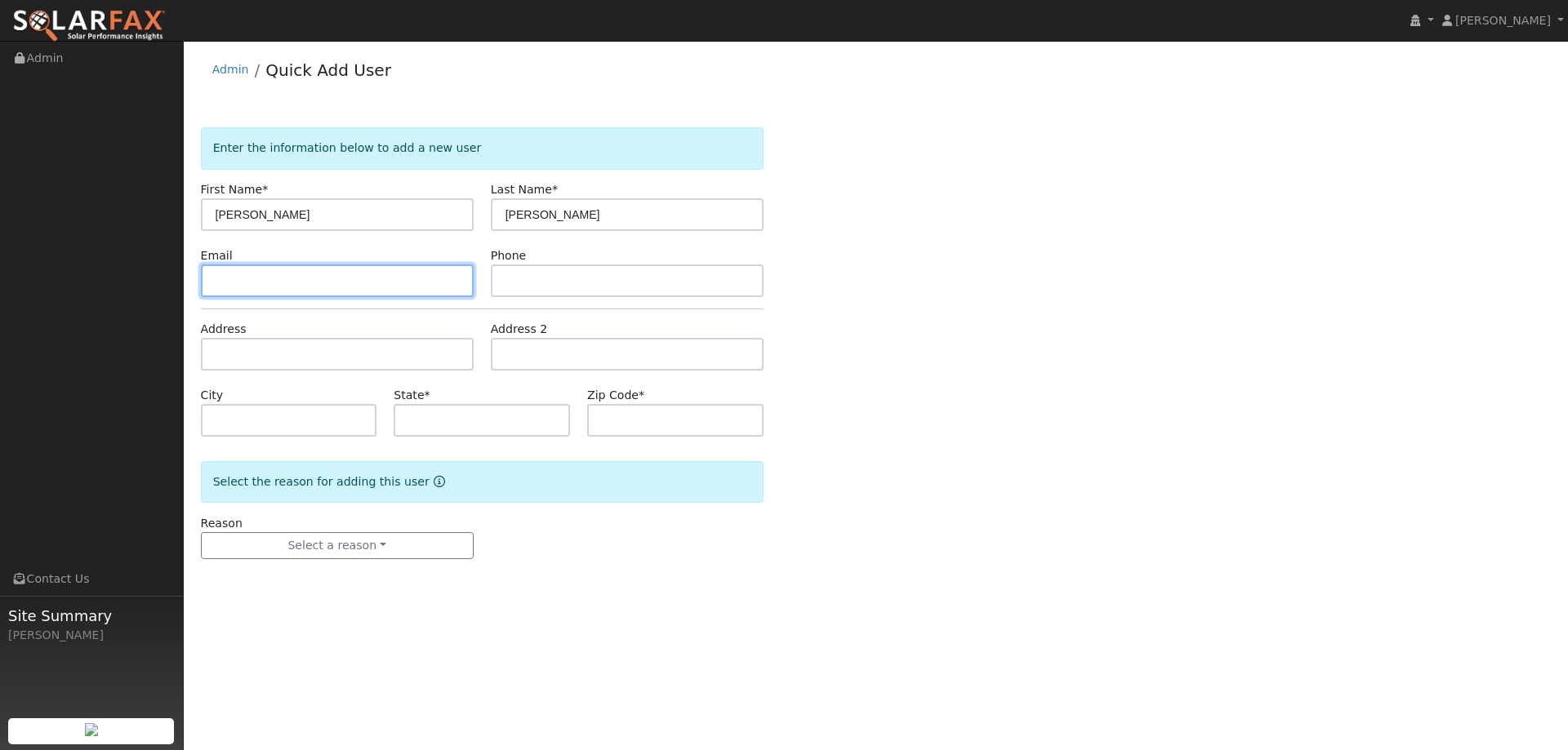
paste input "baleyzm4@gmail.com"
type input "baleyzm4@gmail.com"
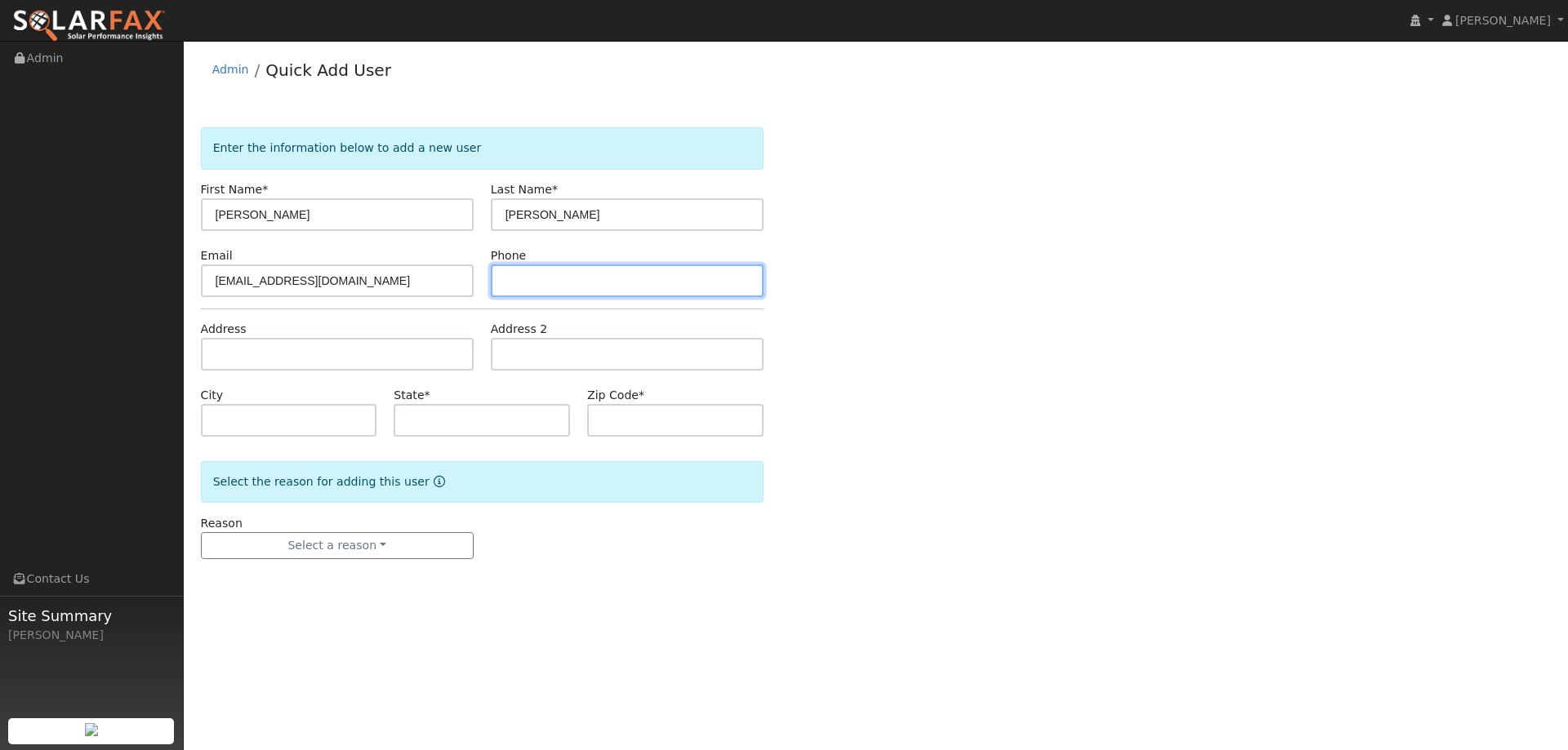
click at [644, 278] on input "text" at bounding box center [627, 281] width 273 height 33
paste input "(707) 803-4628"
type input "(707) 803-4628"
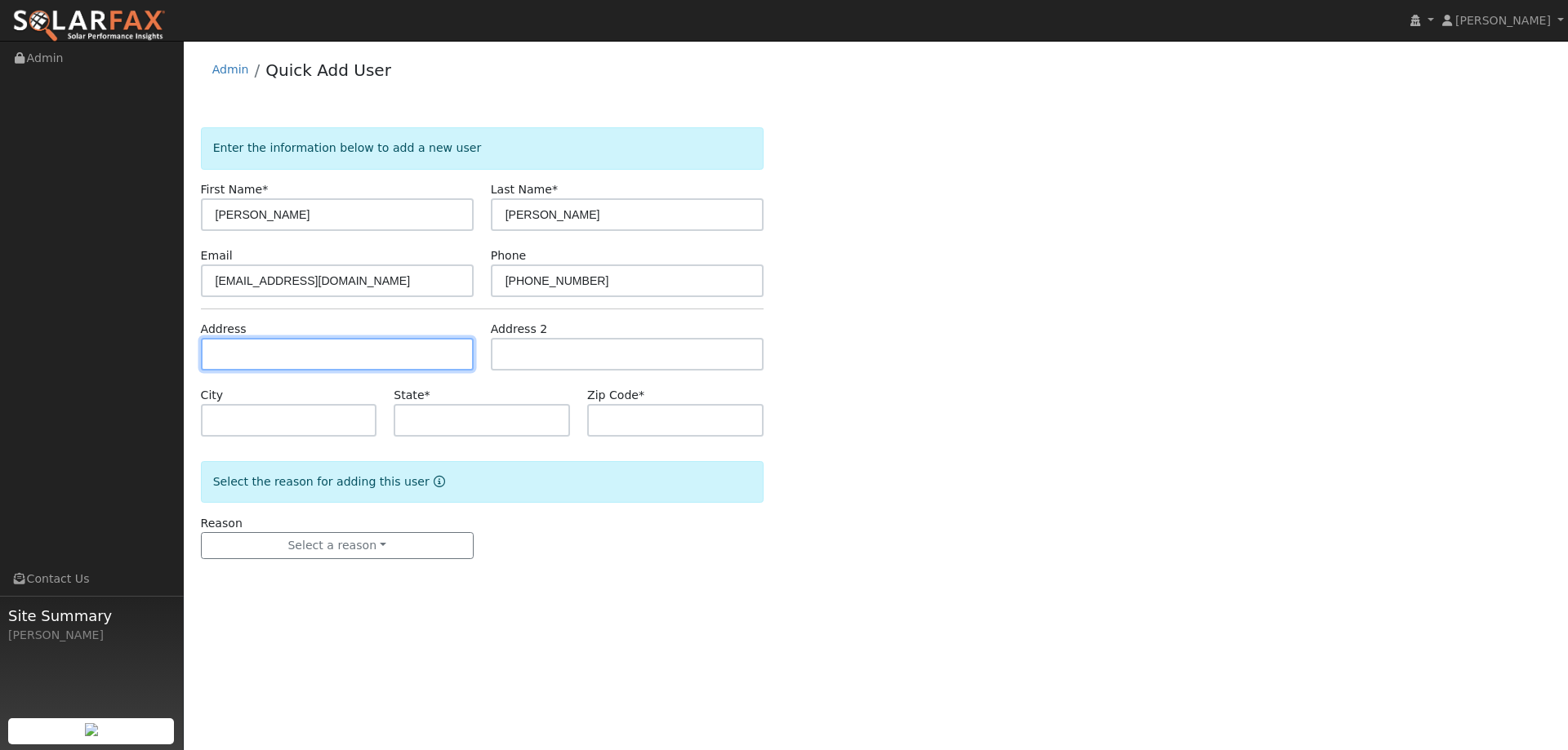
click at [444, 353] on input "text" at bounding box center [337, 354] width 273 height 33
paste input "2226 Pennsylvania Ave"
click at [350, 355] on input "2226 Pennsylvania Ave" at bounding box center [337, 354] width 273 height 33
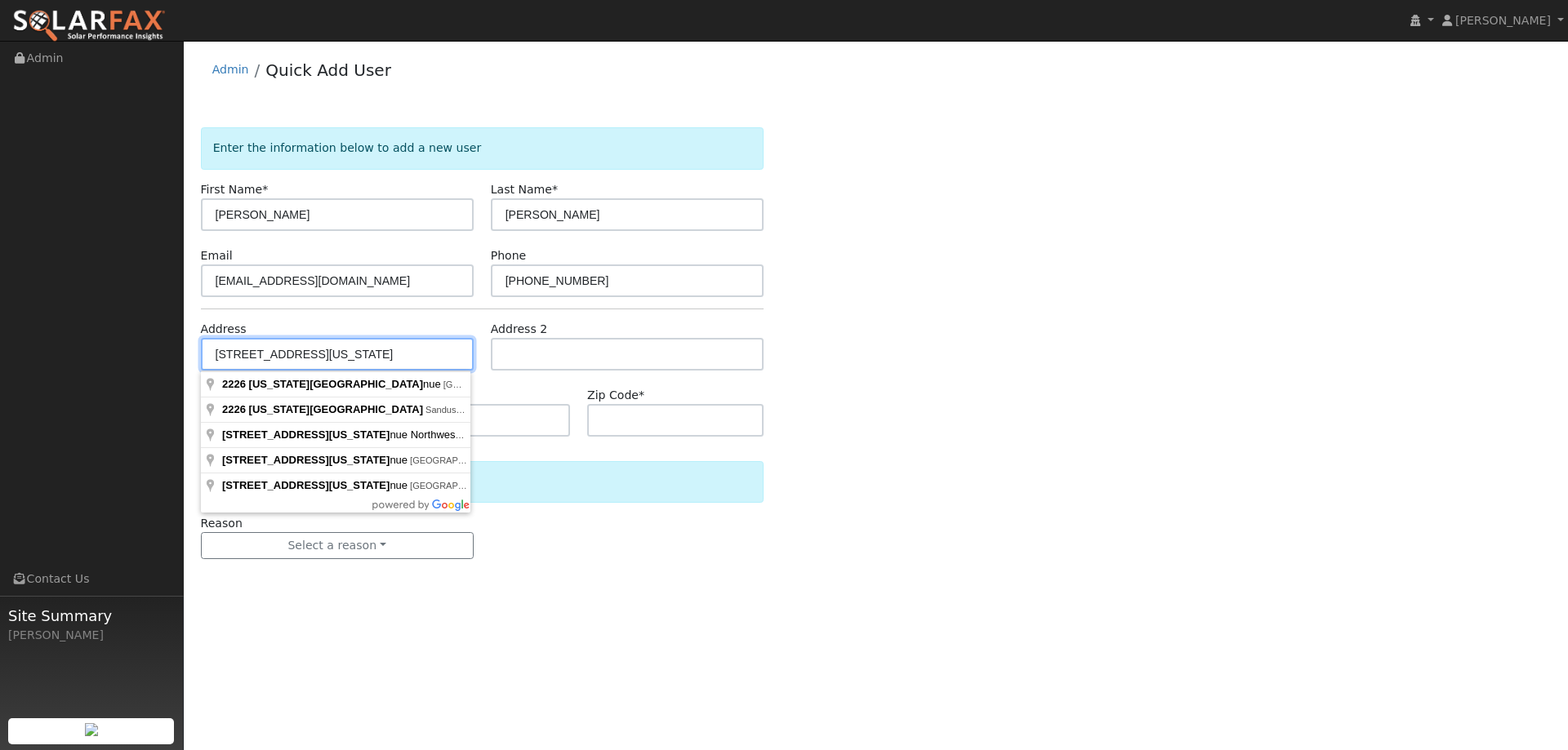
type input "2226 Pennsylvania Avenue"
type input "Fairfield"
type input "CA"
type input "94533"
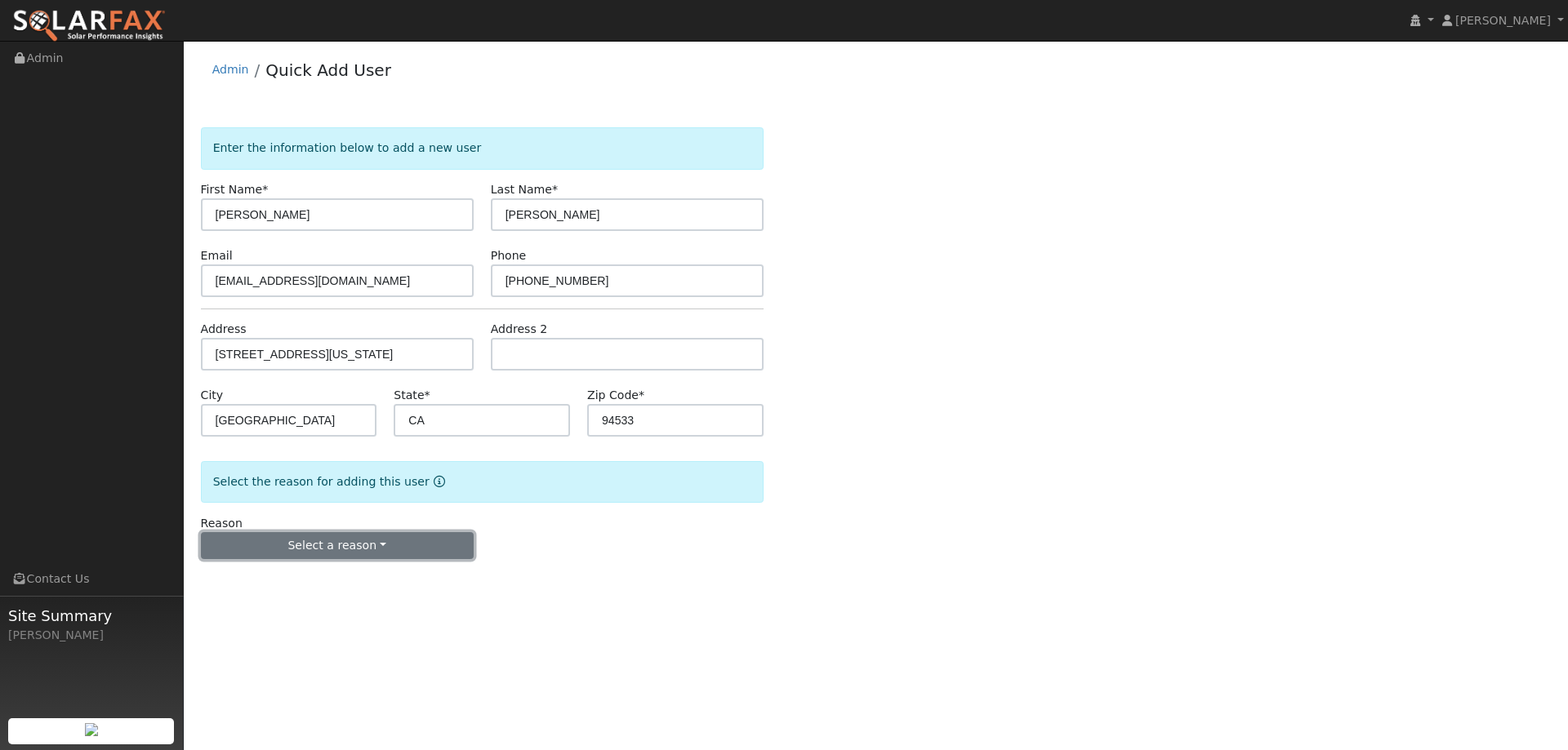
click at [361, 548] on button "Select a reason" at bounding box center [337, 546] width 273 height 28
drag, startPoint x: 335, startPoint y: 570, endPoint x: 384, endPoint y: 572, distance: 49.0
click at [335, 569] on link "New lead" at bounding box center [292, 580] width 181 height 23
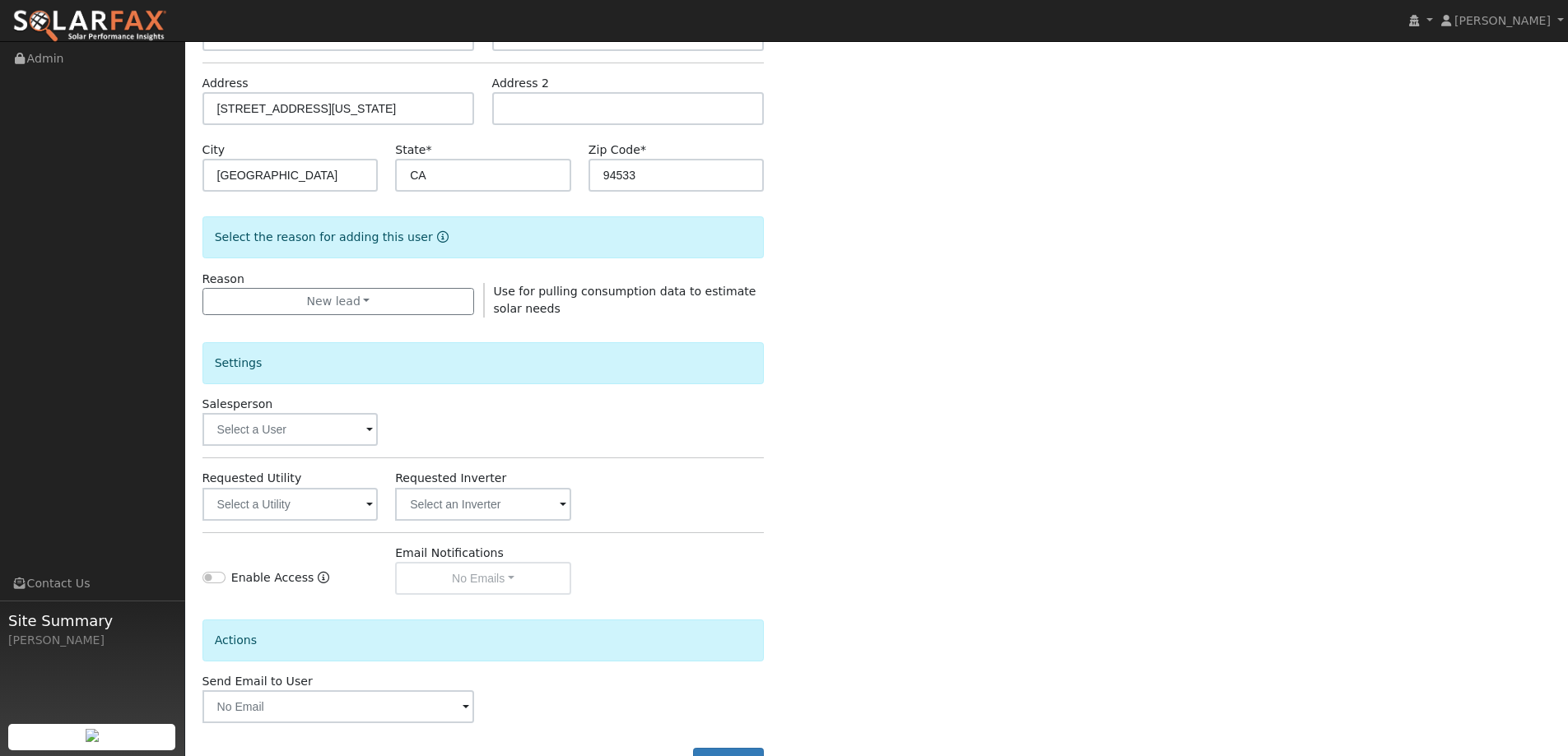
scroll to position [309, 0]
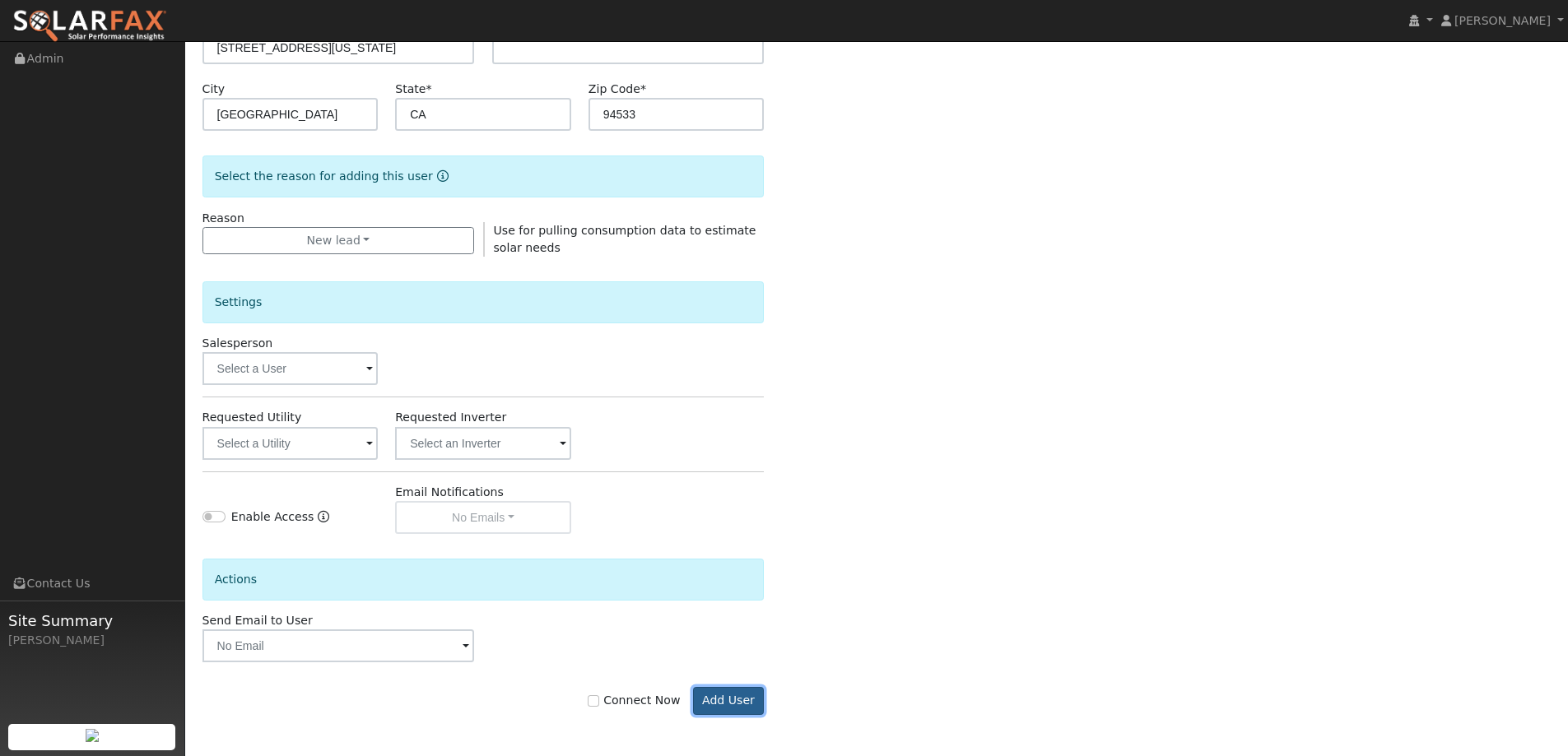
click at [720, 703] on button "Add User" at bounding box center [728, 701] width 71 height 28
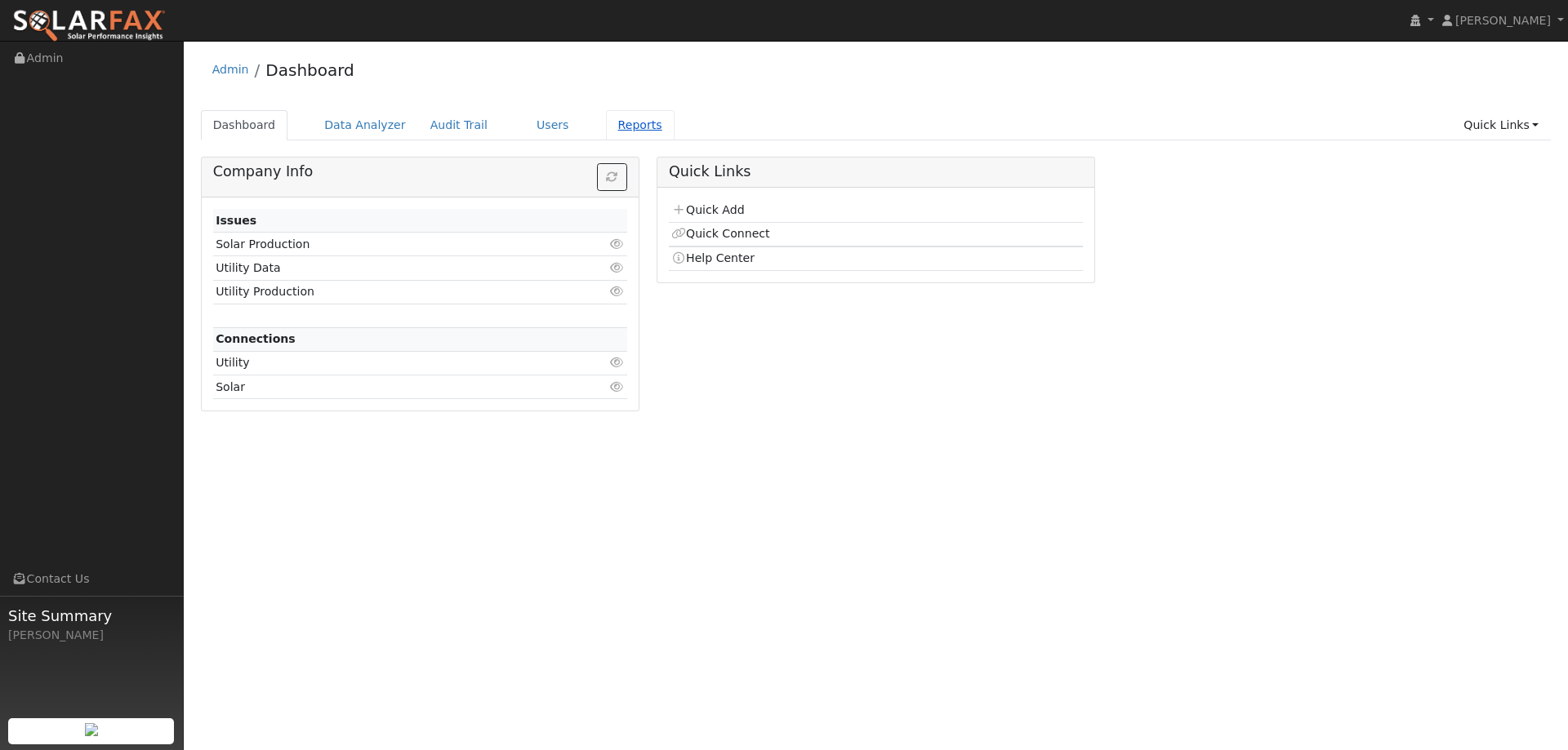
click at [617, 120] on link "Reports" at bounding box center [640, 125] width 69 height 30
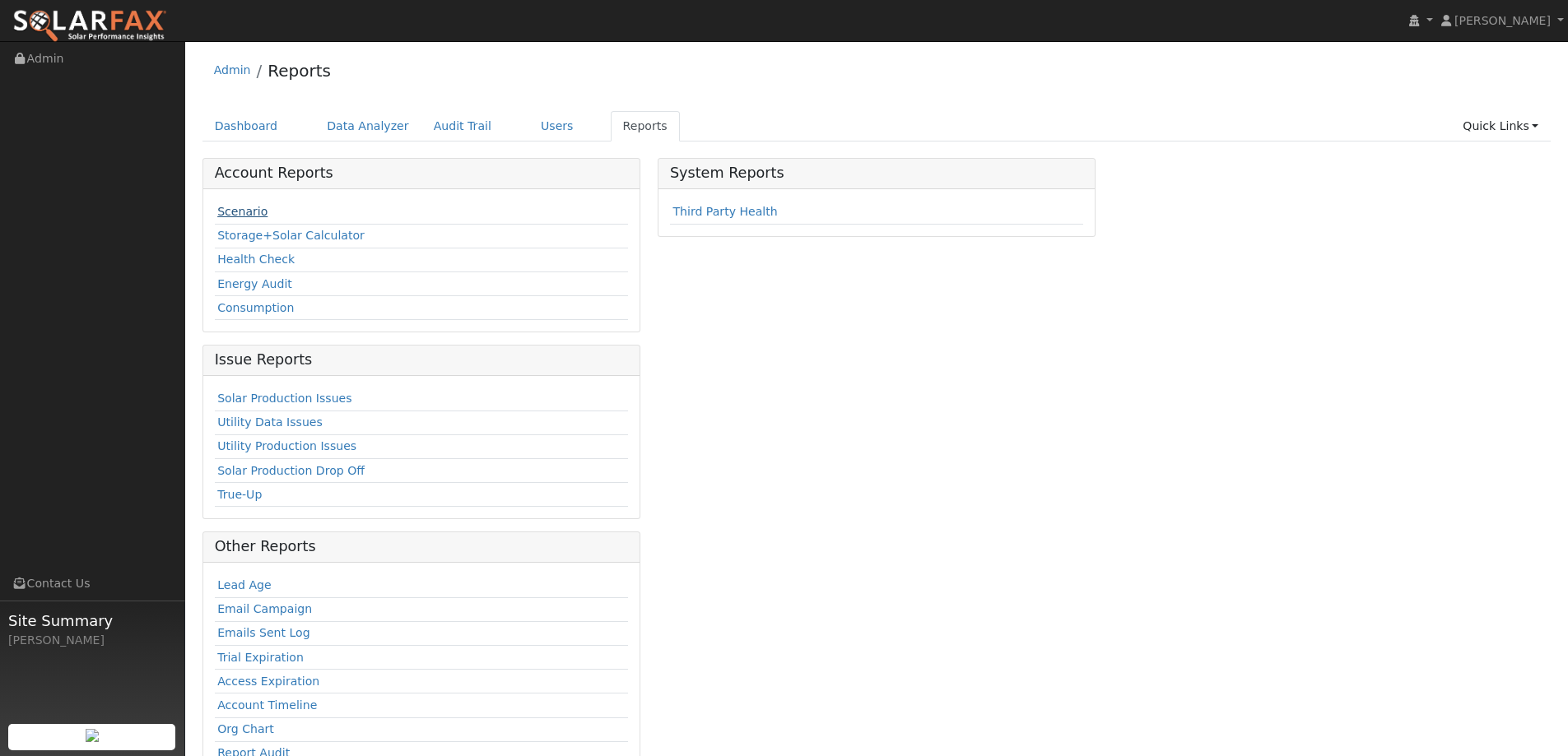
click at [256, 209] on link "Scenario" at bounding box center [242, 211] width 50 height 14
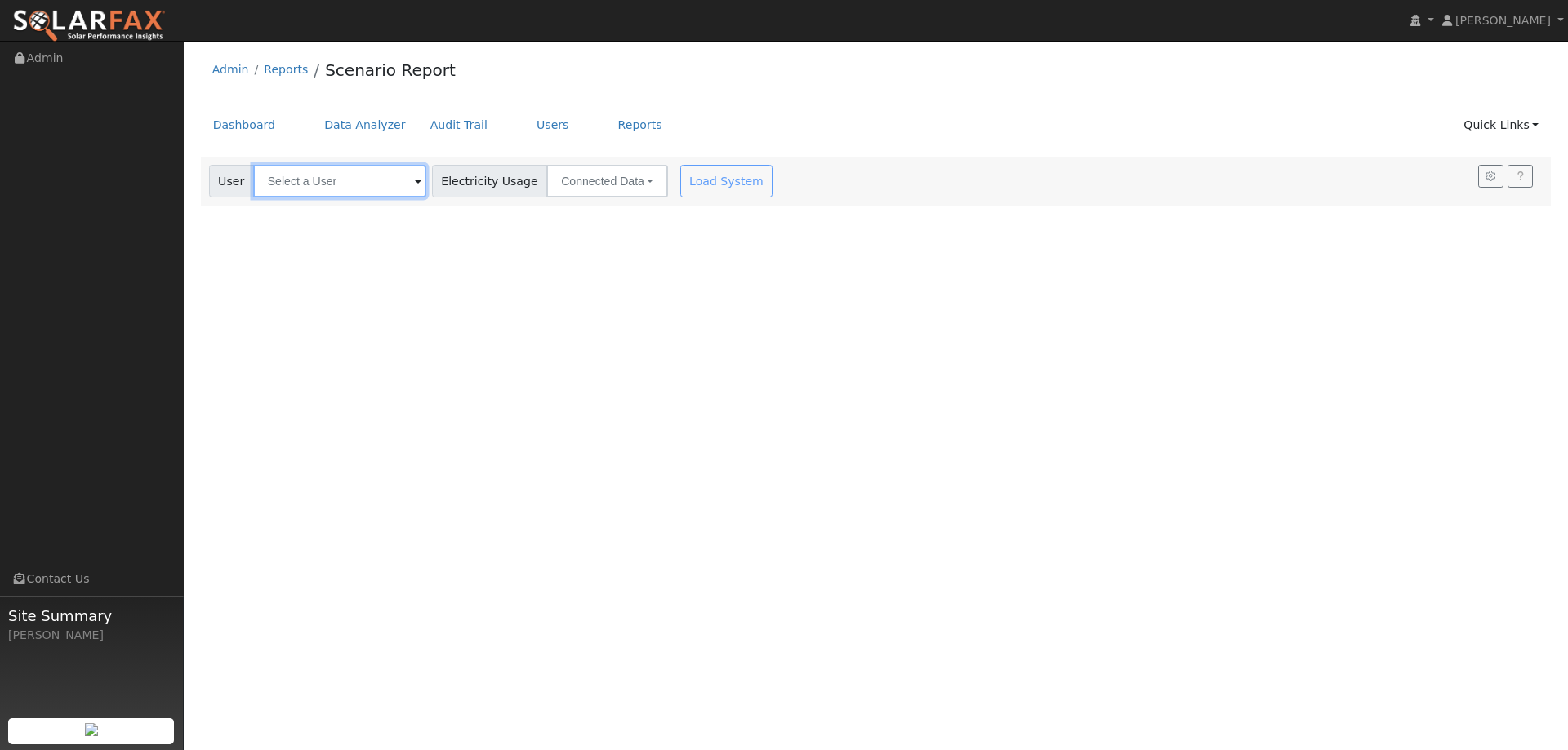
click at [309, 191] on input "text" at bounding box center [340, 181] width 173 height 33
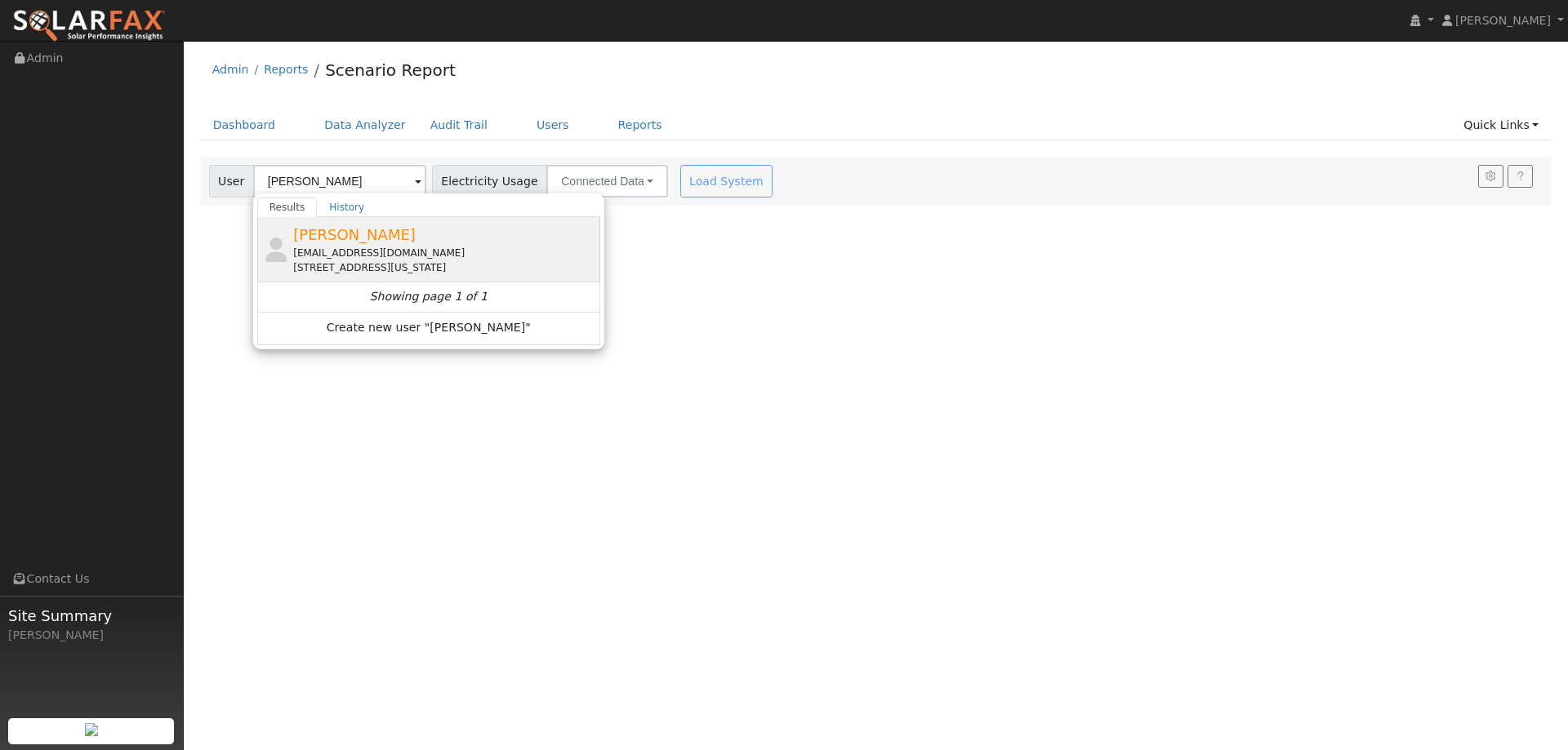
click at [383, 241] on div "Valerie Baley baleyzm4@gmail.com 2226 Pennsylvania Avenue, Fairfield, CA 94533" at bounding box center [444, 249] width 303 height 52
type input "Valerie Baley"
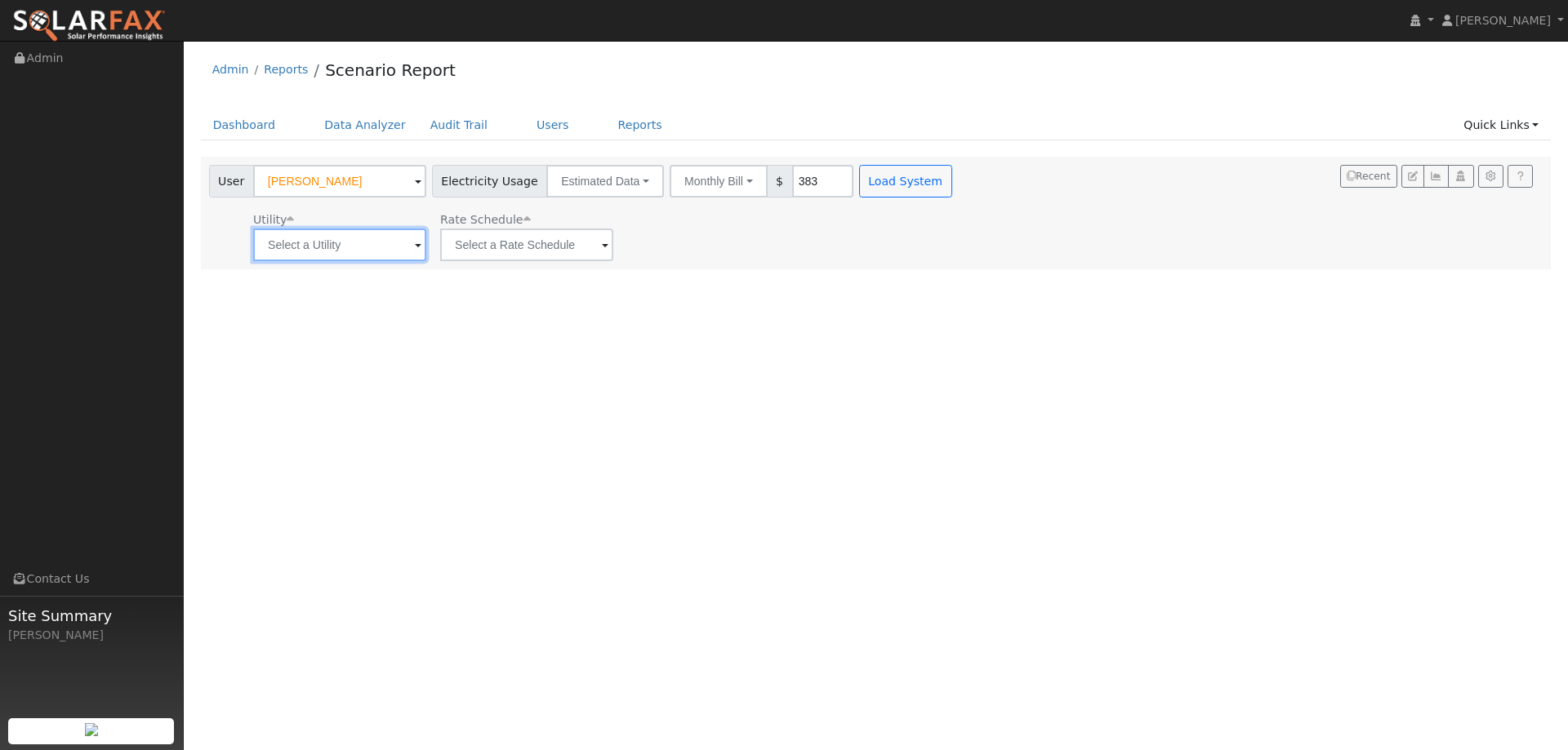
click at [408, 257] on input "text" at bounding box center [340, 245] width 173 height 33
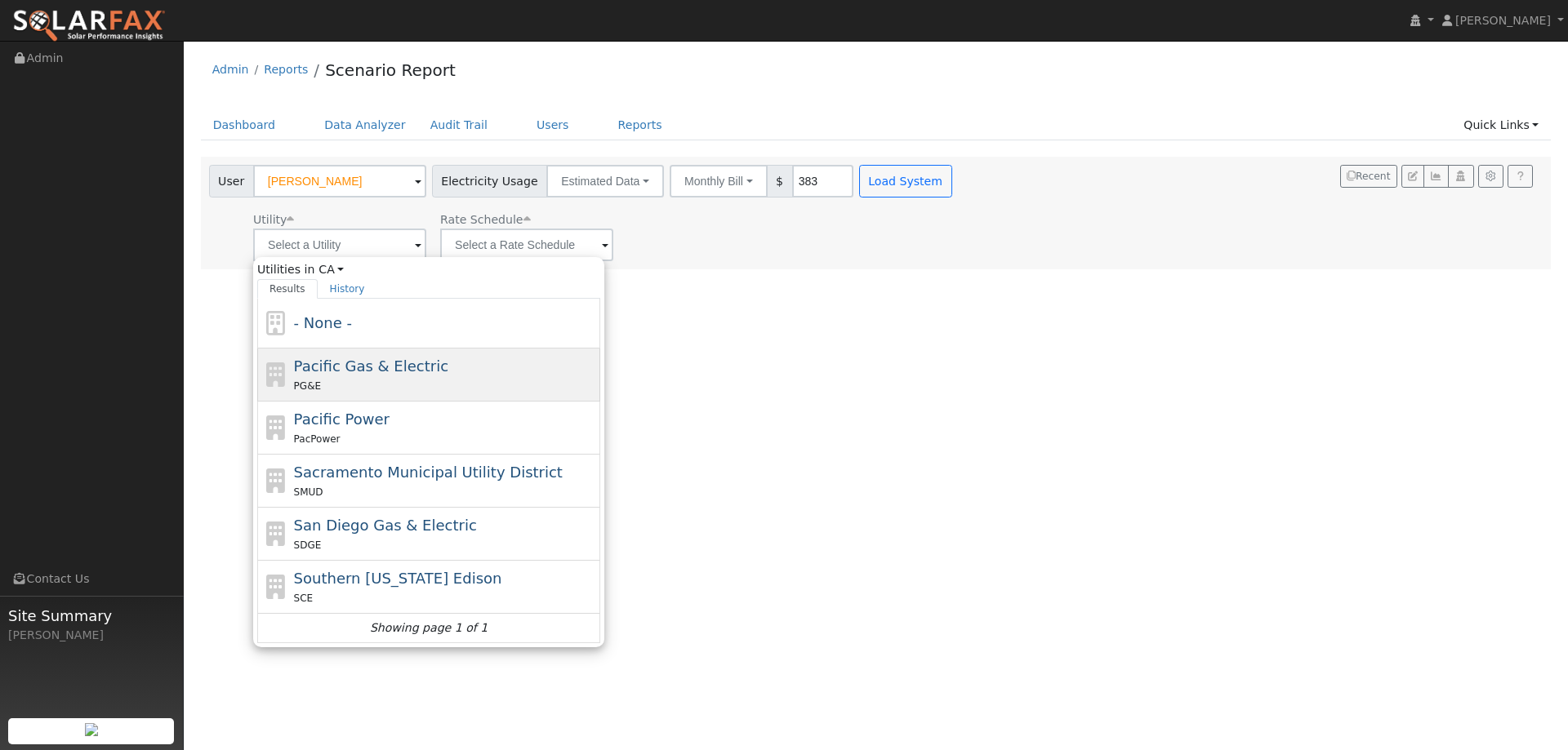
click at [439, 379] on div "PG&E" at bounding box center [445, 385] width 303 height 17
type input "Pacific Gas & Electric"
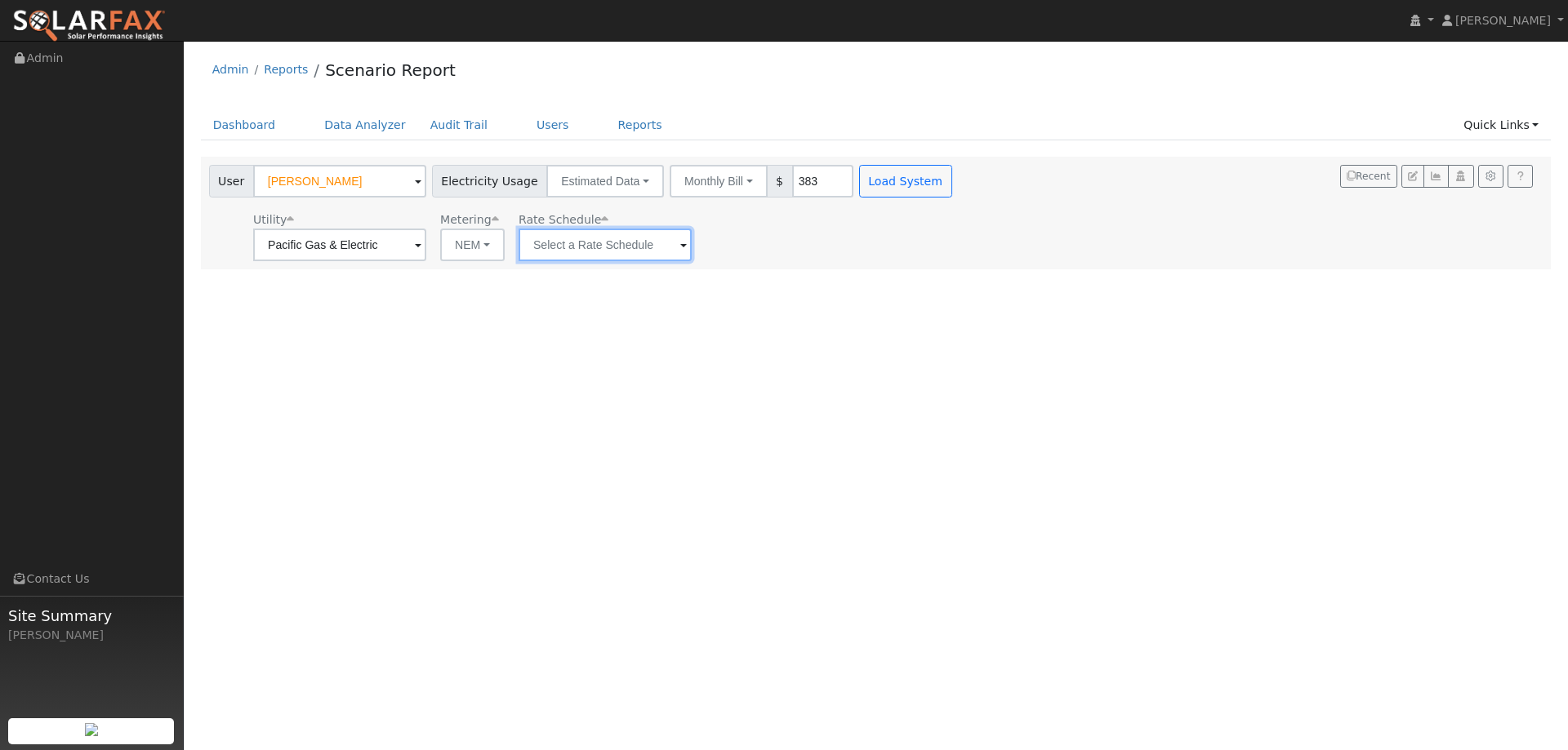
click at [662, 231] on input "text" at bounding box center [605, 245] width 173 height 33
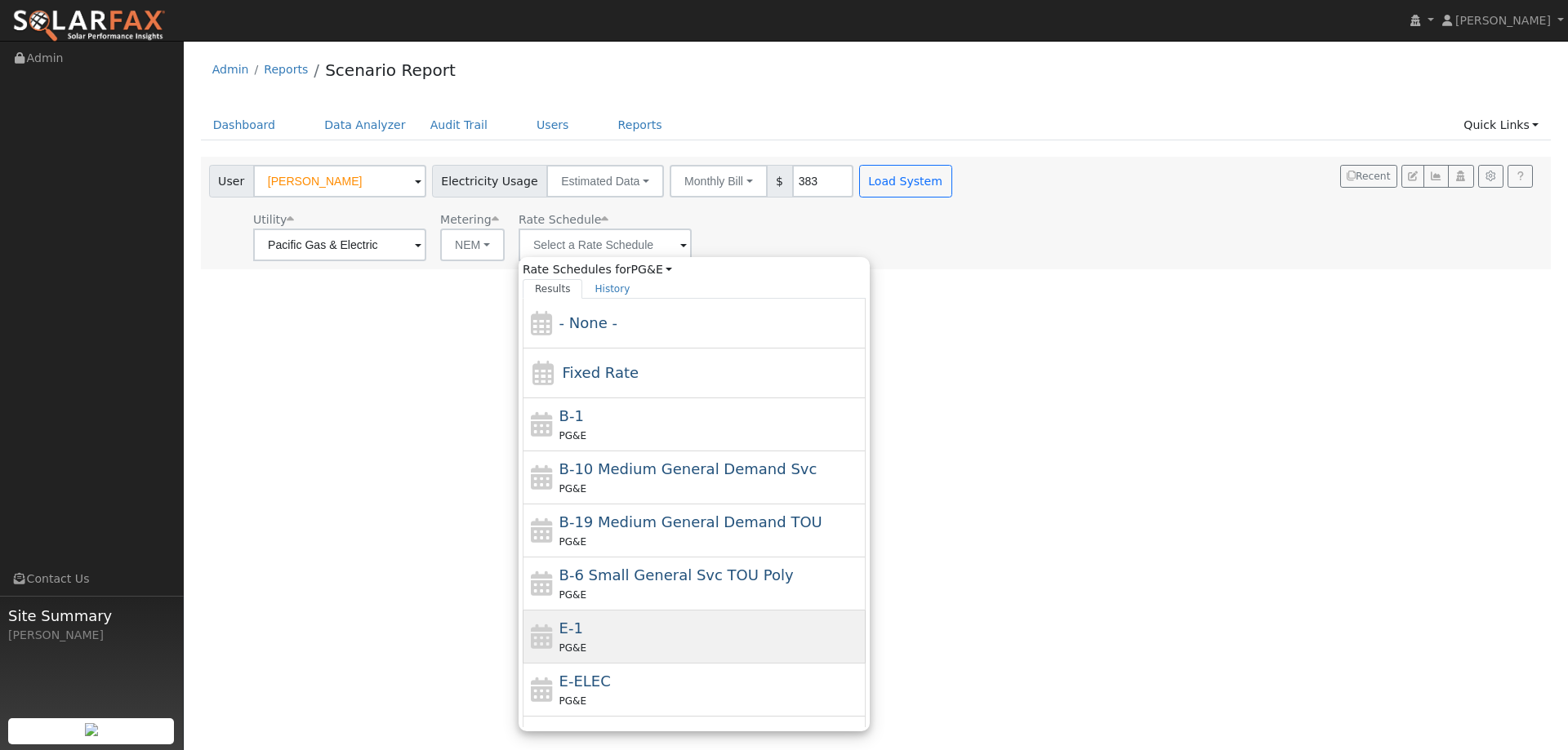
click at [650, 628] on div "E-1 PG&E" at bounding box center [711, 637] width 303 height 39
type input "E-1"
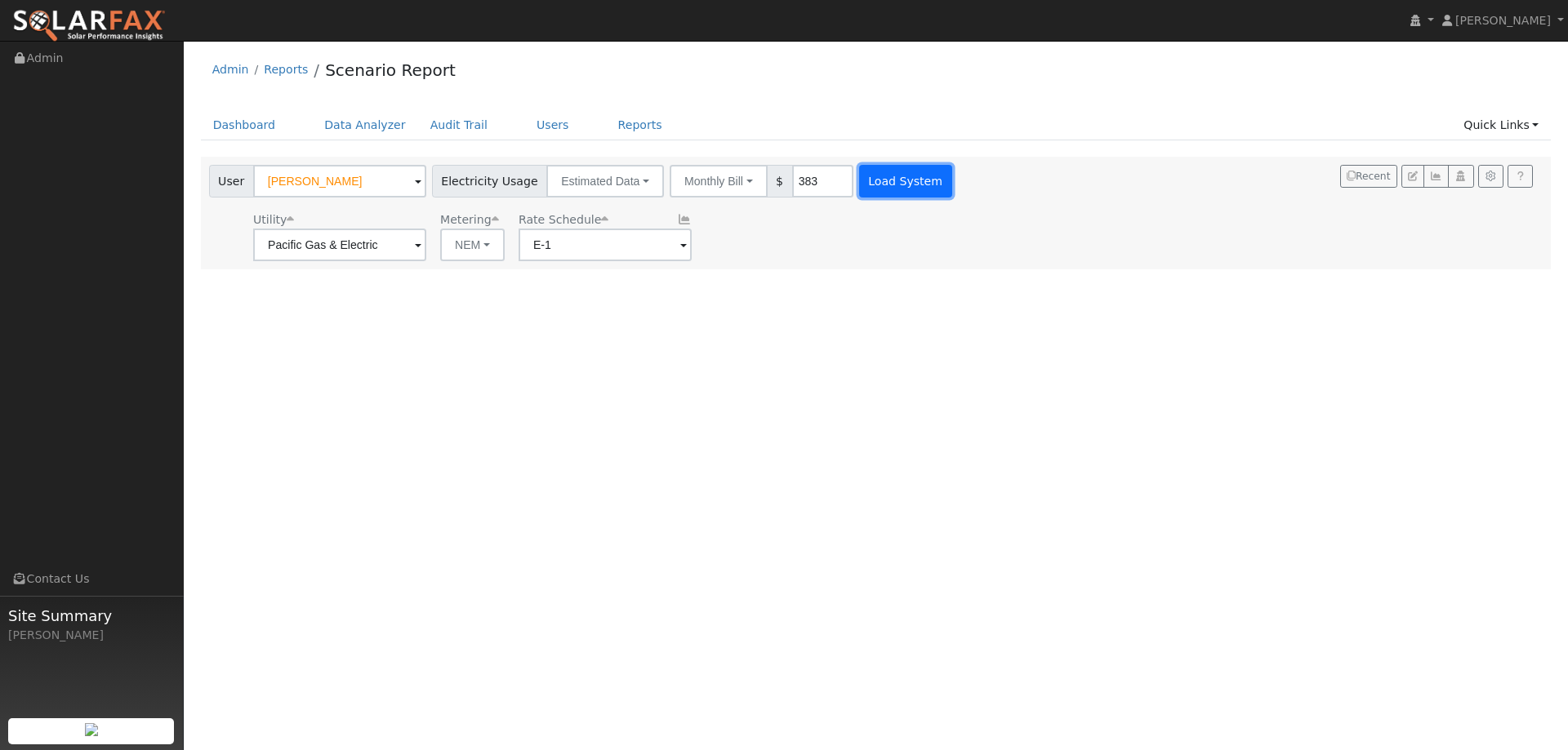
click at [859, 186] on button "Load System" at bounding box center [906, 181] width 93 height 33
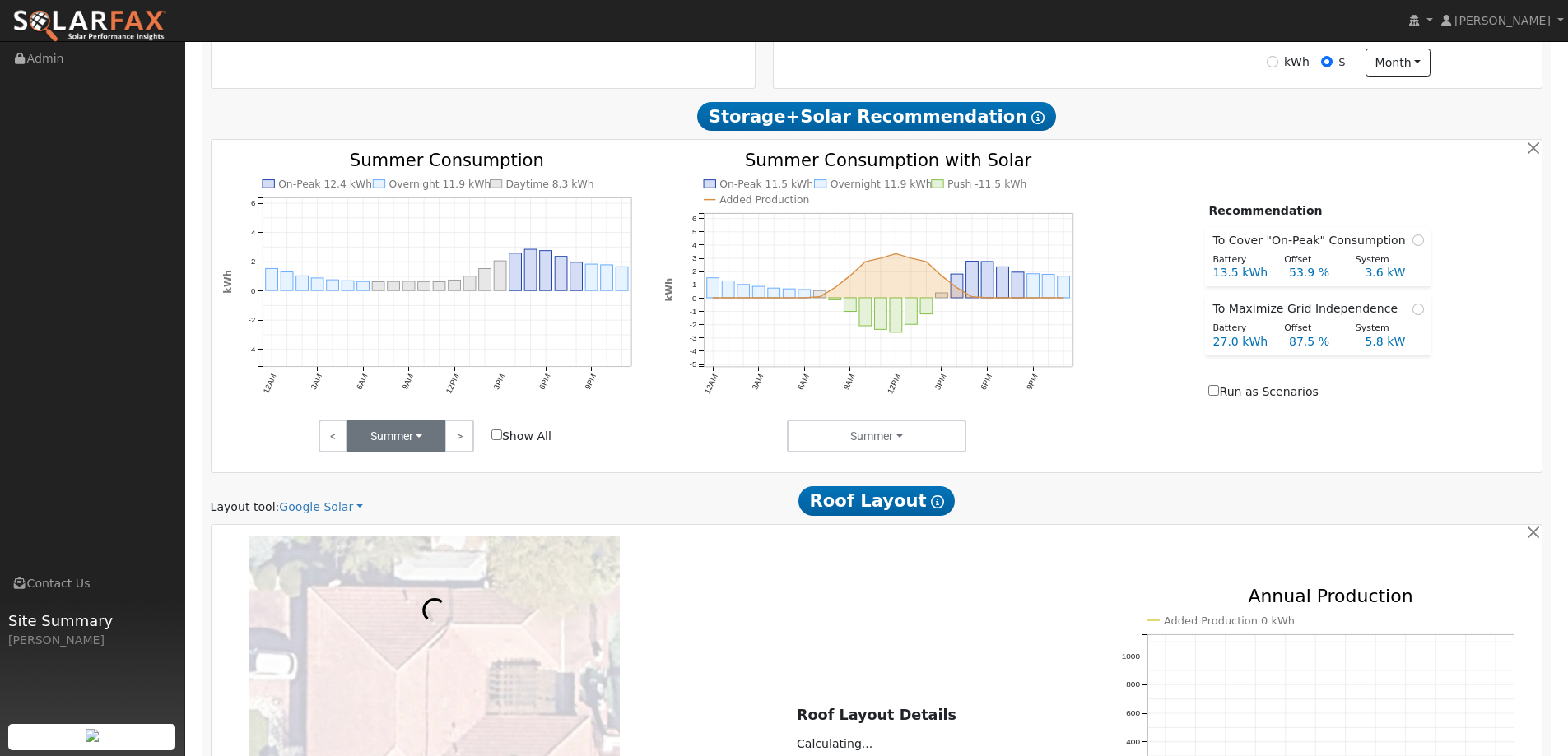
scroll to position [741, 0]
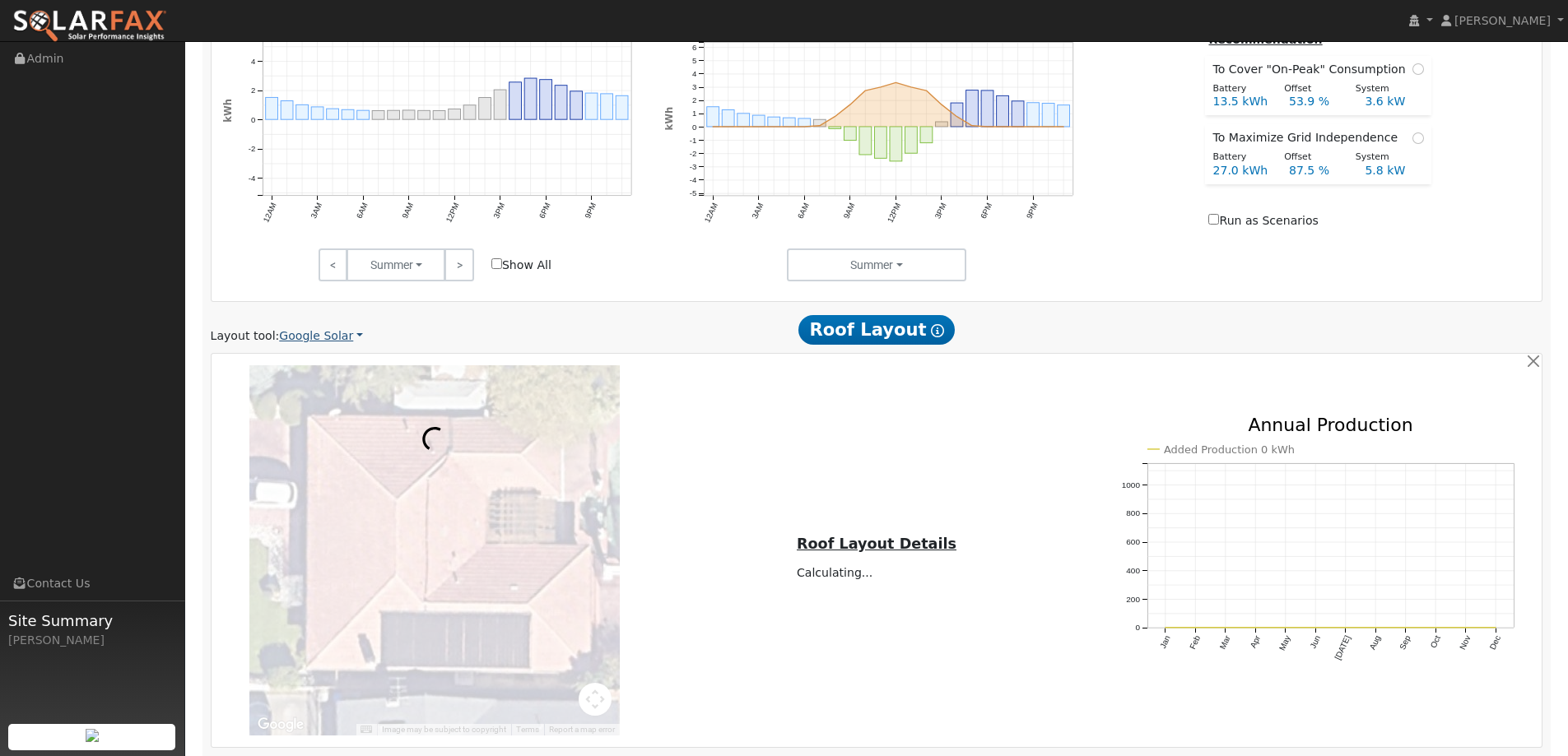
click at [335, 332] on link "Google Solar" at bounding box center [321, 336] width 84 height 17
click at [319, 405] on link "Aurora" at bounding box center [332, 412] width 114 height 23
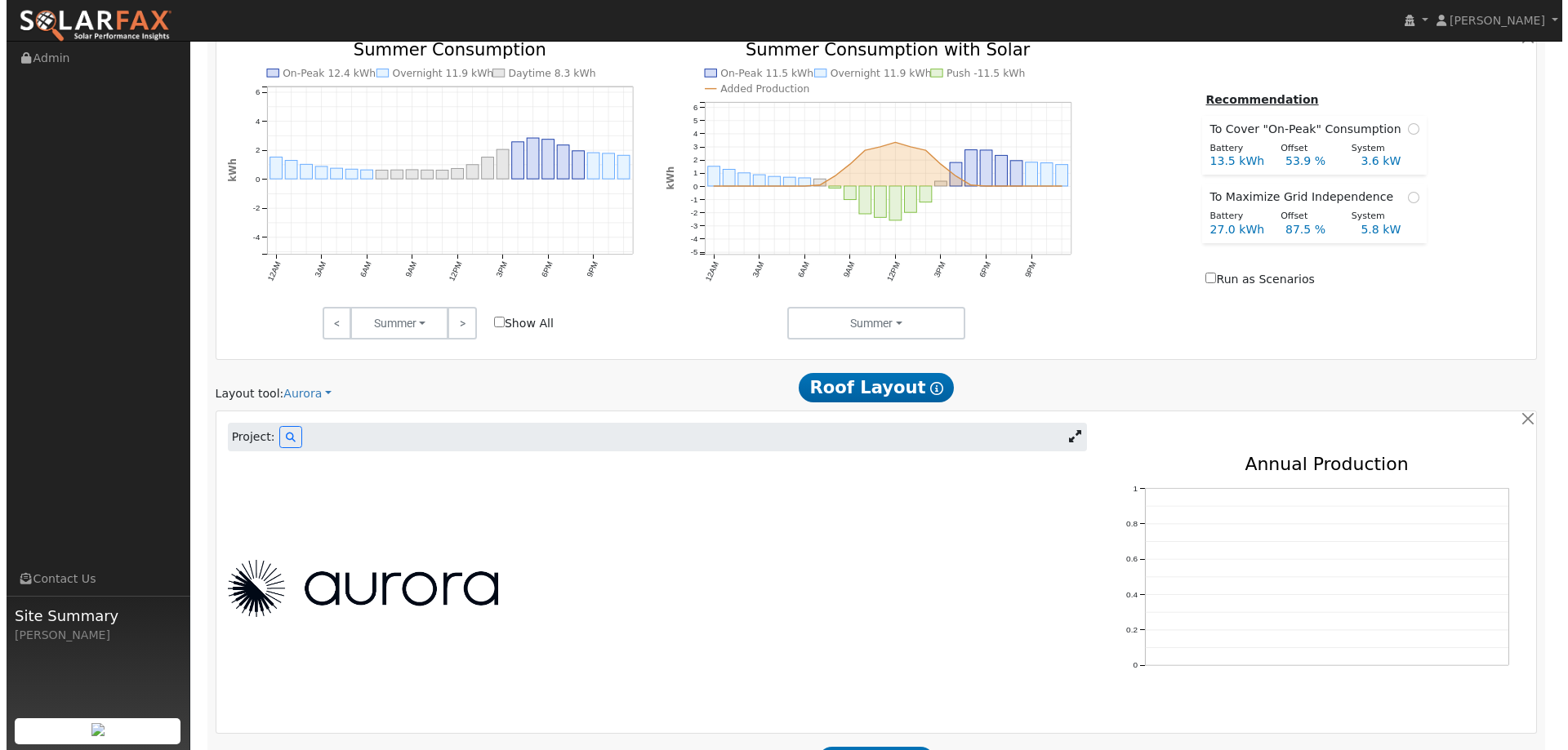
scroll to position [858, 0]
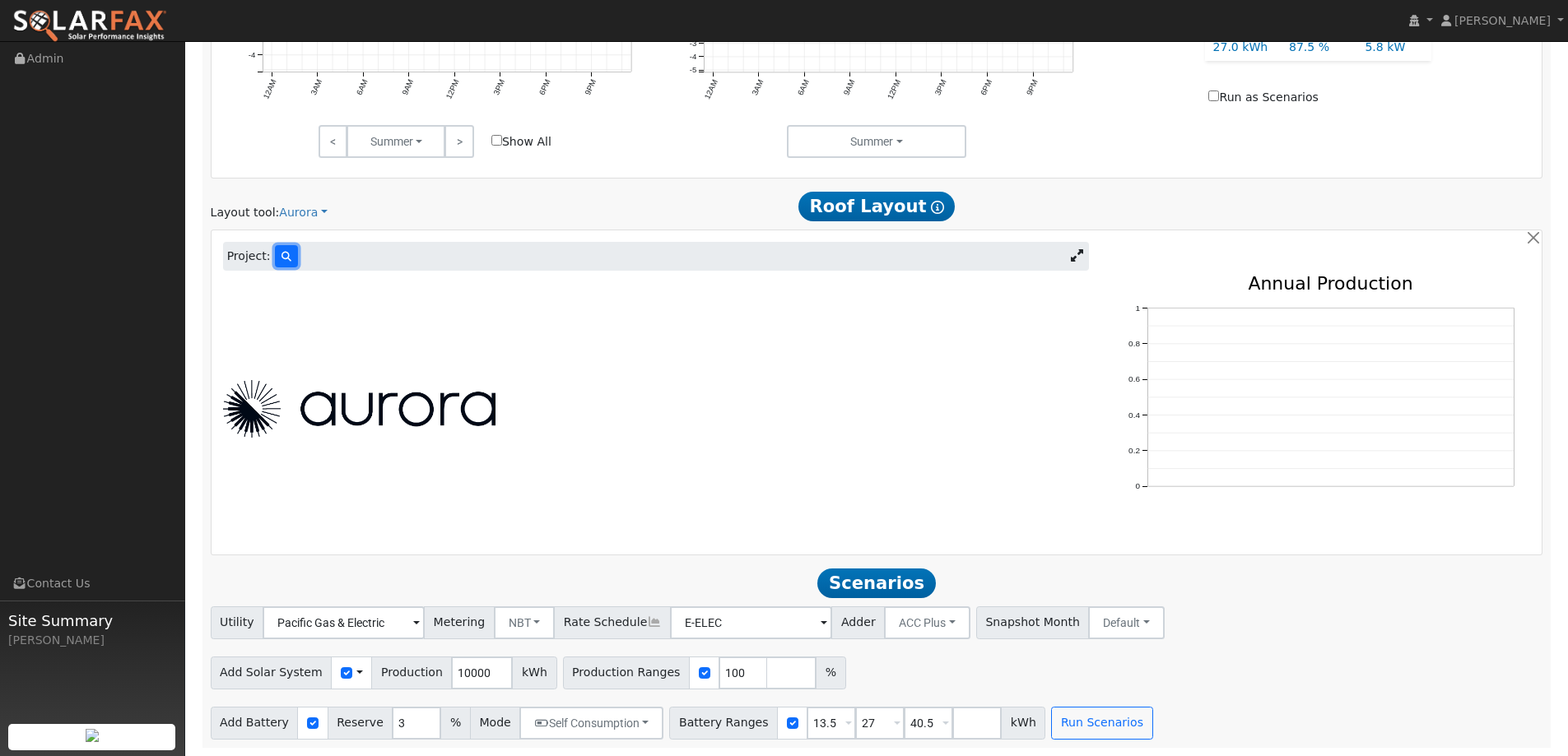
click at [275, 246] on button at bounding box center [287, 256] width 23 height 23
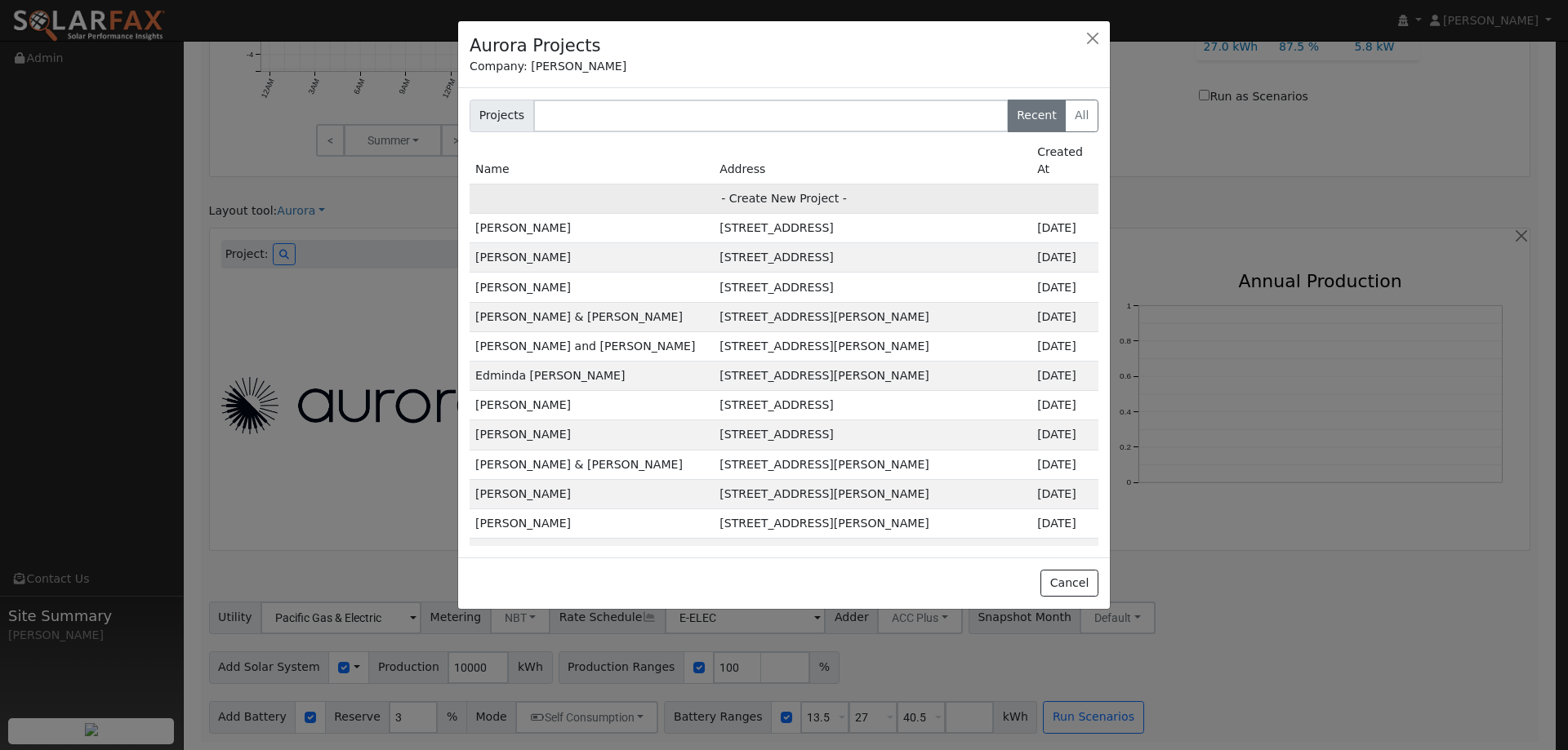
click at [782, 184] on td "- Create New Project -" at bounding box center [783, 198] width 628 height 29
type input "Valerie Baley"
type input "2226 Pennsylvania Avenue"
type input "Fairfield"
type input "CA"
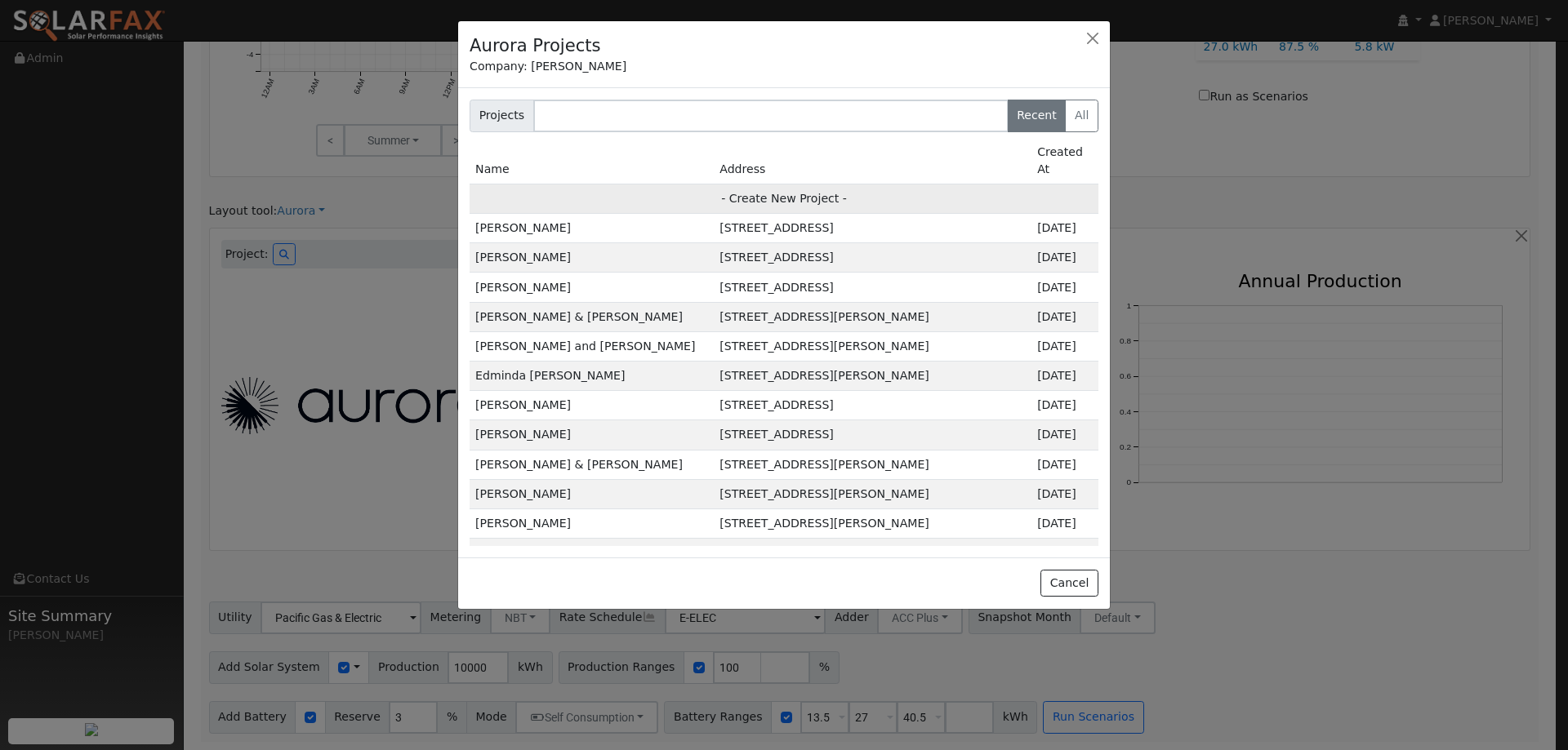
type input "94533"
type input "Design"
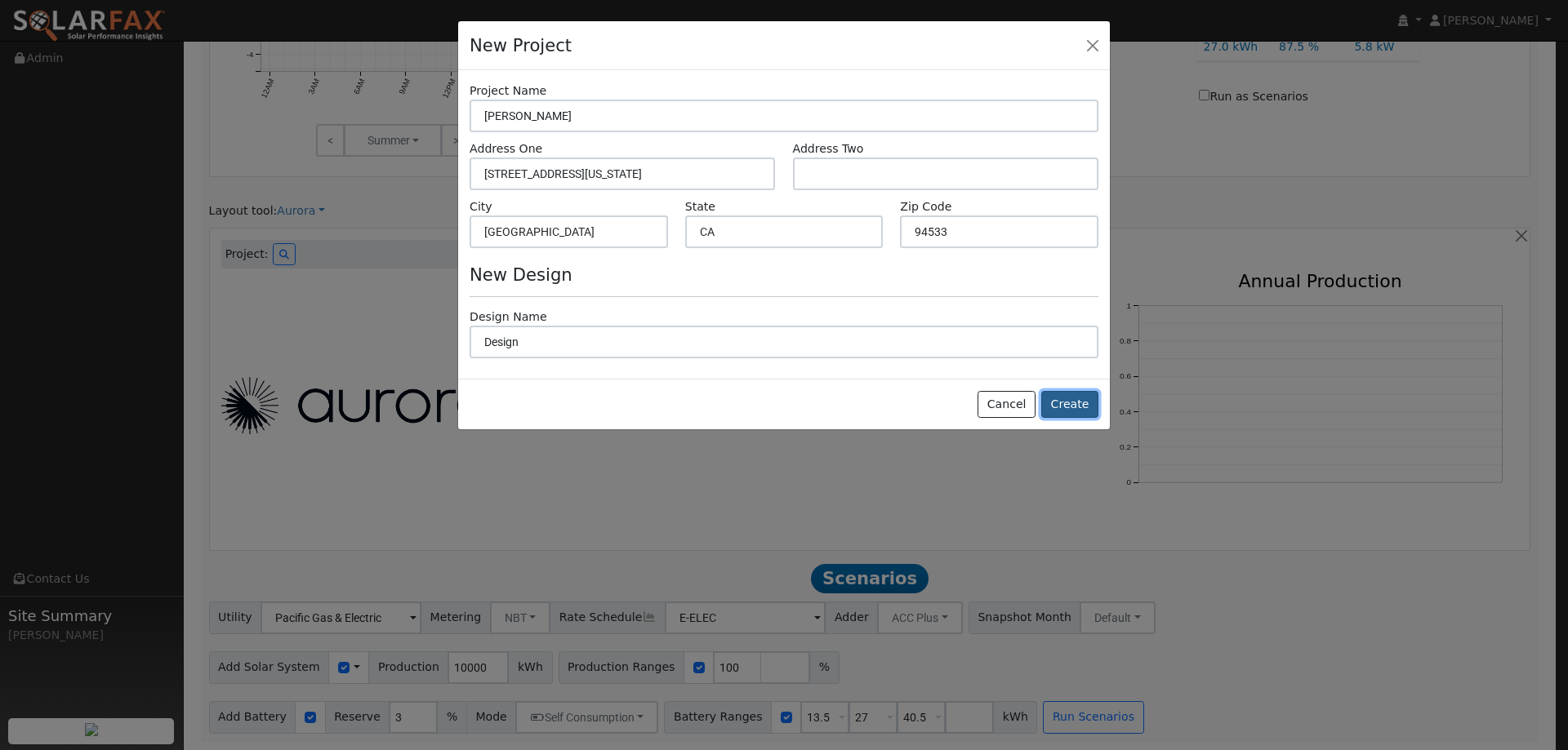
click at [1066, 409] on button "Create" at bounding box center [1070, 405] width 57 height 28
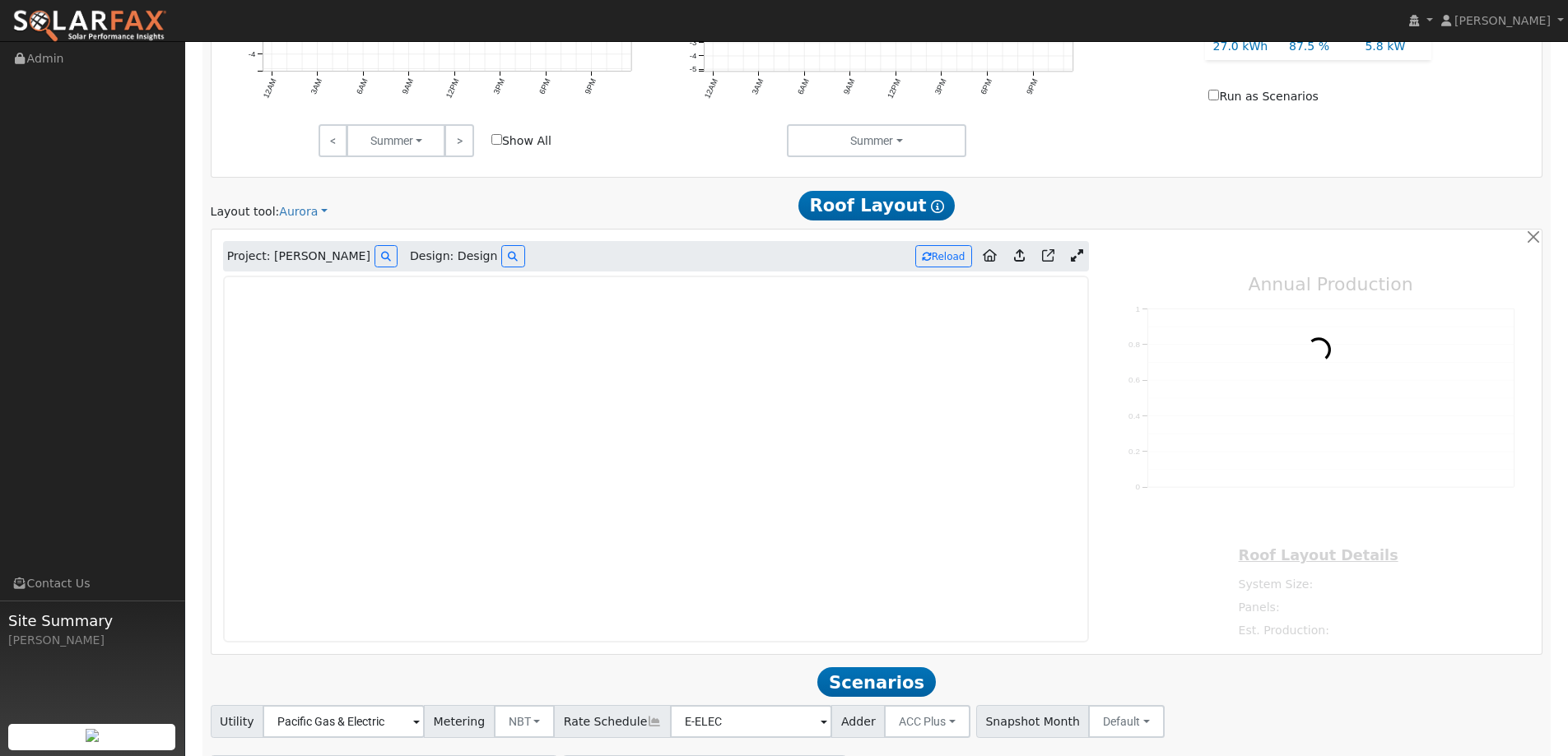
type input "0"
click at [130, 40] on img at bounding box center [90, 26] width 155 height 34
